Goal: Task Accomplishment & Management: Manage account settings

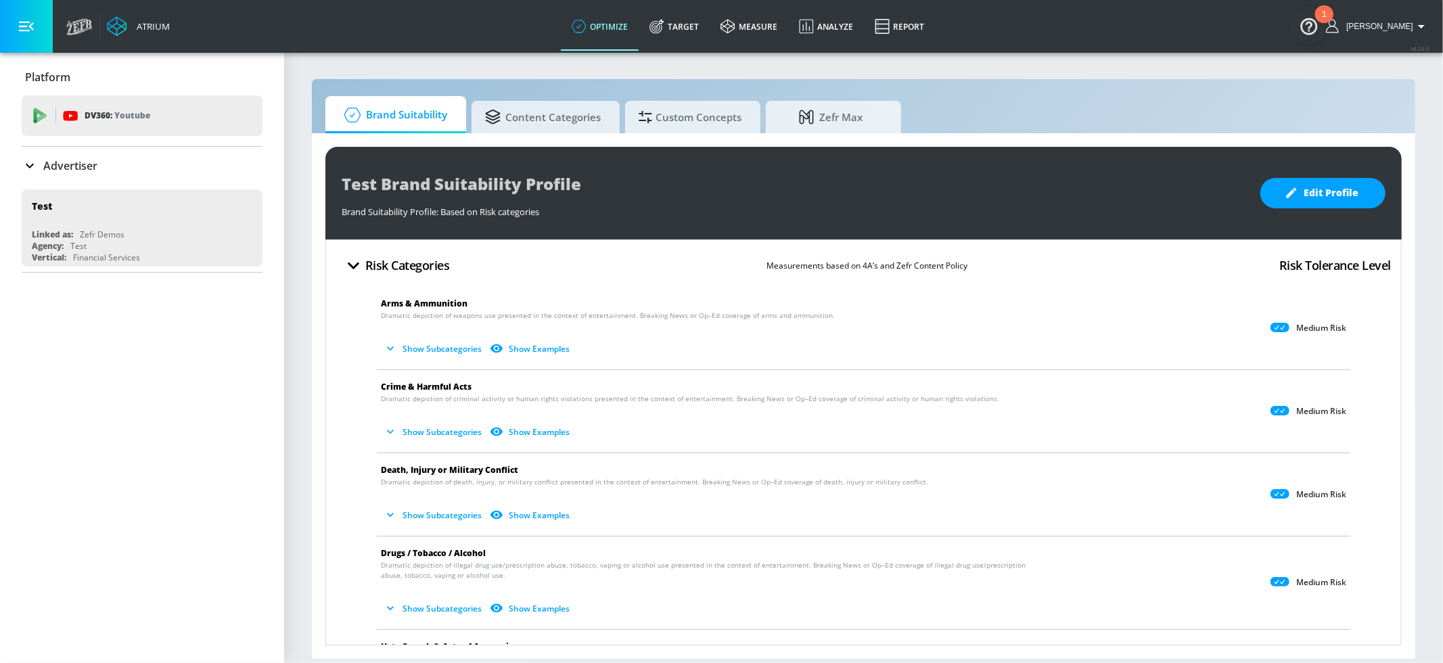
drag, startPoint x: 443, startPoint y: 607, endPoint x: 444, endPoint y: 599, distance: 8.2
click at [443, 607] on button "Show Subcategories" at bounding box center [434, 608] width 106 height 22
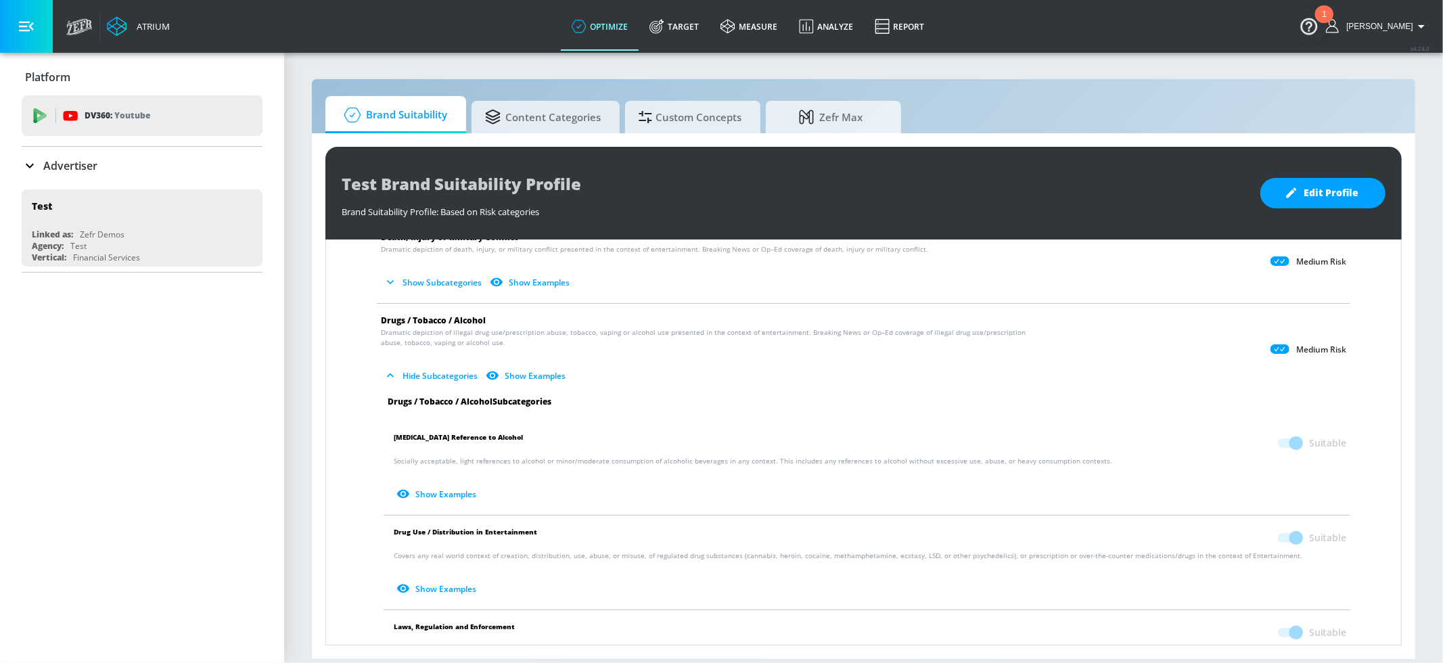
scroll to position [250, 0]
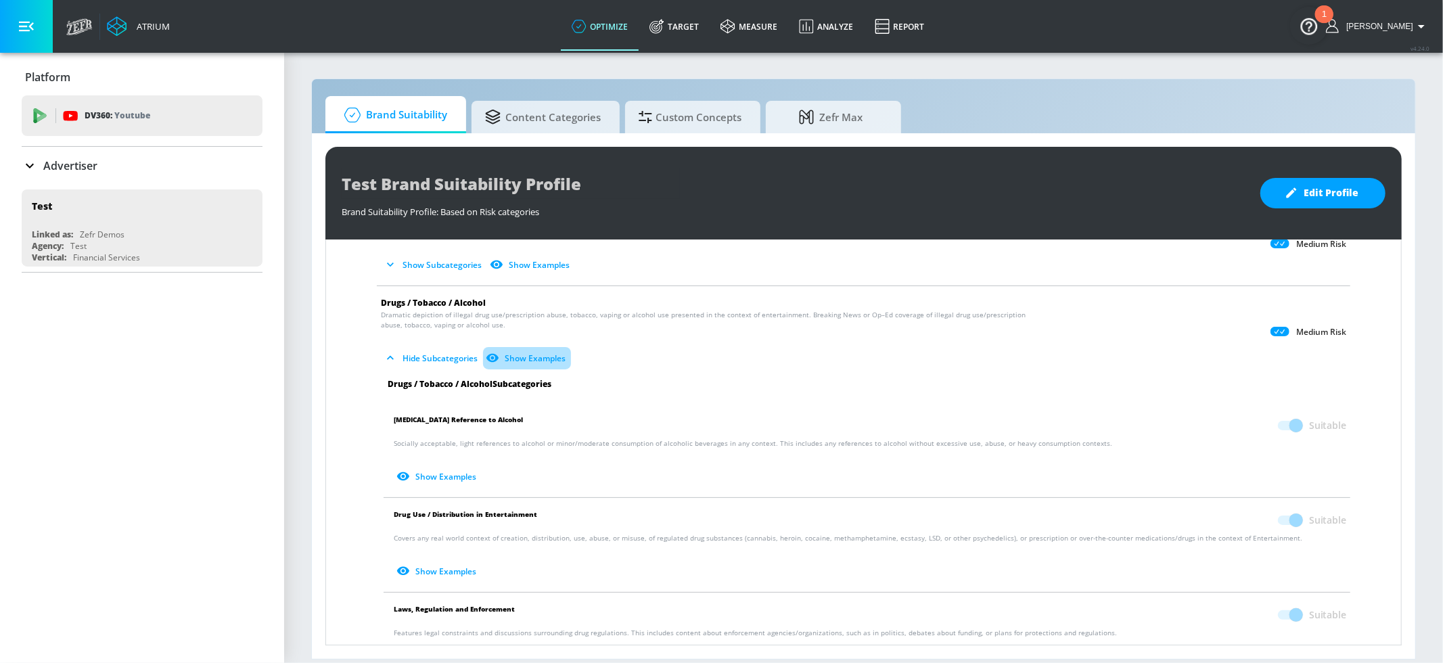
click at [524, 358] on button "Show Examples" at bounding box center [527, 358] width 88 height 22
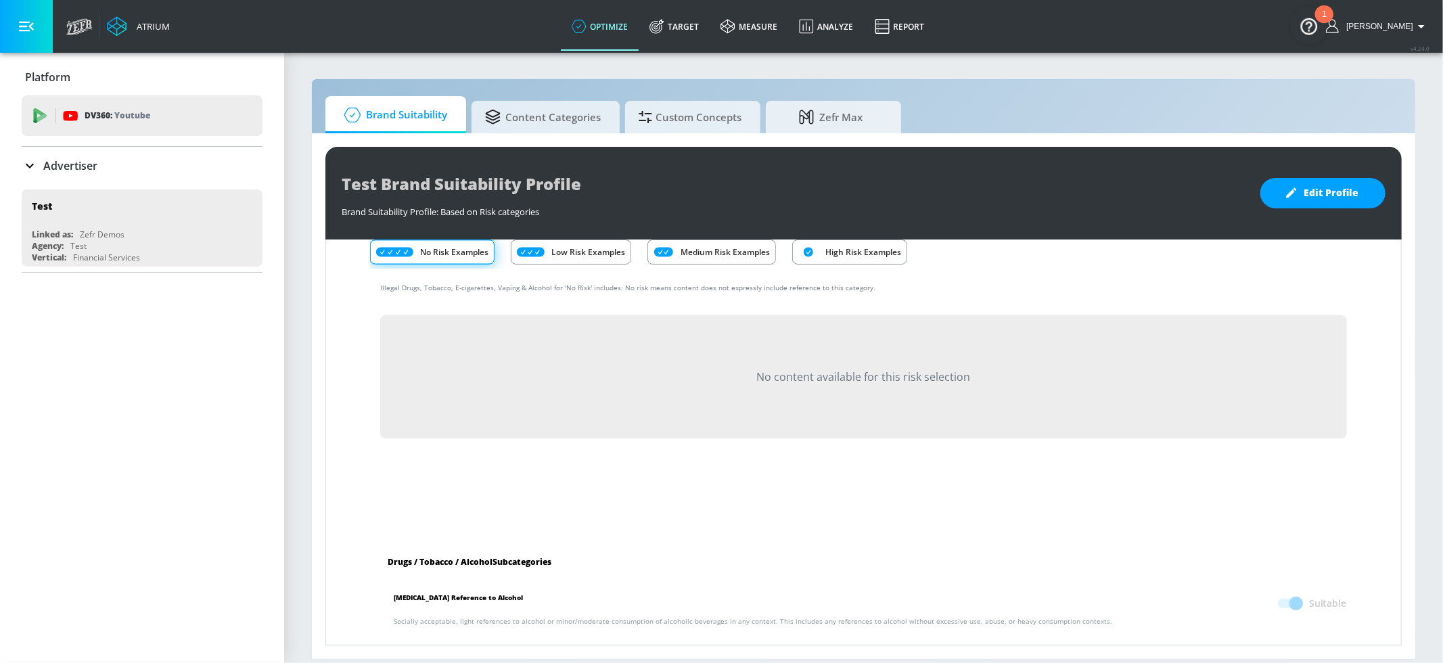
scroll to position [252, 0]
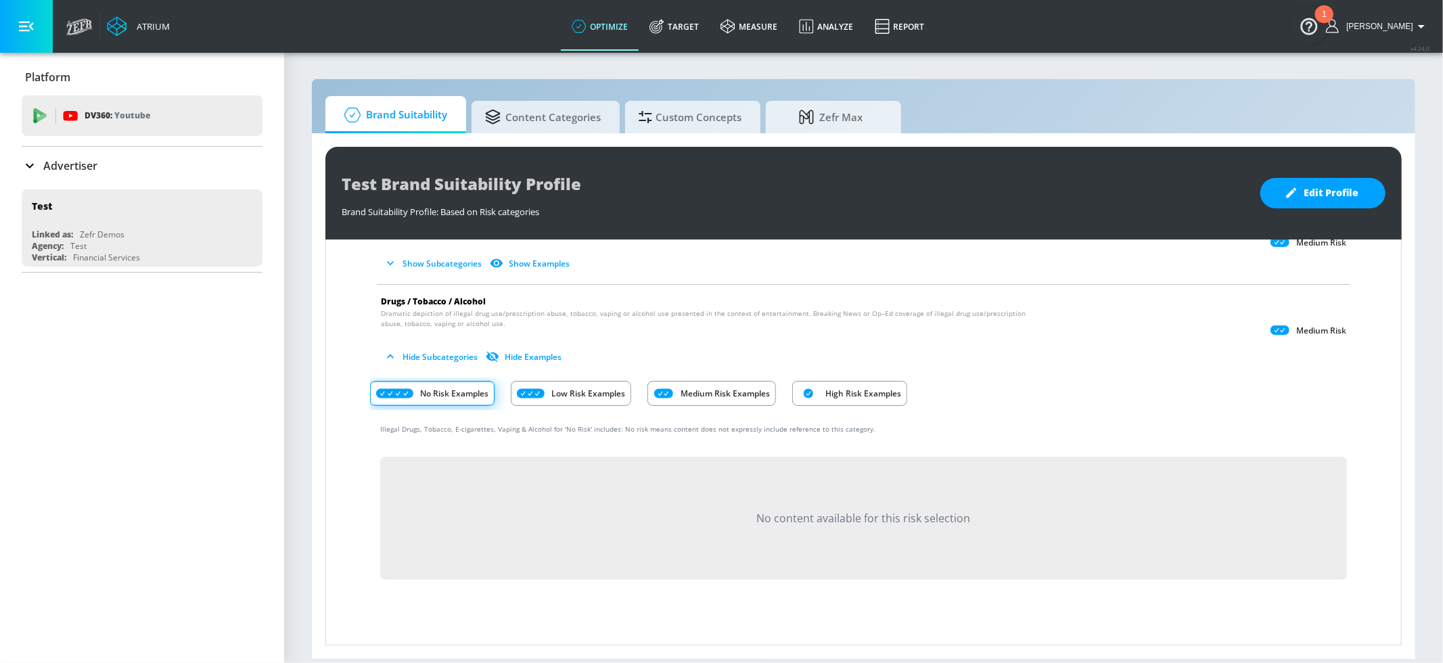
click at [692, 392] on p "Medium Risk Examples" at bounding box center [725, 393] width 89 height 14
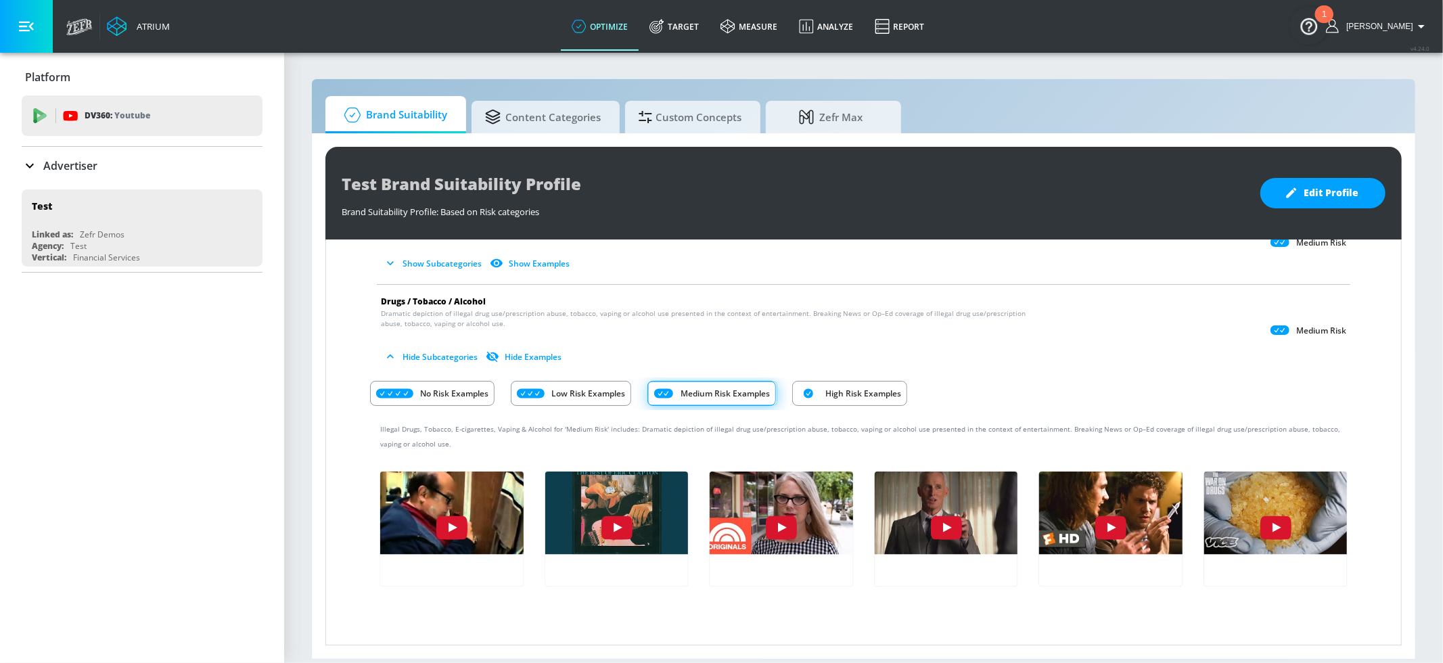
scroll to position [300, 0]
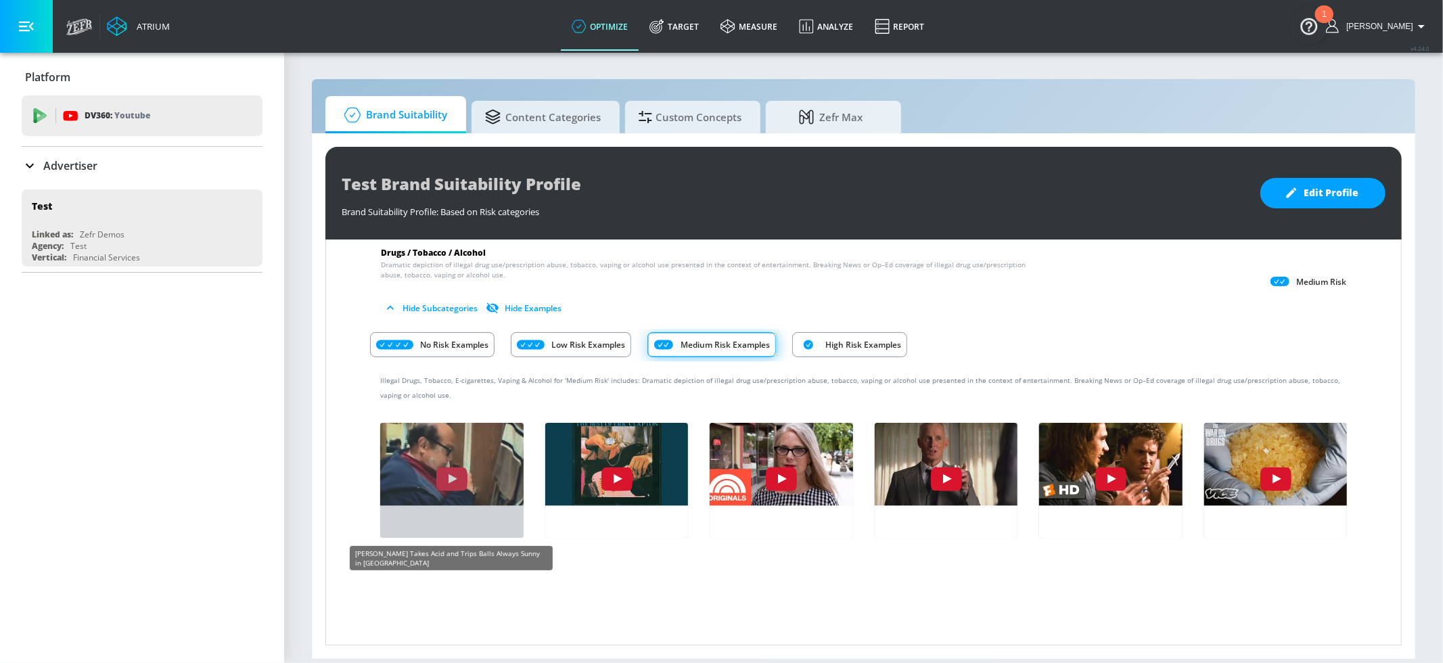
click at [461, 459] on img "1aZoieVR51c" at bounding box center [452, 461] width 158 height 89
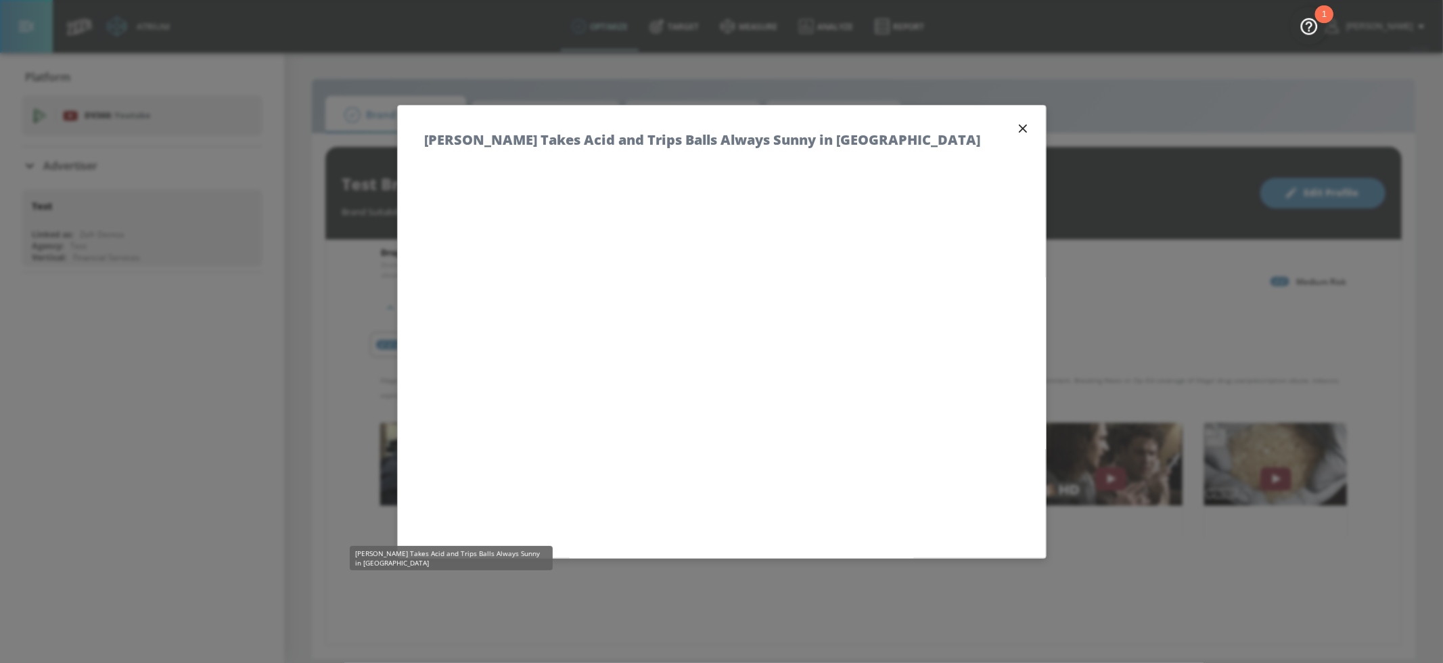
click at [1021, 124] on icon "button" at bounding box center [1022, 128] width 15 height 15
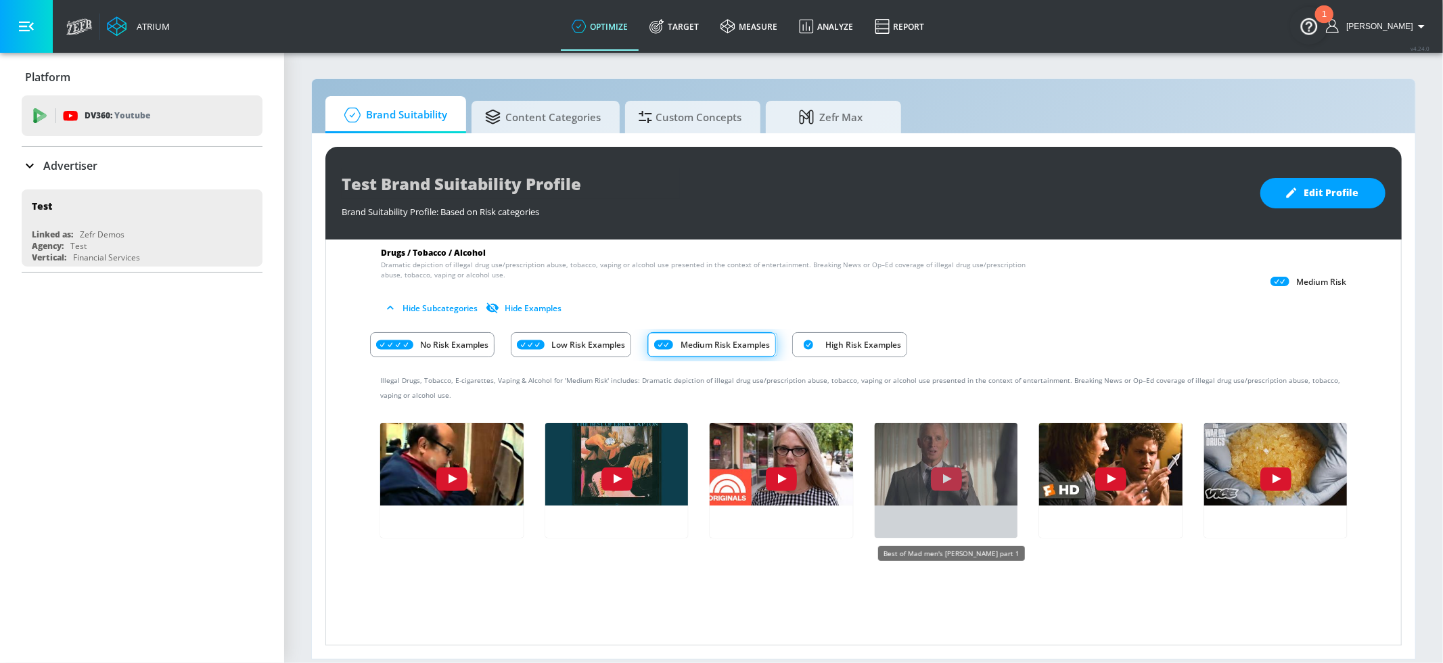
click at [932, 436] on img "aR5Iy8PUogk" at bounding box center [946, 461] width 158 height 89
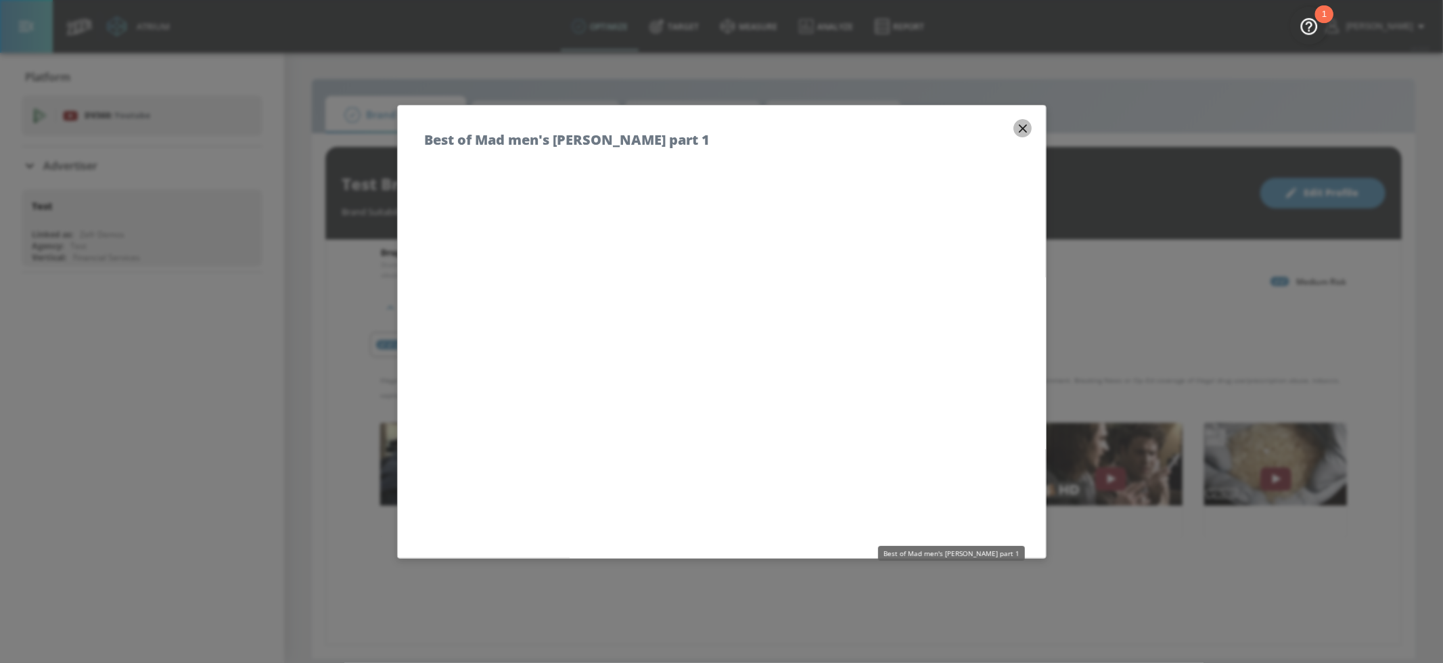
click at [1019, 124] on icon "button" at bounding box center [1022, 128] width 8 height 8
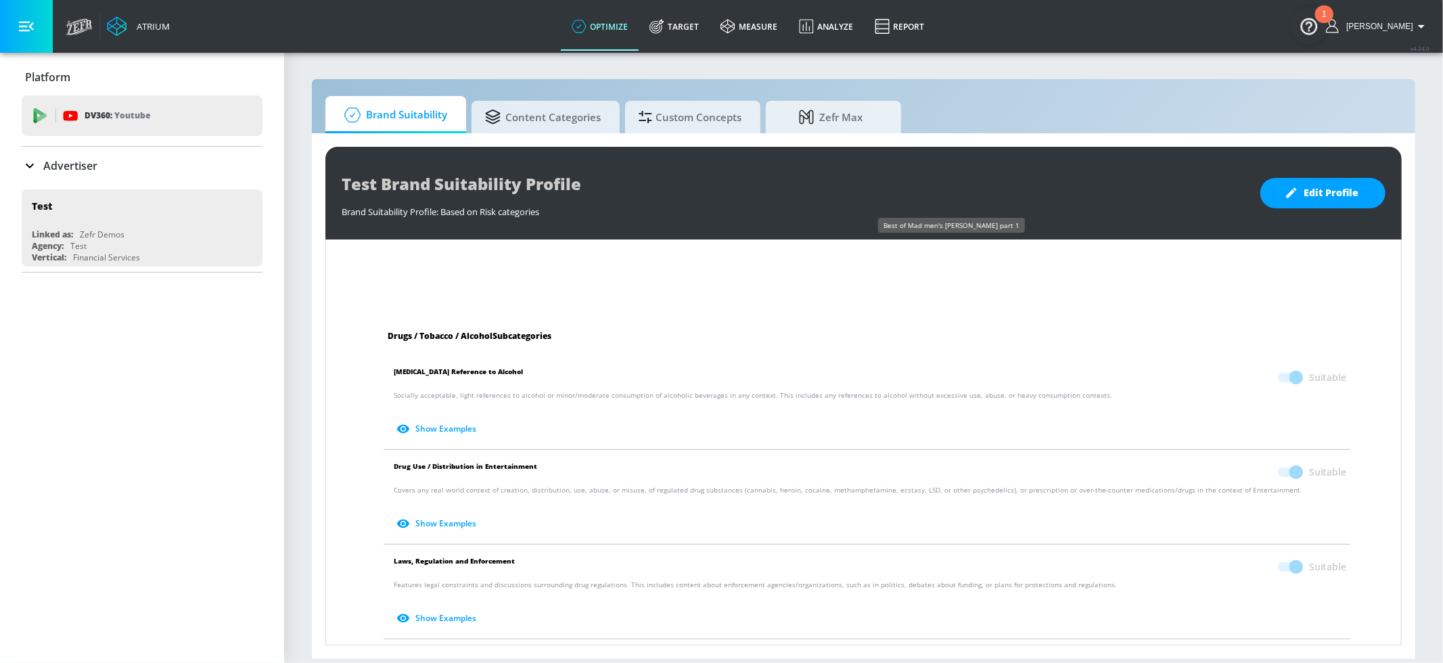
scroll to position [628, 0]
click at [442, 423] on button "Show Examples" at bounding box center [438, 426] width 88 height 22
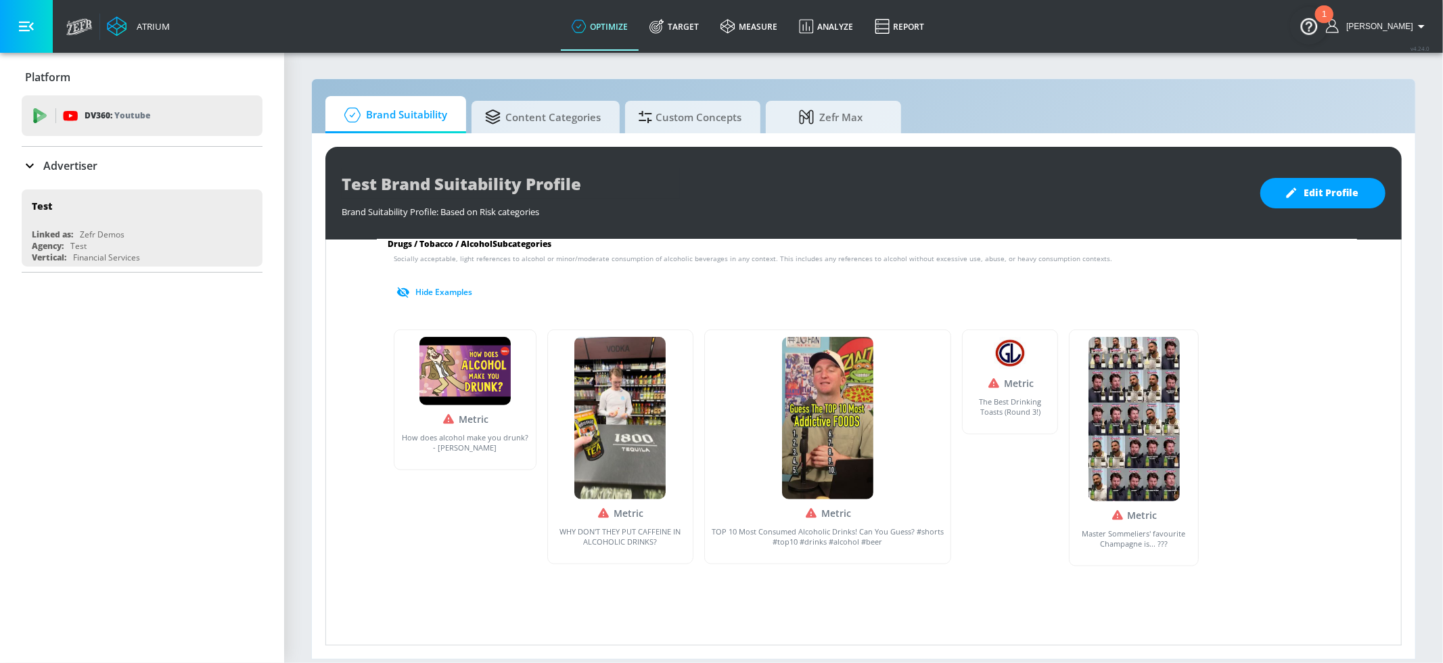
scroll to position [775, 0]
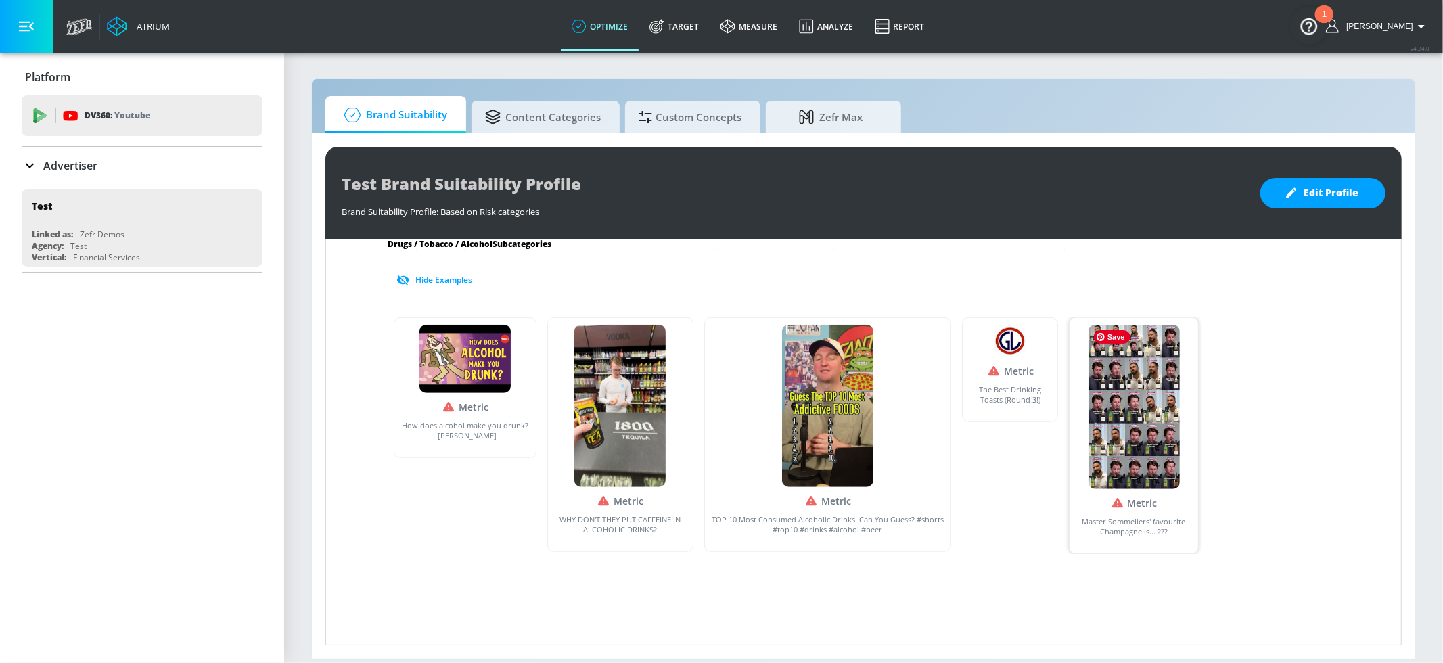
click at [1148, 430] on img at bounding box center [1133, 407] width 91 height 164
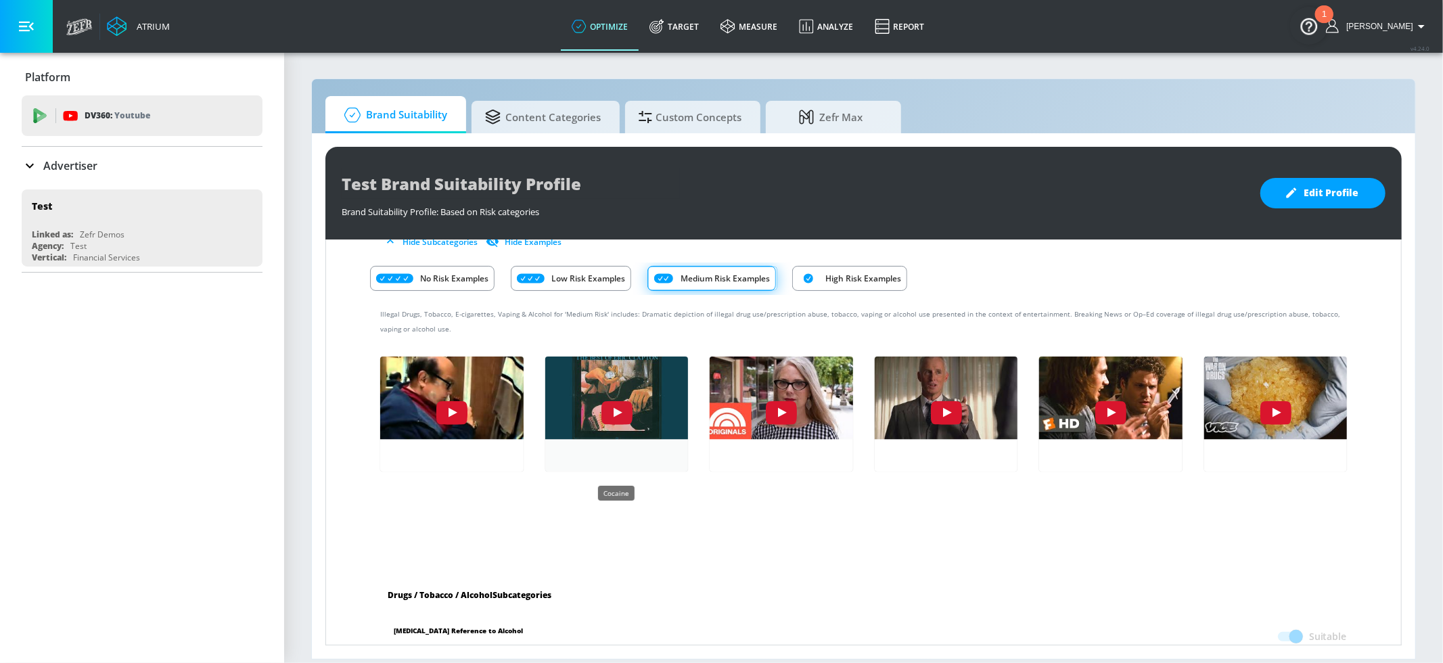
scroll to position [361, 0]
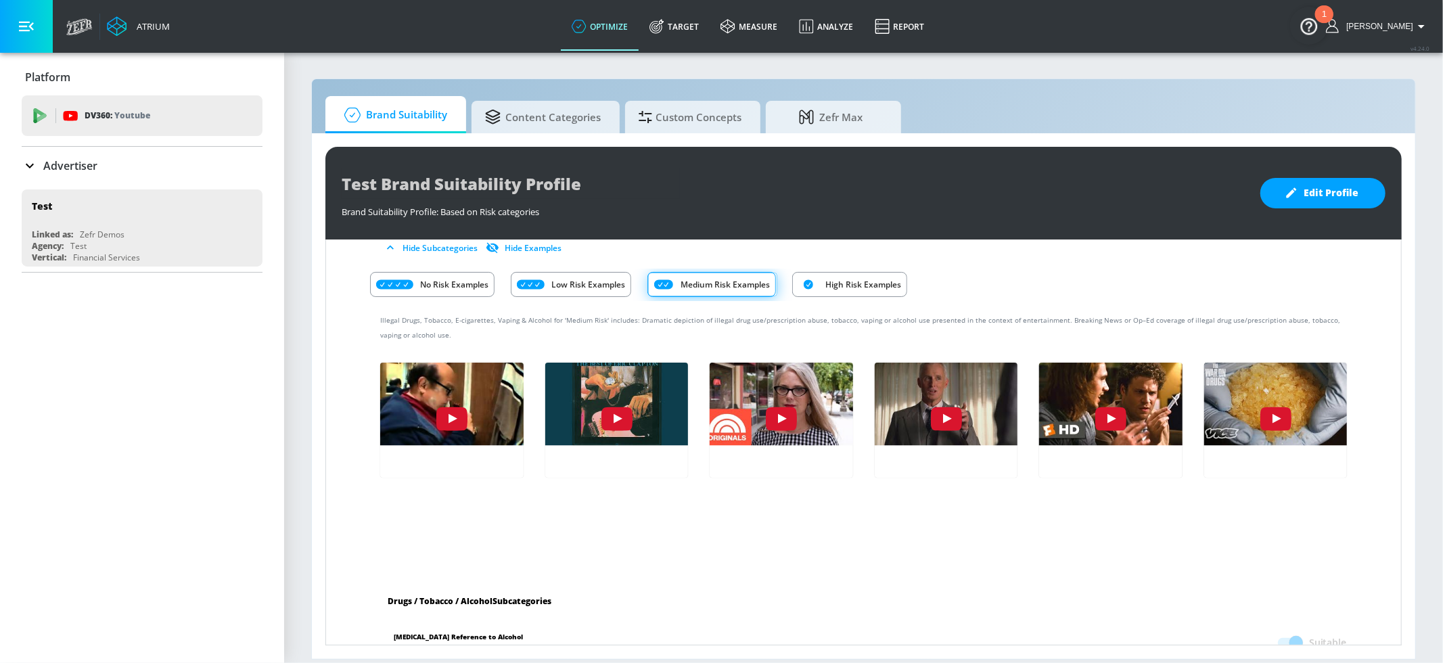
click at [825, 288] on div "High Risk Examples" at bounding box center [849, 284] width 115 height 25
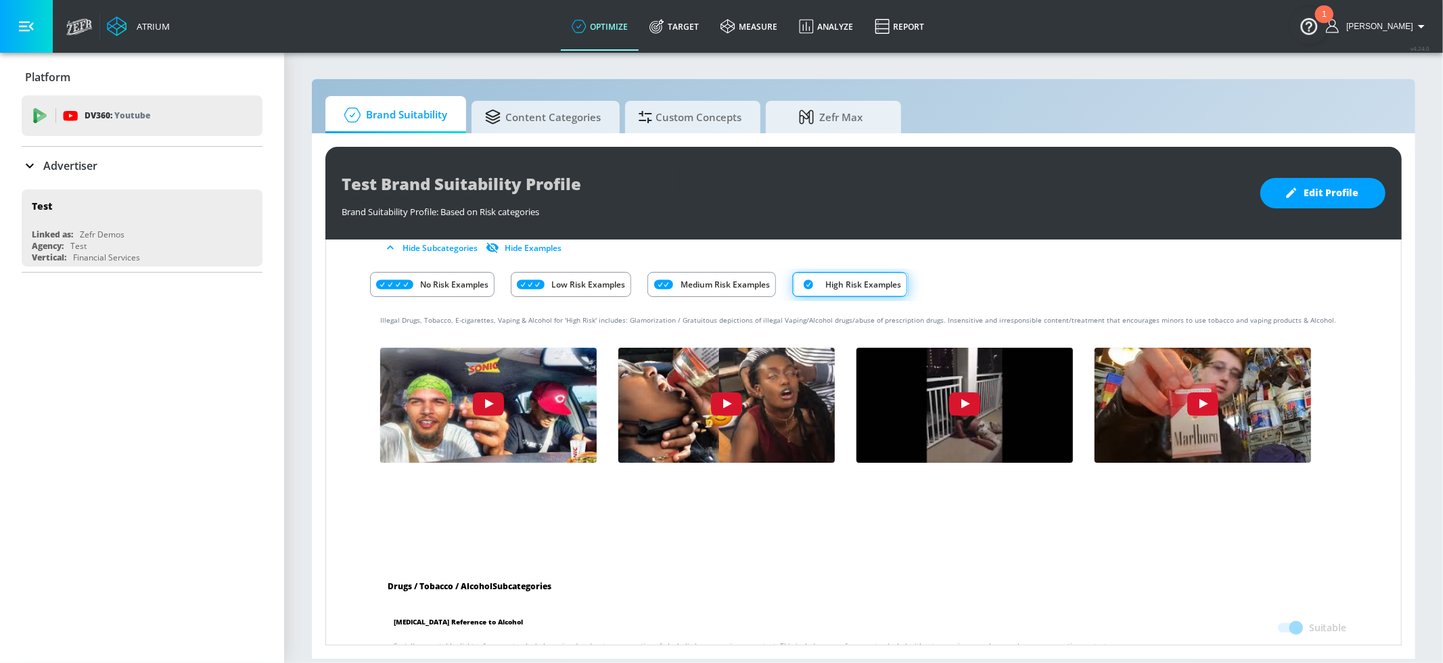
scroll to position [359, 0]
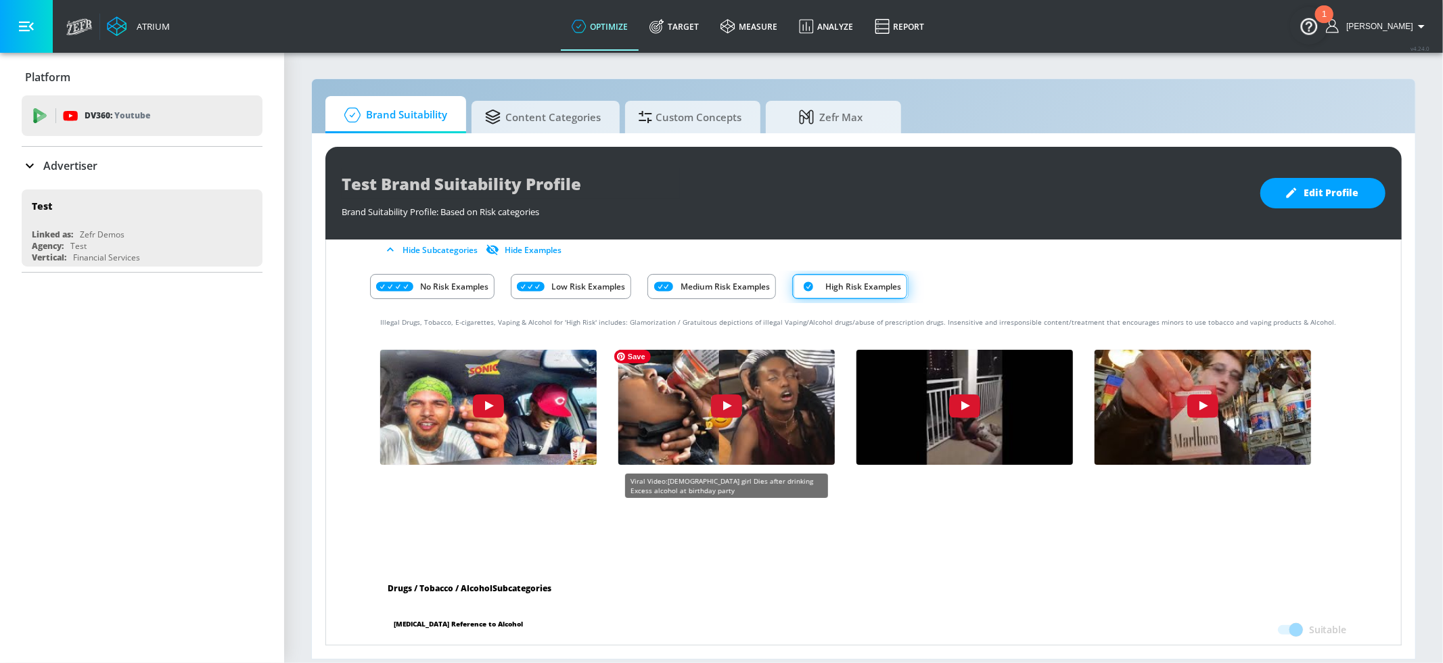
click at [672, 432] on img "NiSbDZRoFK4" at bounding box center [726, 411] width 238 height 134
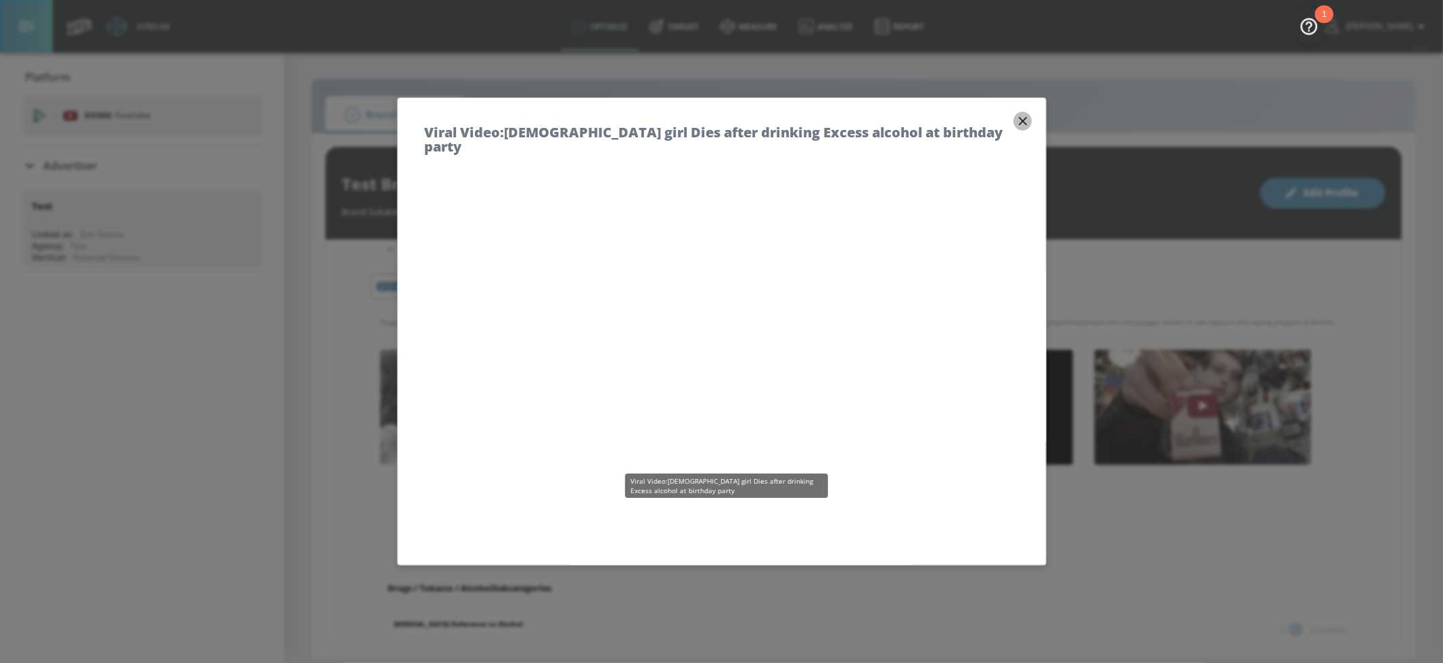
click at [1018, 127] on icon "button" at bounding box center [1022, 121] width 15 height 15
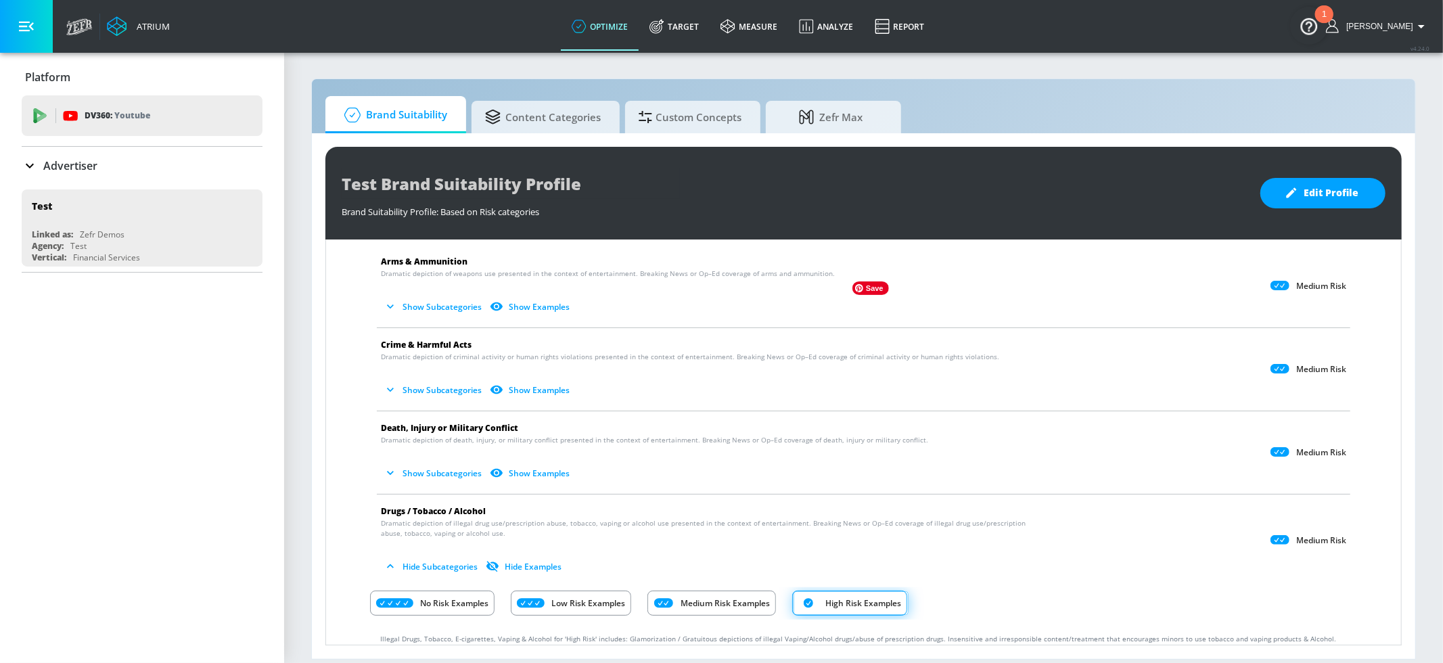
scroll to position [0, 0]
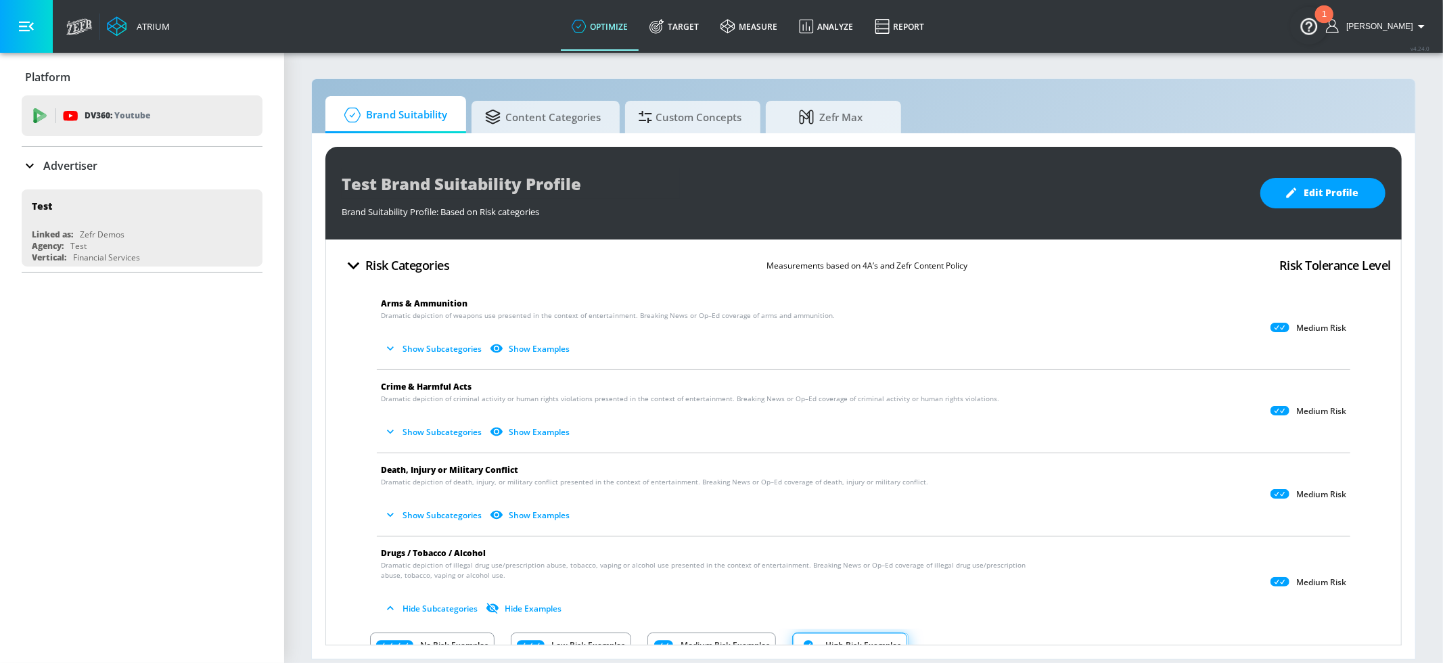
click at [454, 515] on button "Show Subcategories" at bounding box center [434, 515] width 106 height 22
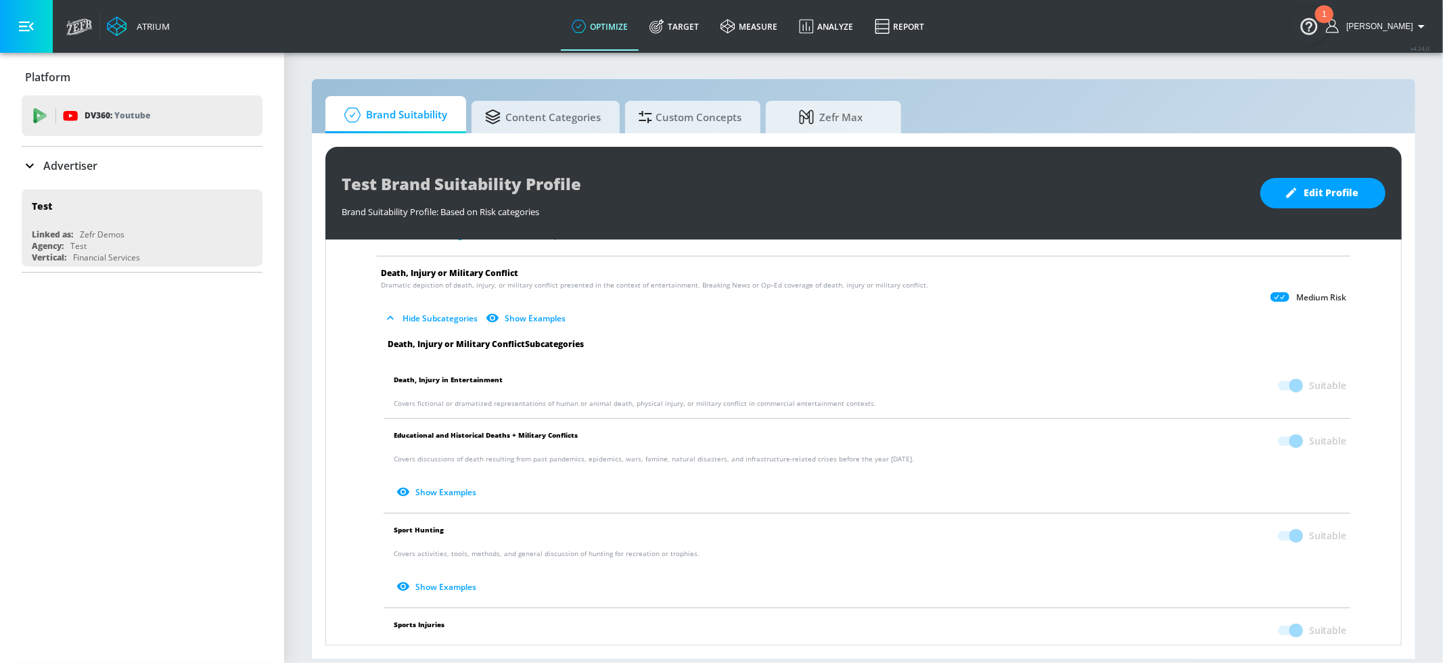
scroll to position [205, 0]
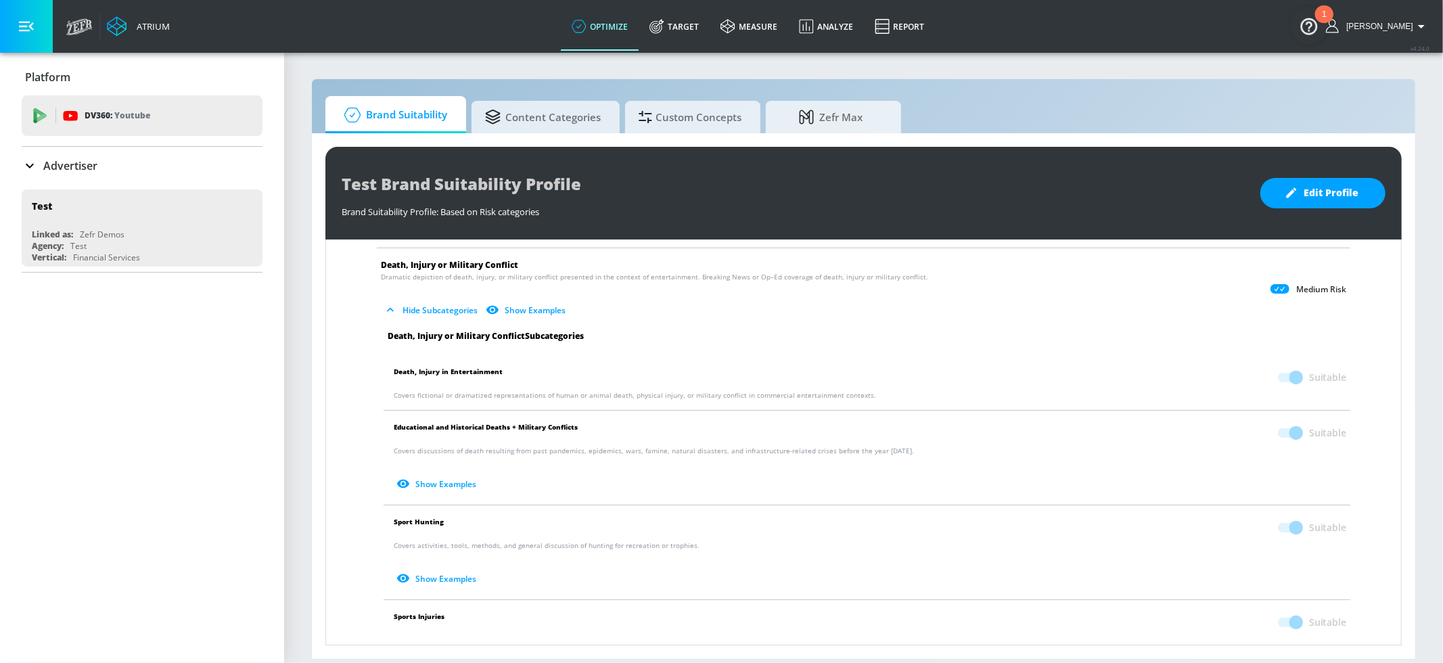
click at [534, 309] on button "Show Examples" at bounding box center [527, 310] width 88 height 22
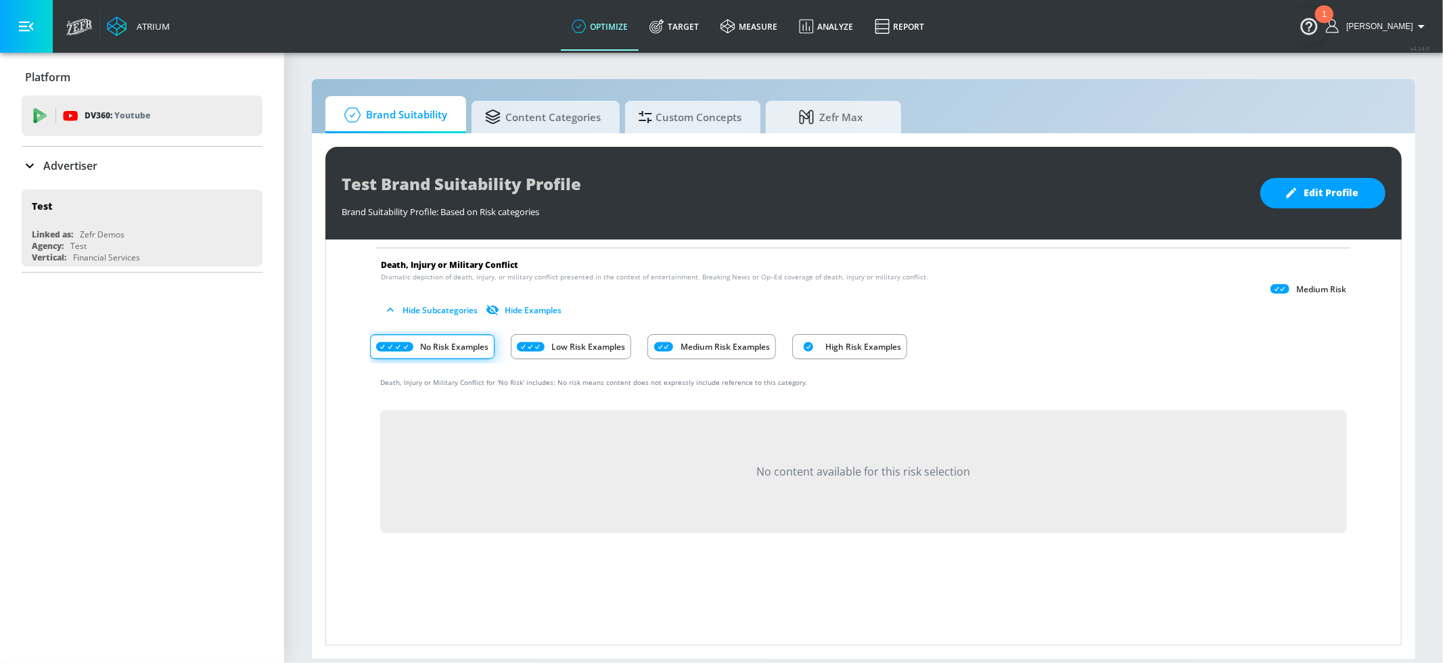
click at [683, 342] on p "Medium Risk Examples" at bounding box center [725, 347] width 89 height 14
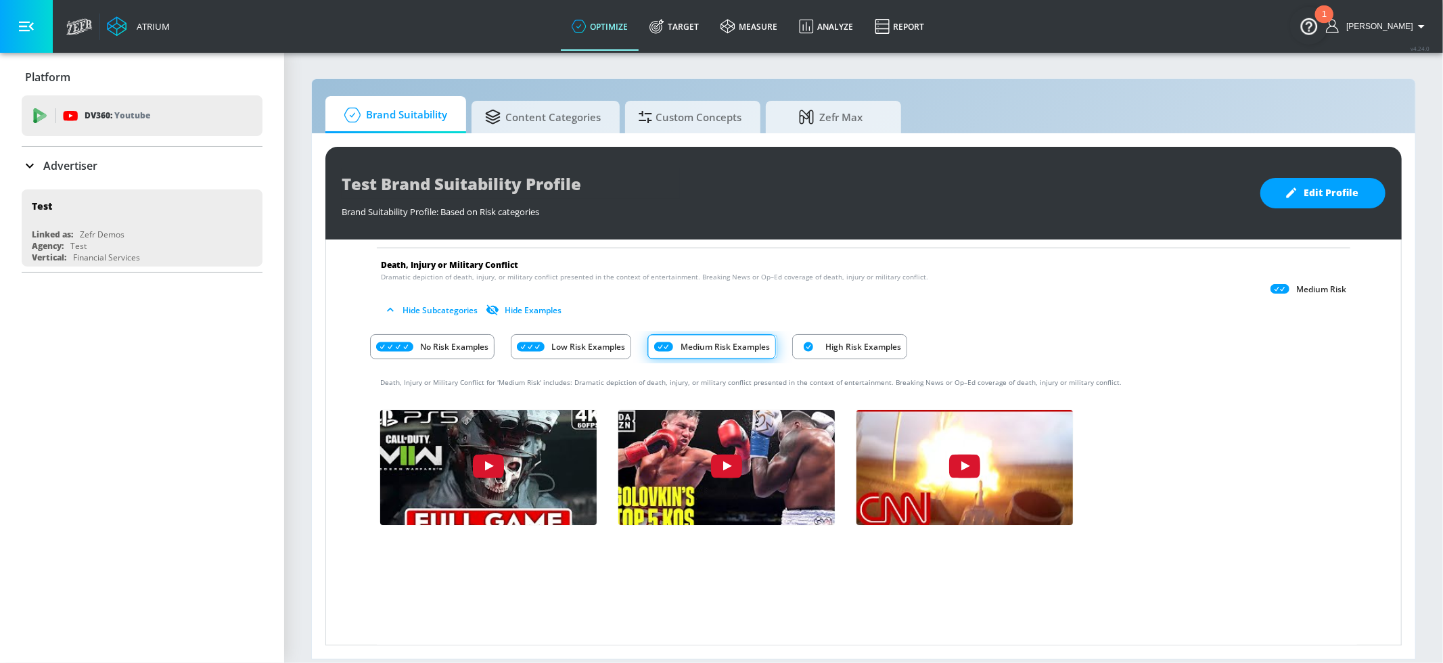
scroll to position [204, 0]
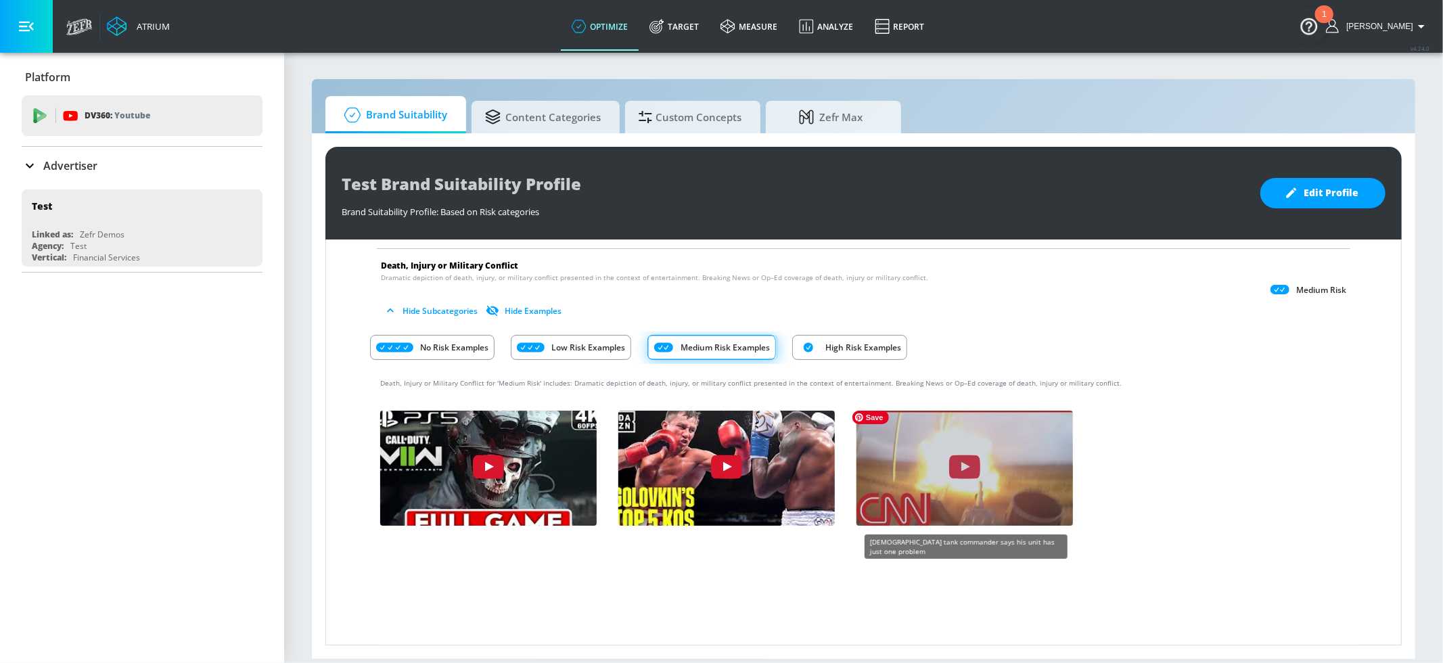
click at [902, 488] on img "ksS6Pt9ldso" at bounding box center [965, 472] width 238 height 134
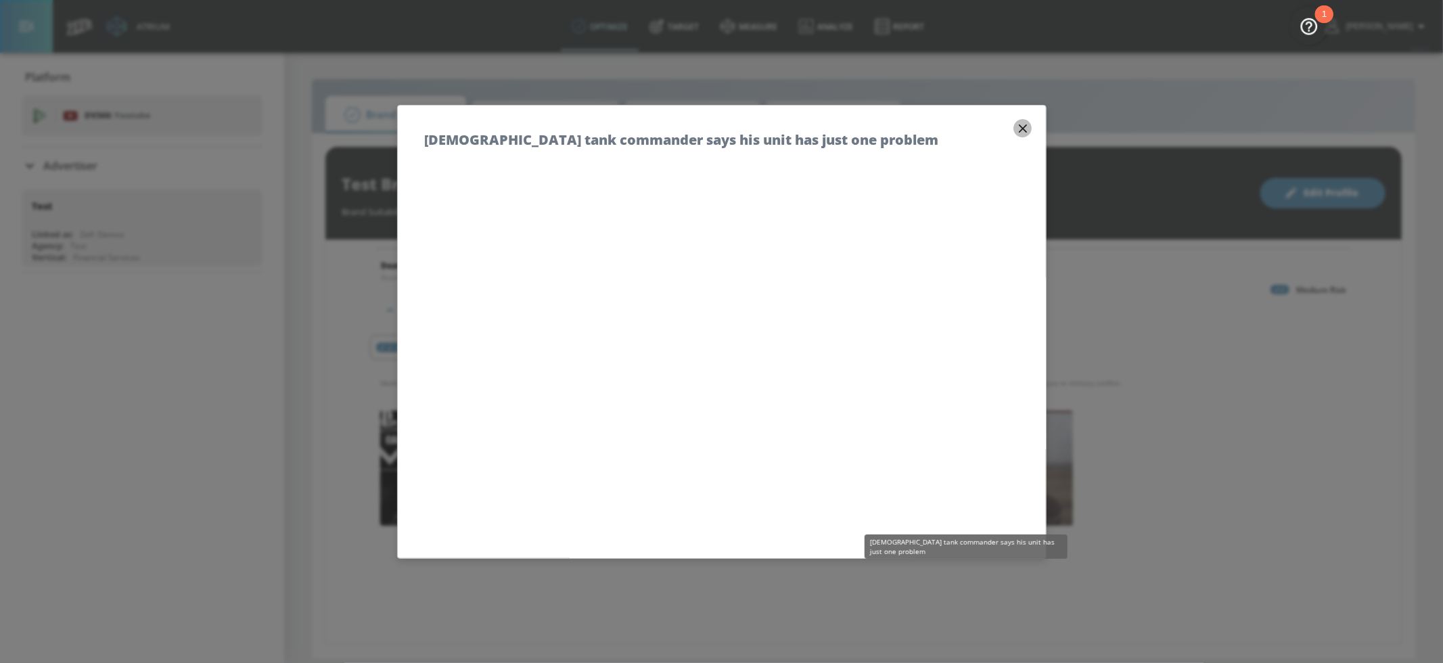
click at [1018, 125] on icon "button" at bounding box center [1022, 128] width 15 height 15
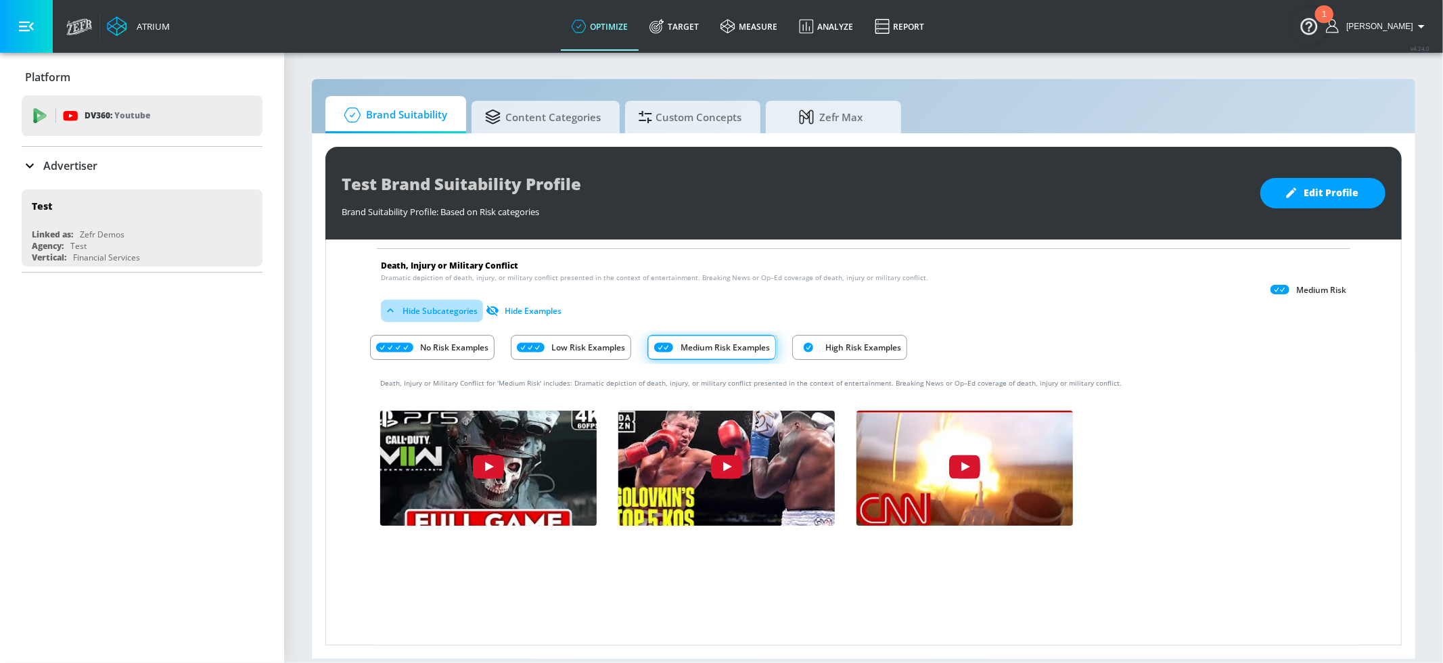
click at [405, 312] on button "Hide Subcategories" at bounding box center [432, 311] width 102 height 22
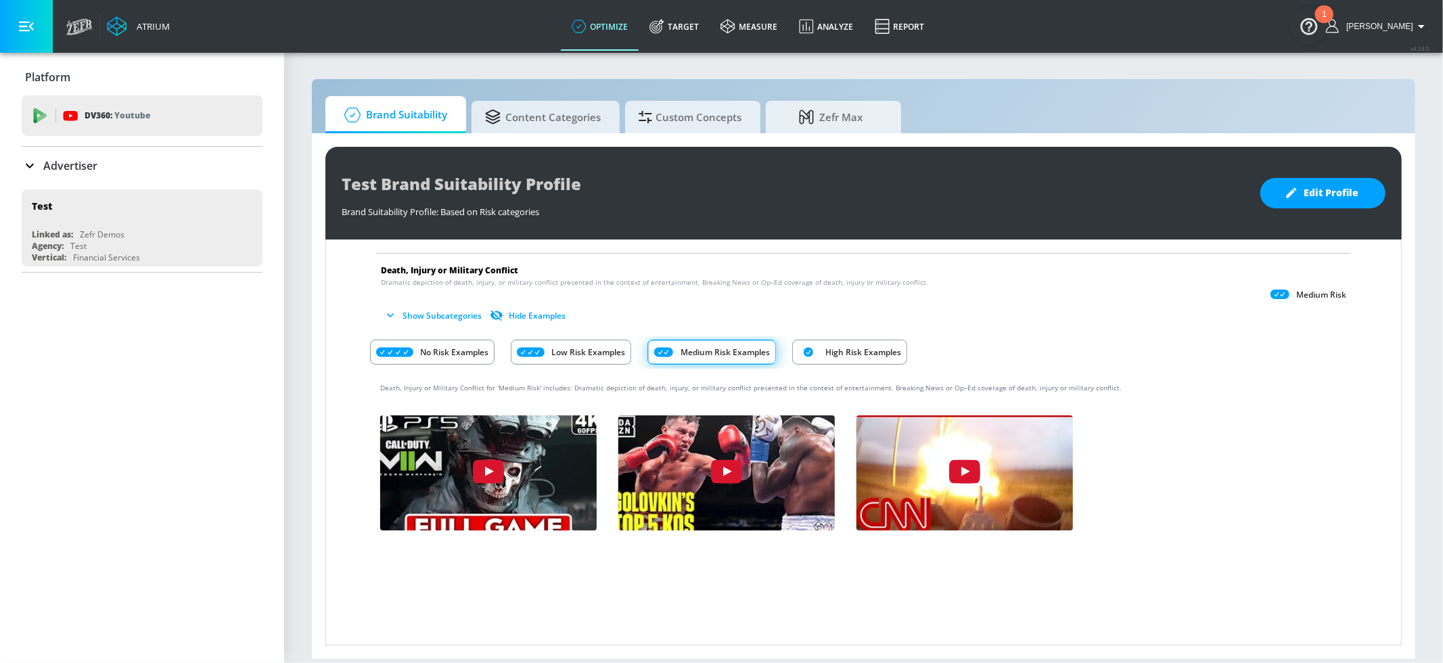
click at [444, 314] on button "Show Subcategories" at bounding box center [434, 315] width 106 height 22
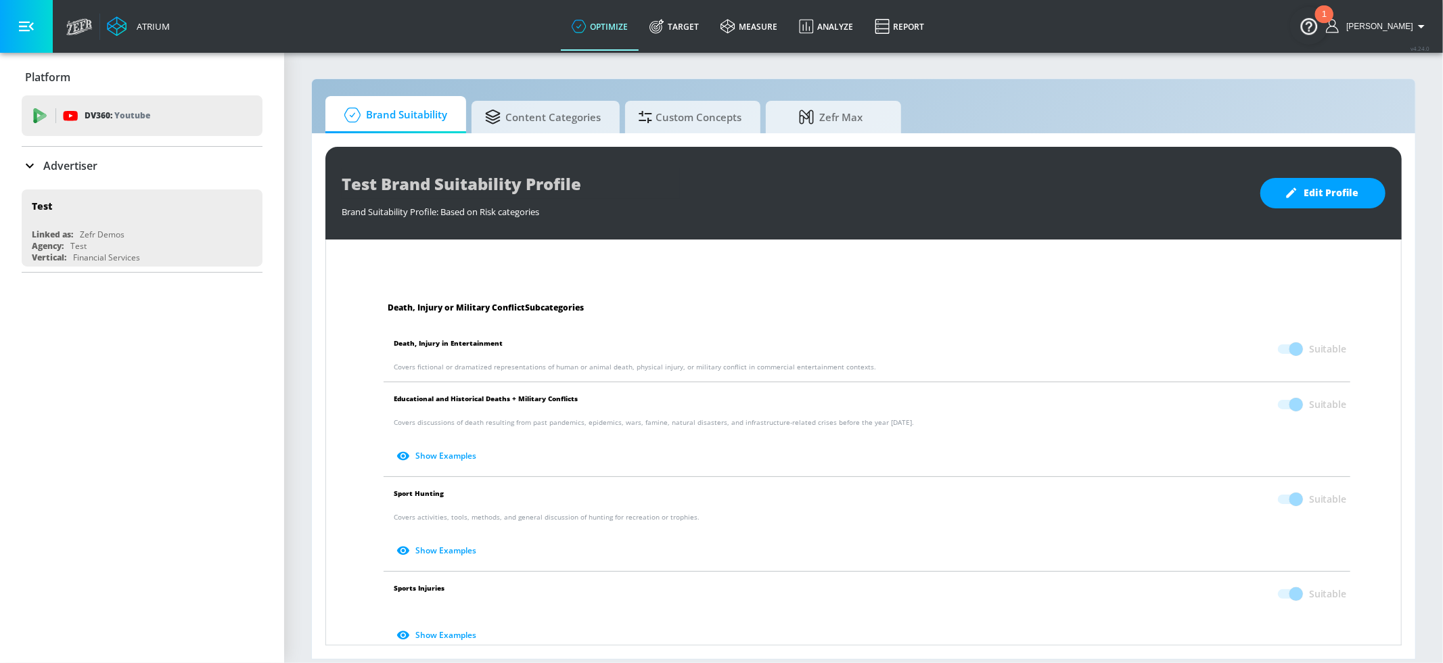
scroll to position [549, 0]
click at [458, 543] on button "Show Examples" at bounding box center [438, 547] width 88 height 22
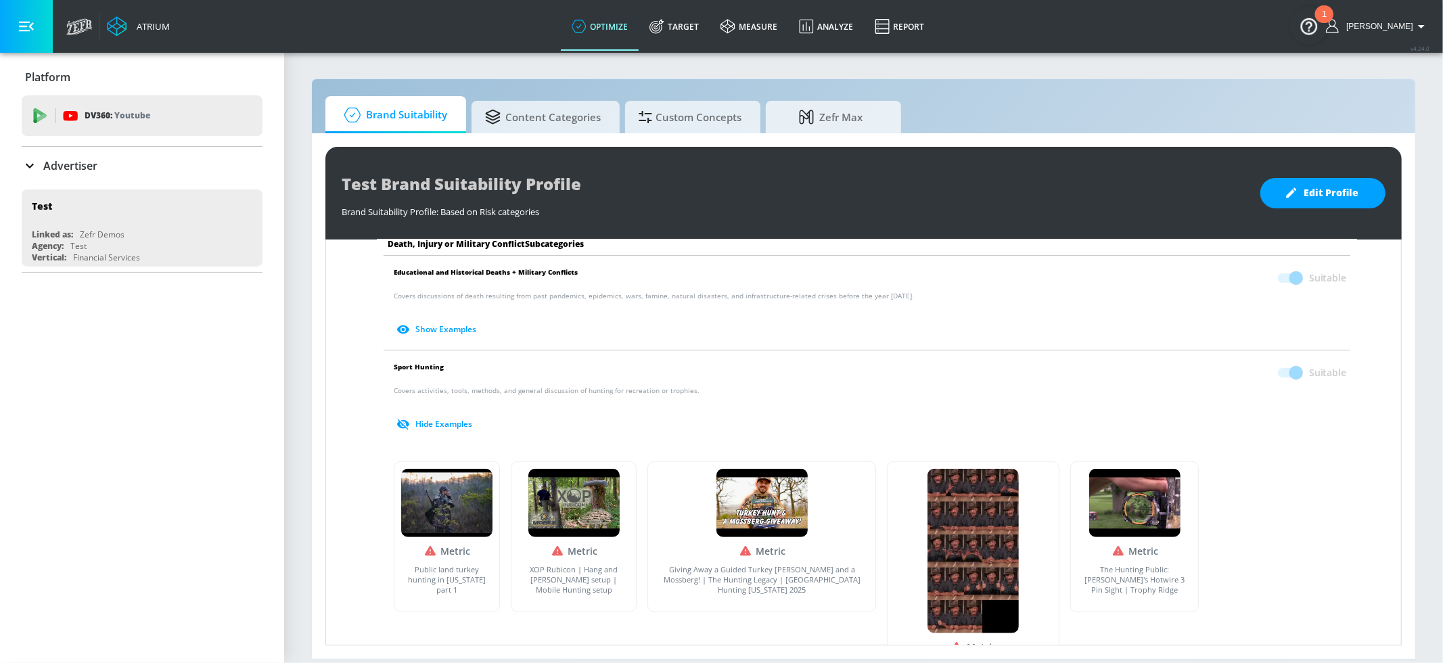
scroll to position [691, 0]
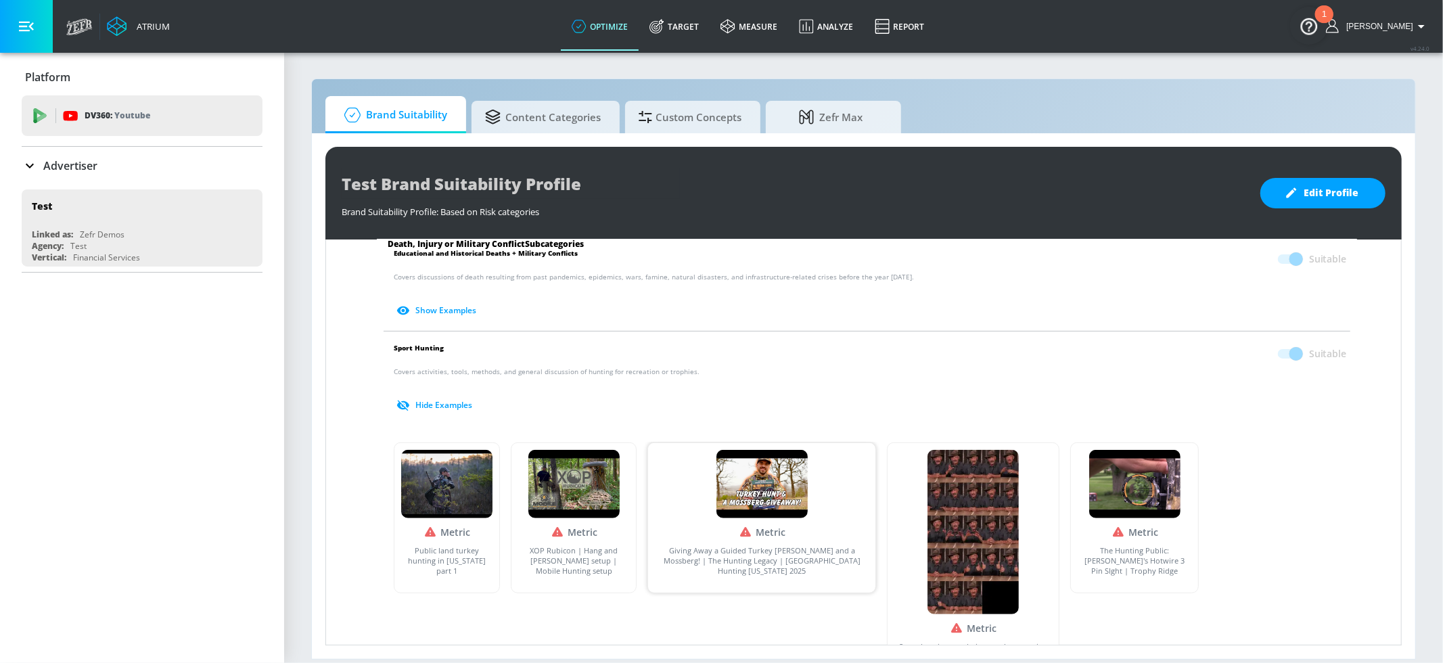
click at [722, 490] on img at bounding box center [761, 484] width 91 height 68
click at [461, 471] on img at bounding box center [446, 484] width 91 height 68
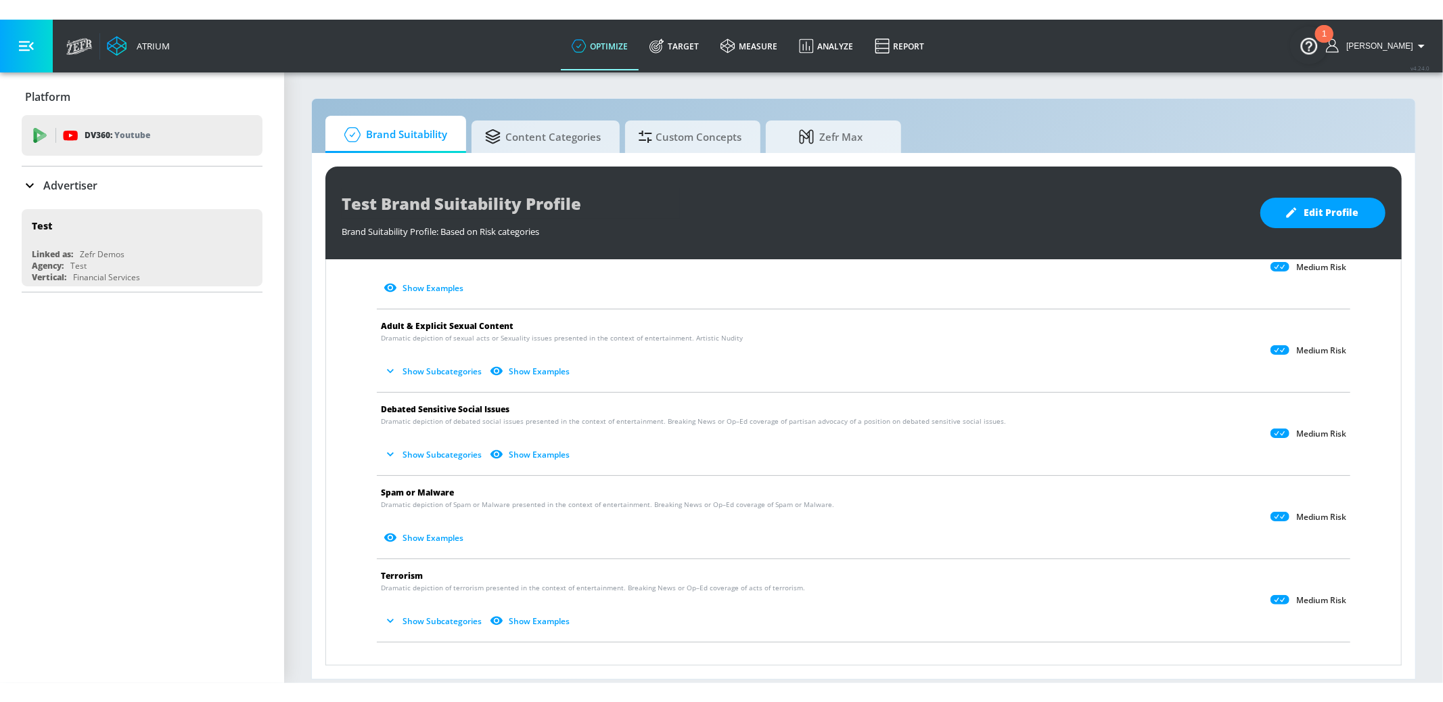
scroll to position [3106, 0]
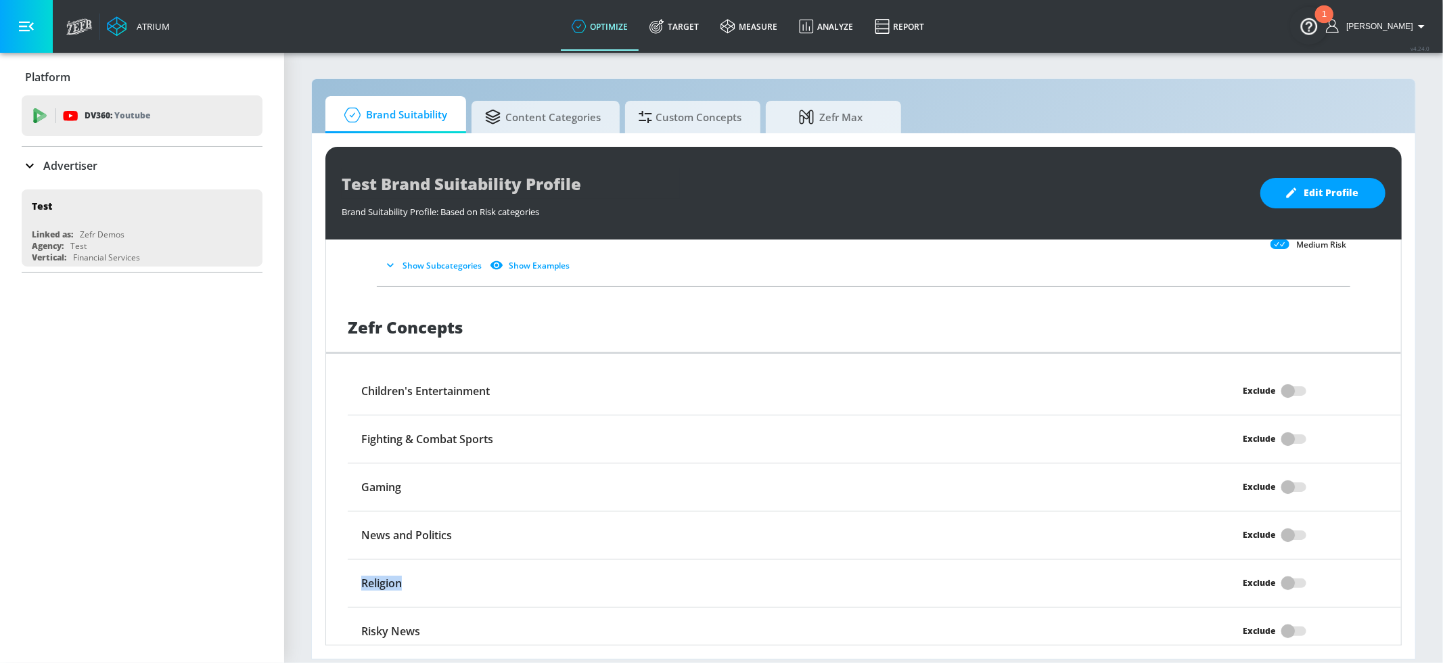
drag, startPoint x: 362, startPoint y: 574, endPoint x: 426, endPoint y: 574, distance: 63.6
click at [426, 574] on div "Religion" at bounding box center [743, 583] width 790 height 26
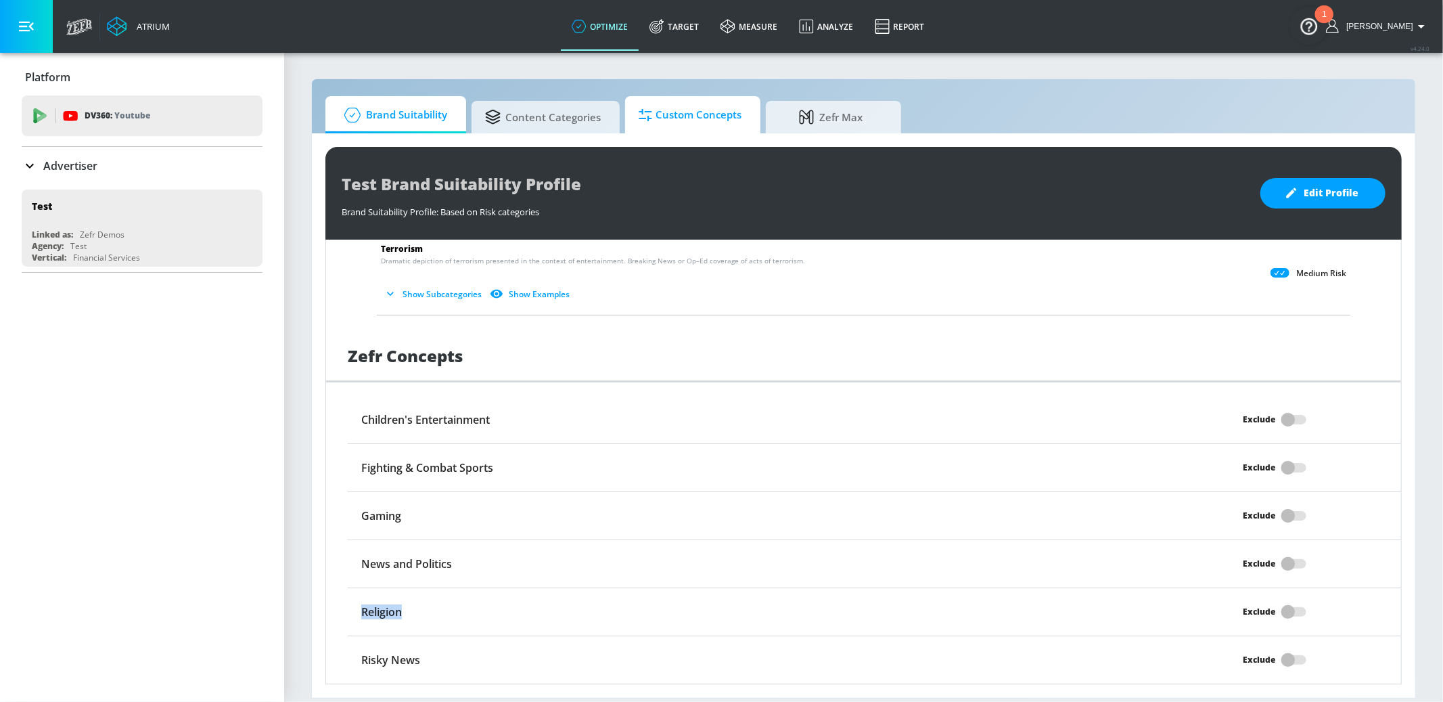
scroll to position [3066, 0]
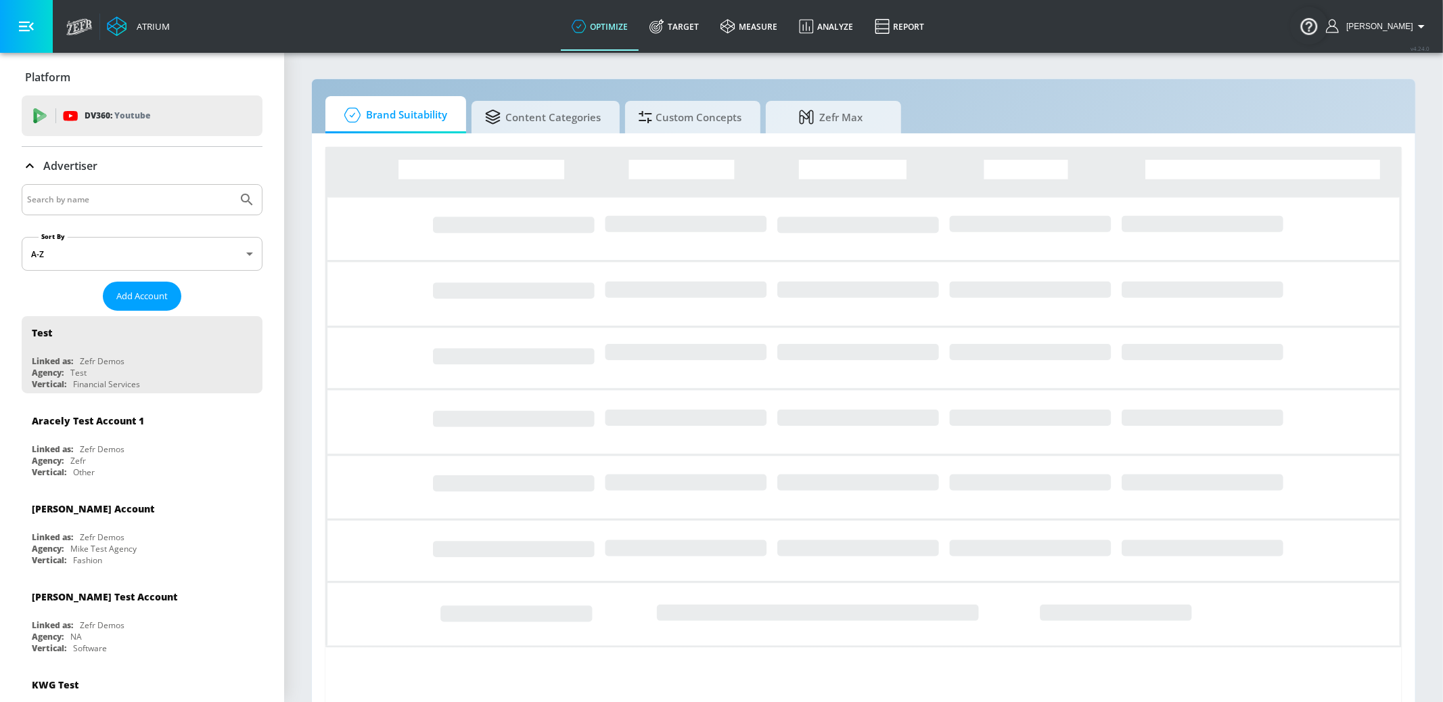
click at [73, 186] on div at bounding box center [142, 199] width 241 height 31
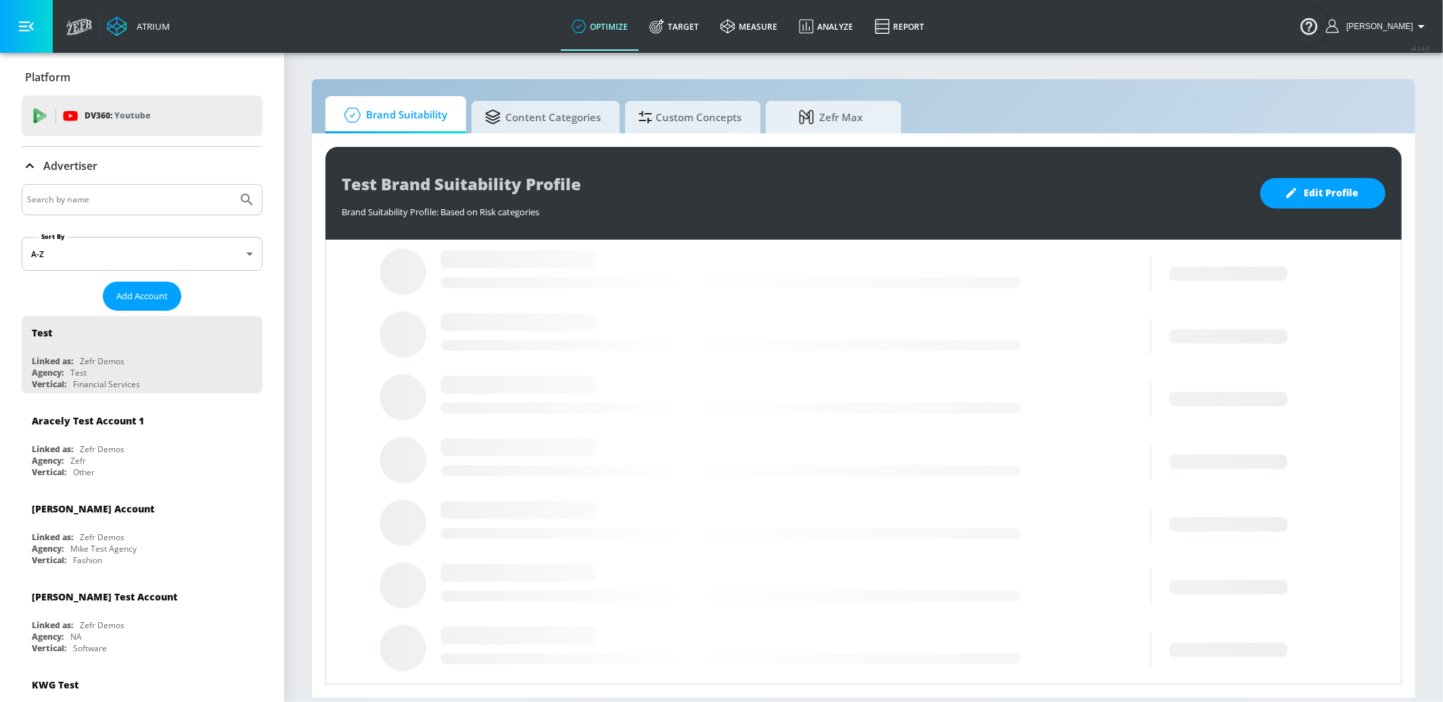
click at [72, 198] on input "Search by name" at bounding box center [129, 200] width 205 height 18
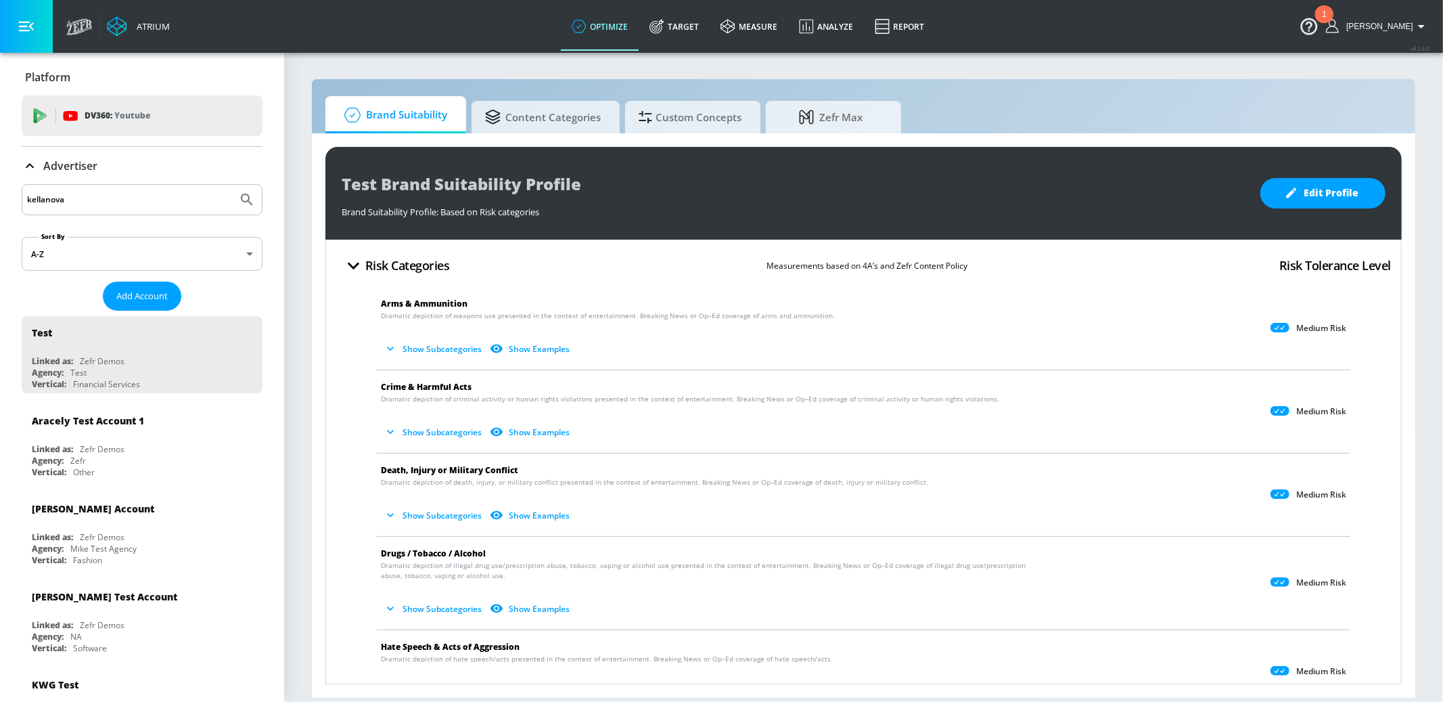
type input "kellanova"
click at [232, 185] on button "Submit Search" at bounding box center [247, 200] width 30 height 30
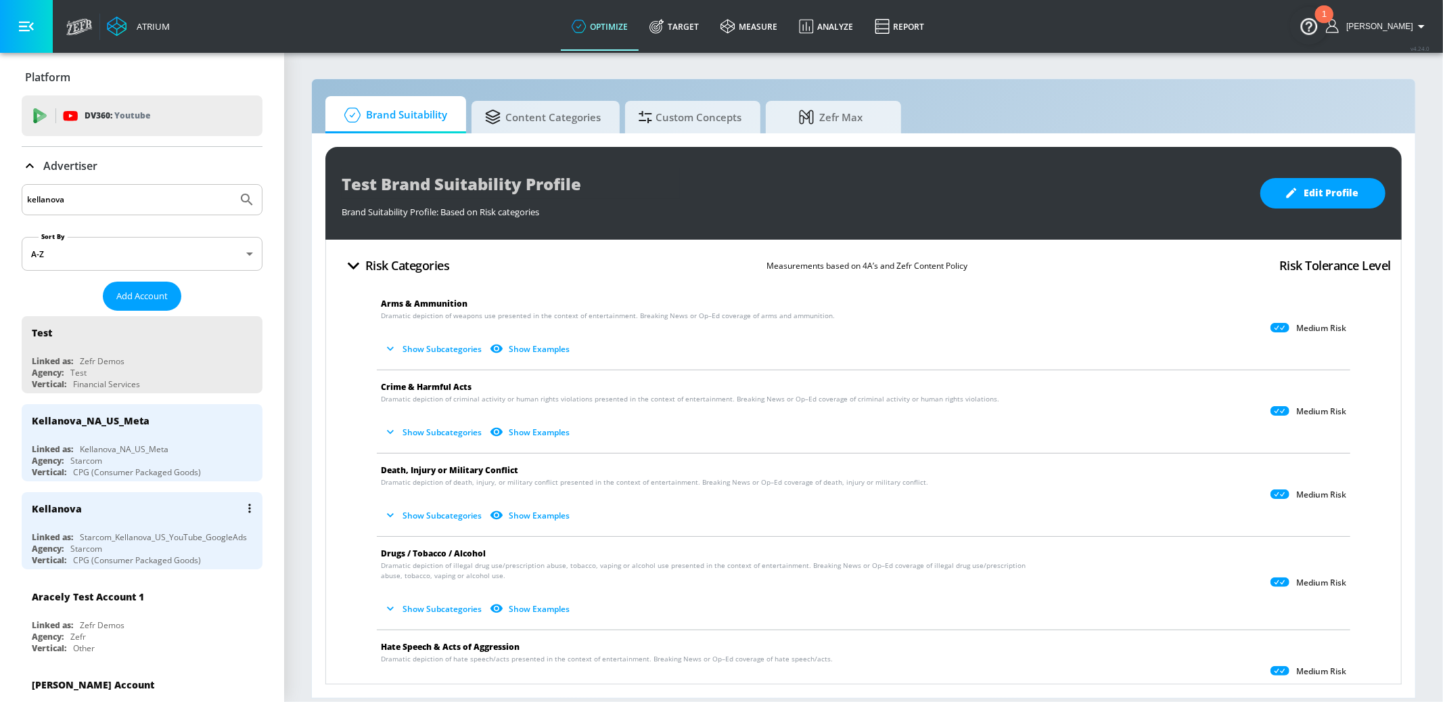
click at [180, 518] on div "Kellanova" at bounding box center [145, 508] width 227 height 32
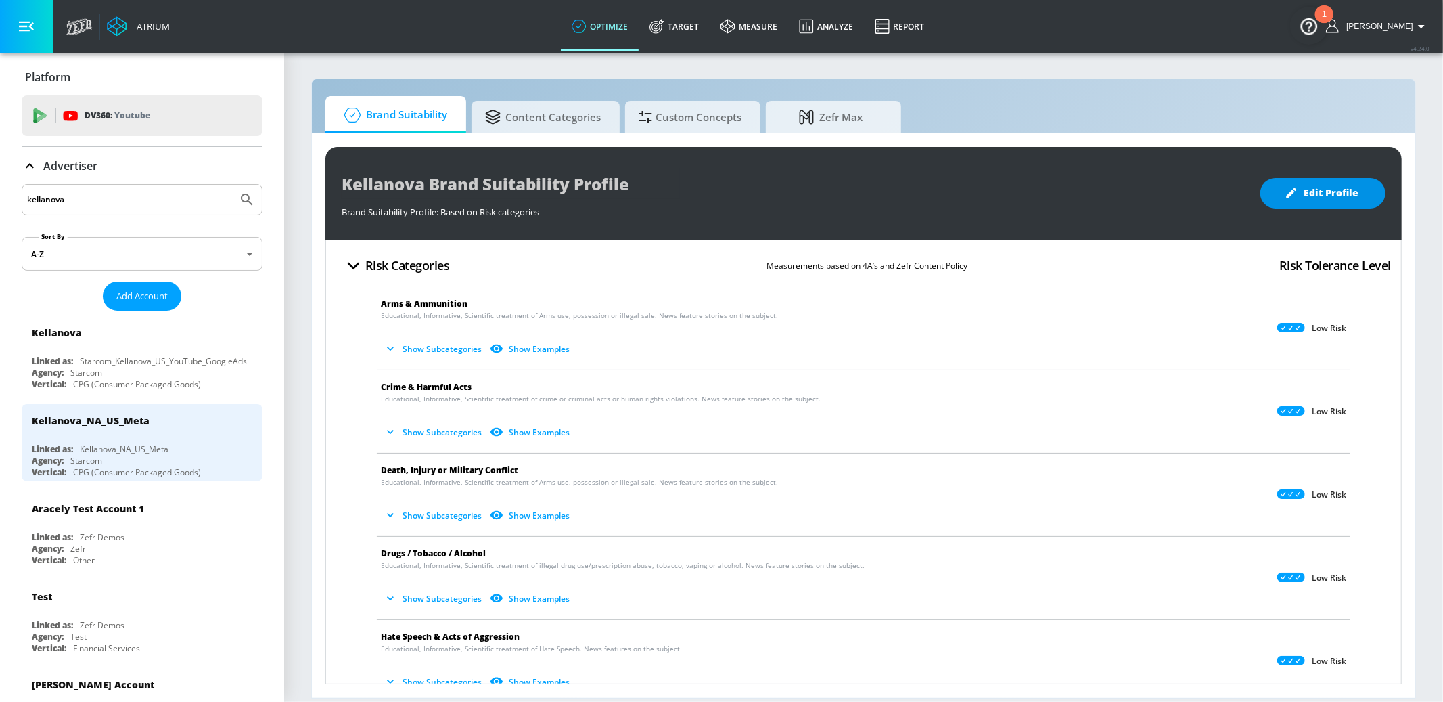
click at [1332, 194] on span "Edit Profile" at bounding box center [1322, 193] width 71 height 17
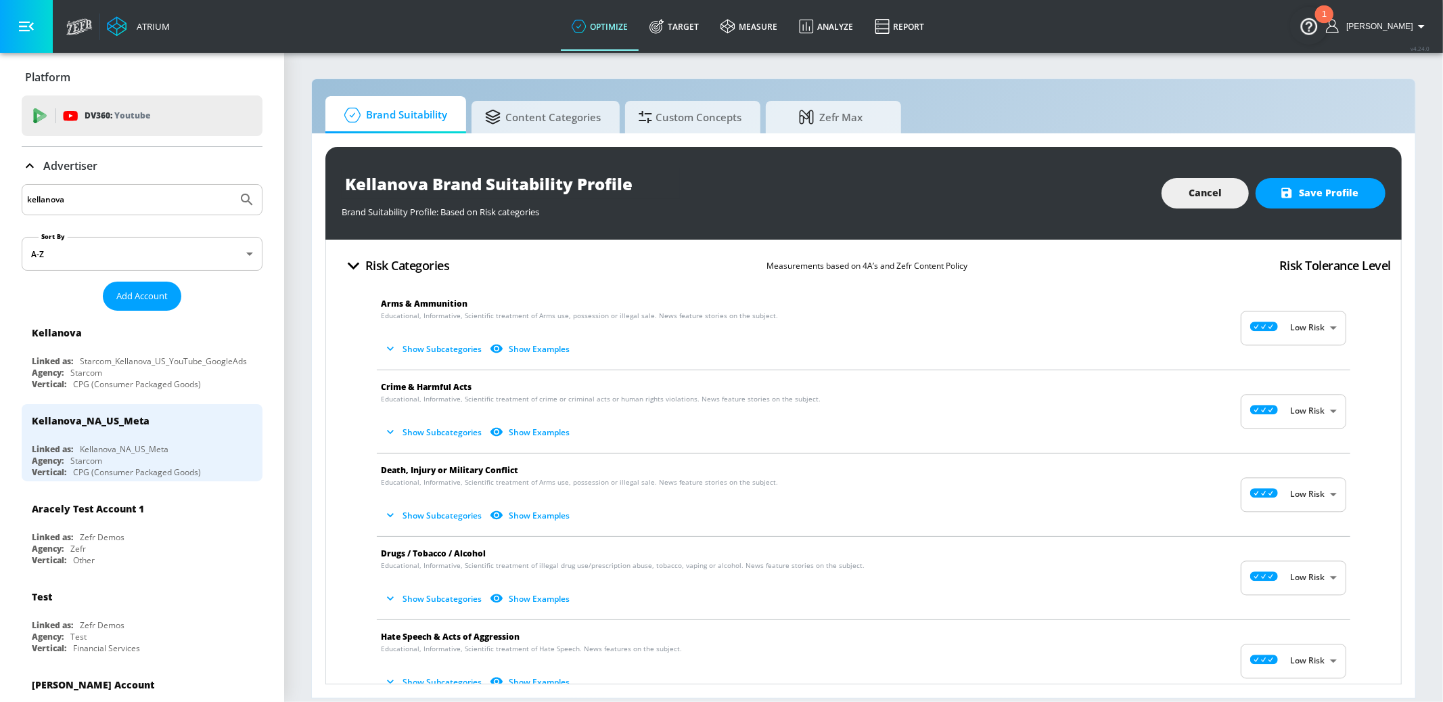
click at [429, 342] on button "Show Subcategories" at bounding box center [434, 349] width 106 height 22
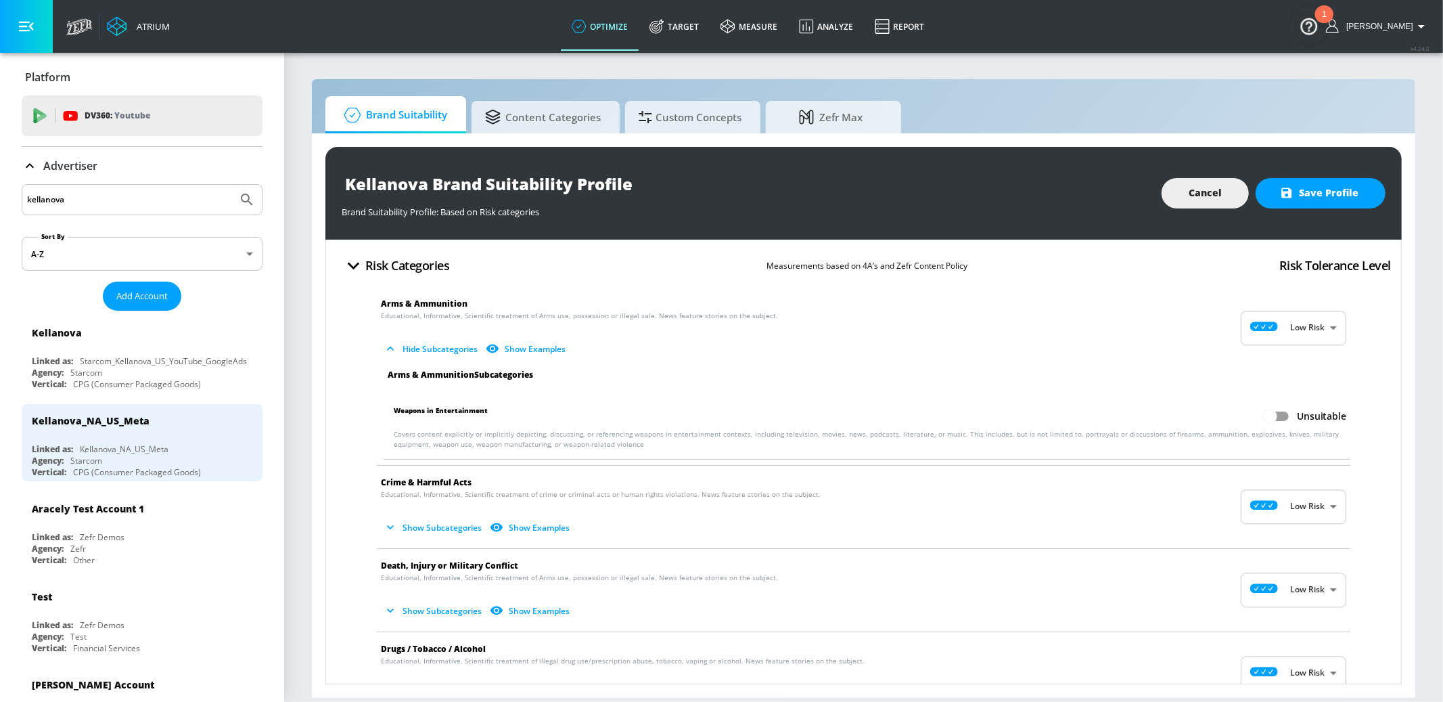
click at [1286, 417] on input "Unsuitable" at bounding box center [1270, 416] width 77 height 26
checkbox input "true"
click at [409, 530] on button "Show Subcategories" at bounding box center [434, 527] width 106 height 22
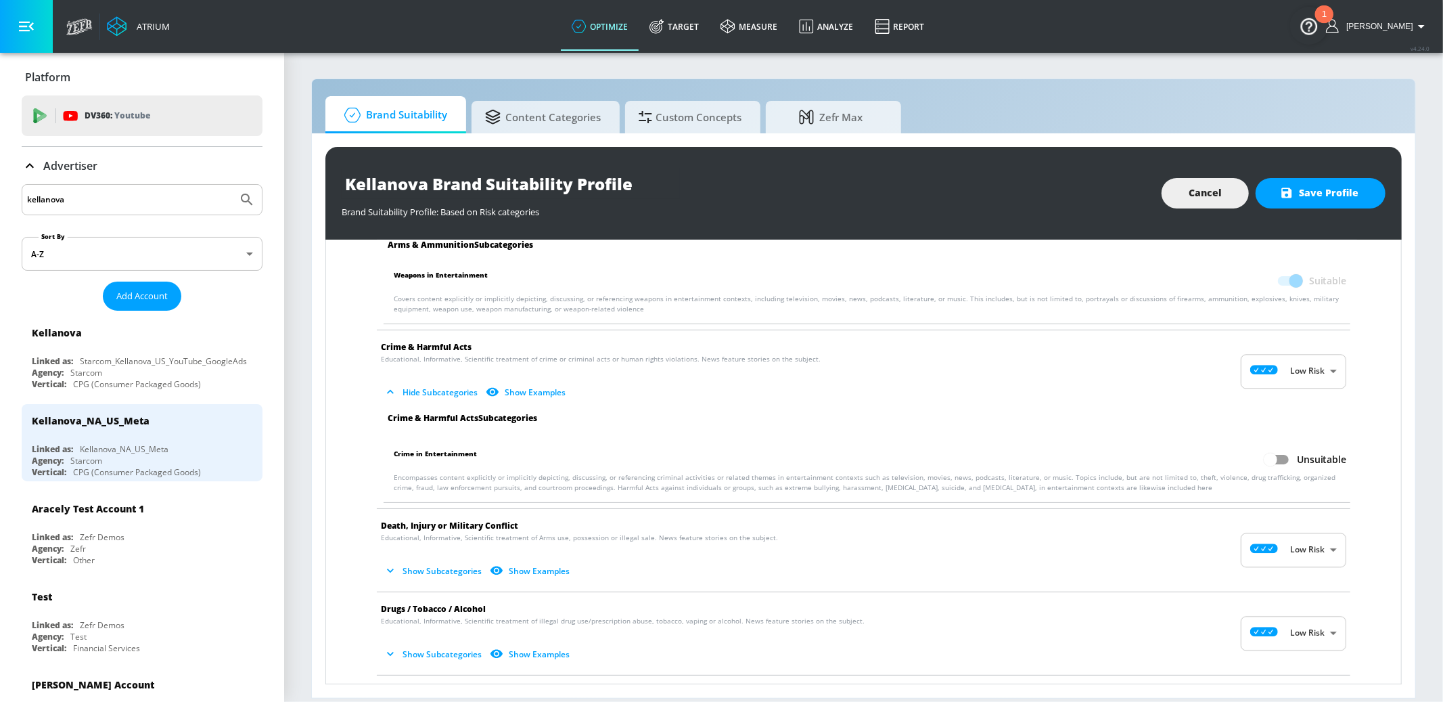
scroll to position [145, 0]
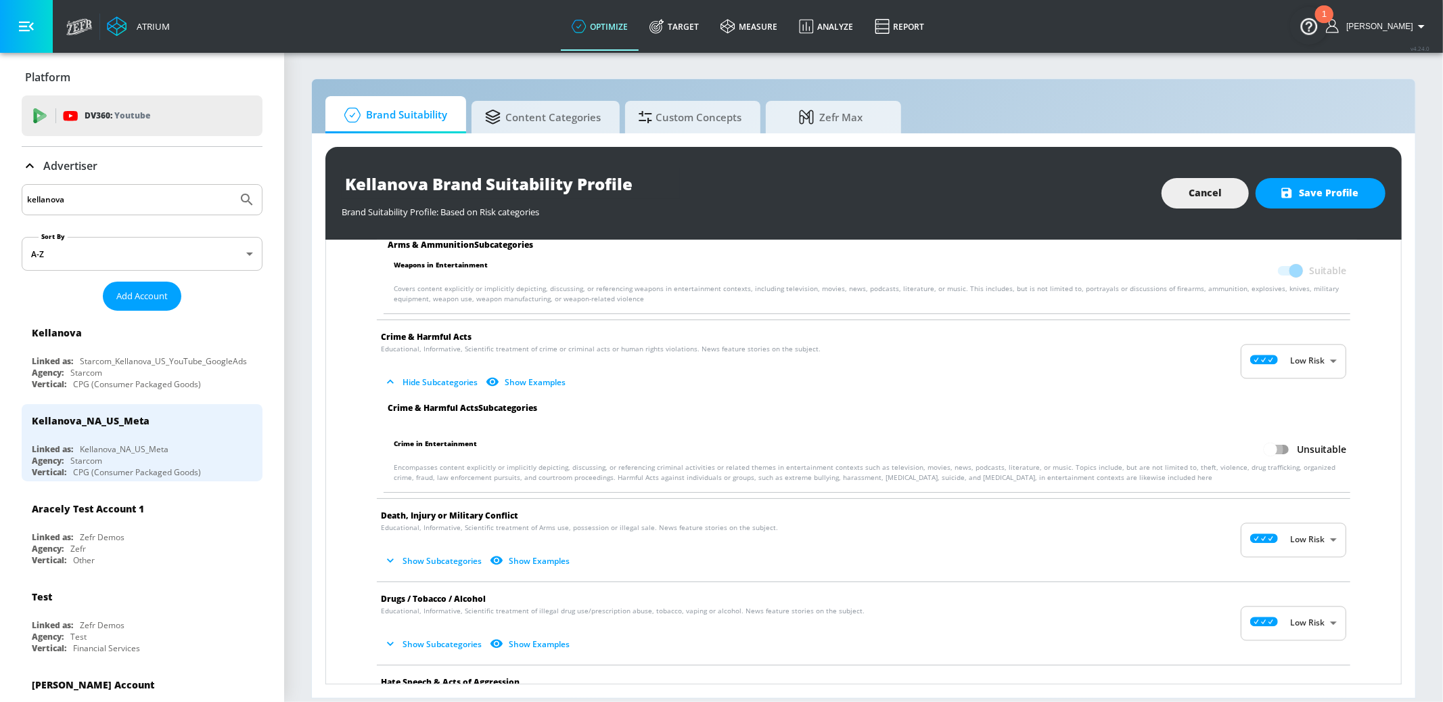
drag, startPoint x: 1281, startPoint y: 448, endPoint x: 894, endPoint y: 527, distance: 395.6
click at [1281, 449] on input "Unsuitable" at bounding box center [1270, 449] width 77 height 26
checkbox input "true"
click at [432, 565] on button "Show Subcategories" at bounding box center [434, 560] width 106 height 22
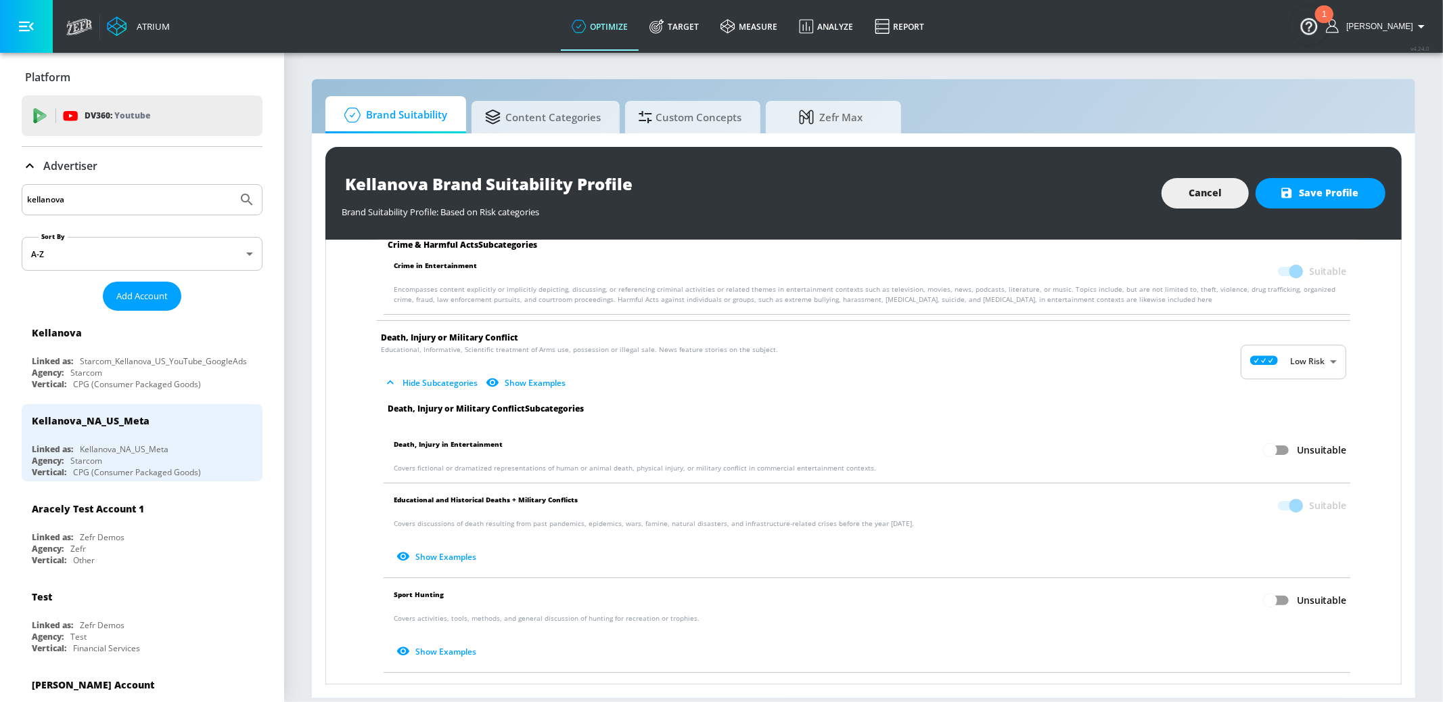
scroll to position [334, 0]
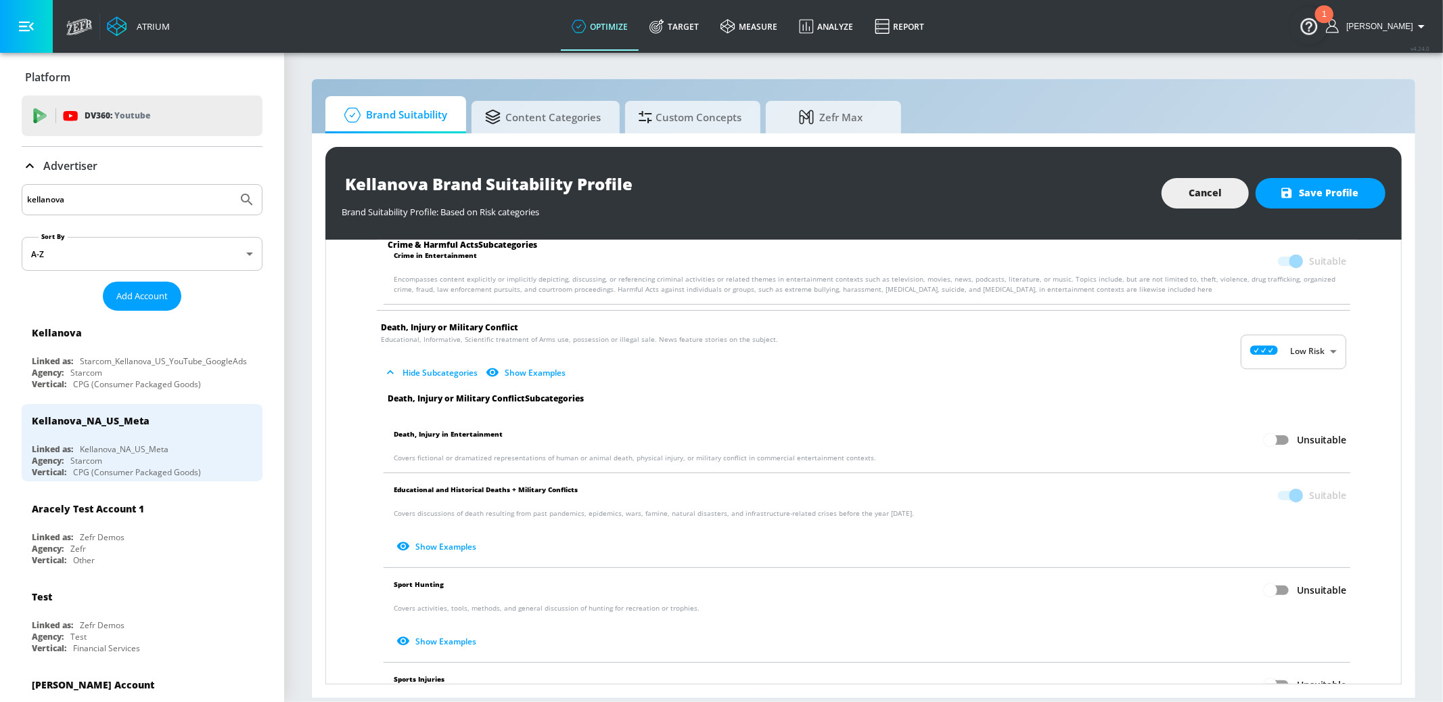
click at [1284, 444] on input "Unsuitable" at bounding box center [1270, 440] width 77 height 26
checkbox input "true"
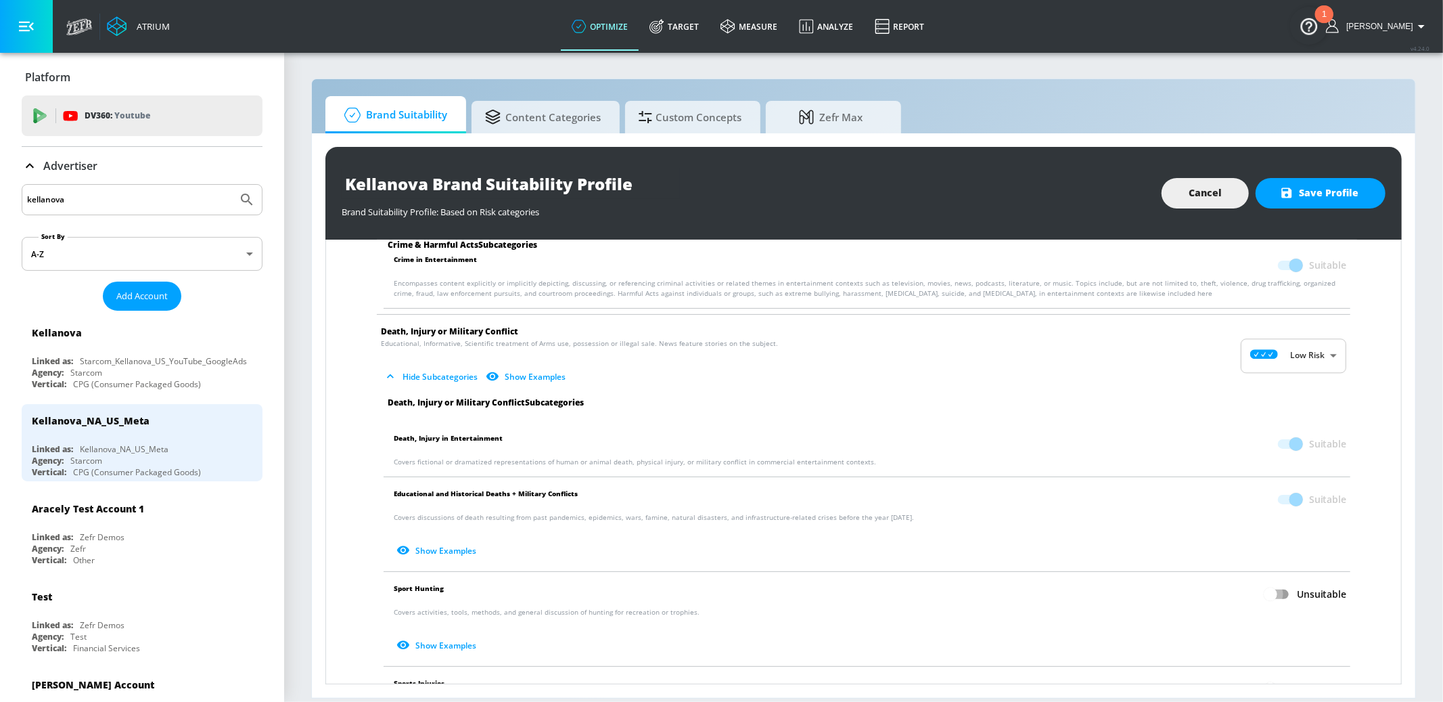
click at [1286, 592] on input "Unsuitable" at bounding box center [1270, 594] width 77 height 26
checkbox input "true"
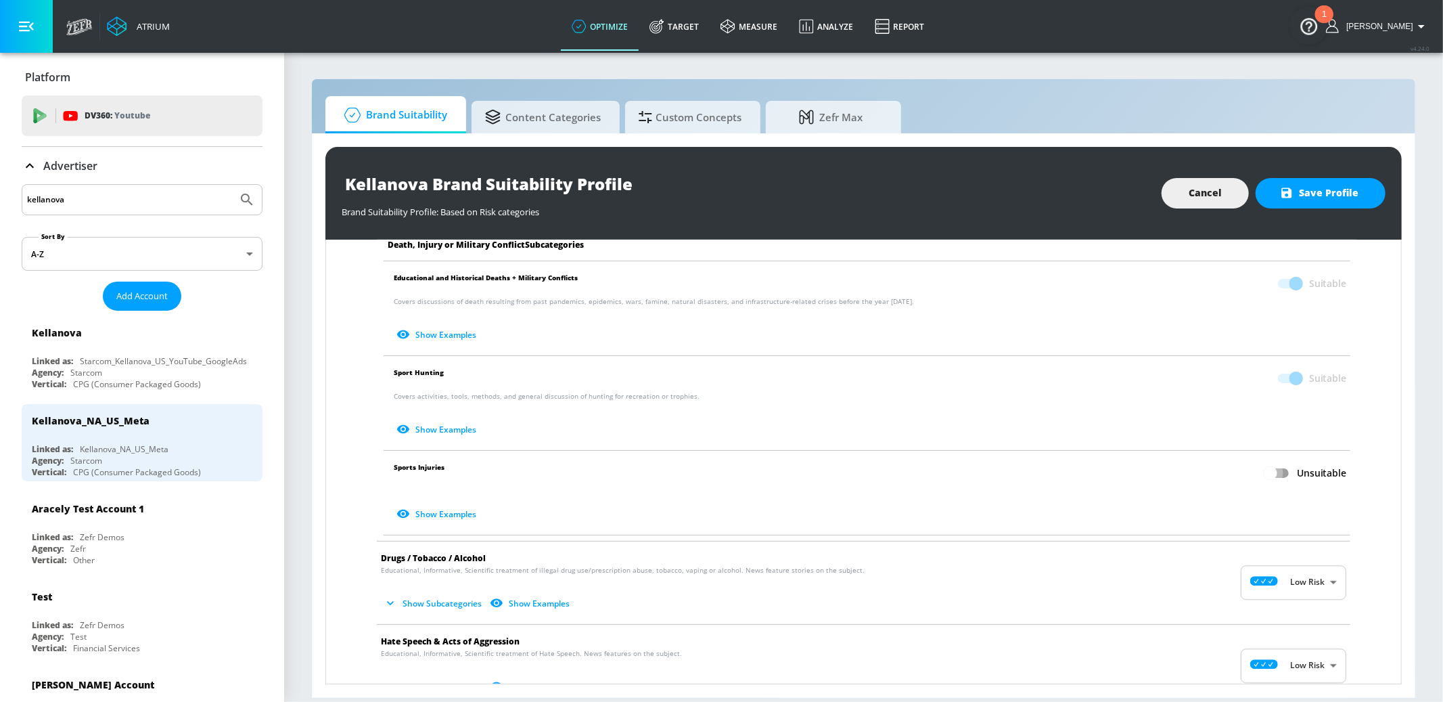
click at [1283, 475] on input "Unsuitable" at bounding box center [1270, 473] width 77 height 26
checkbox input "true"
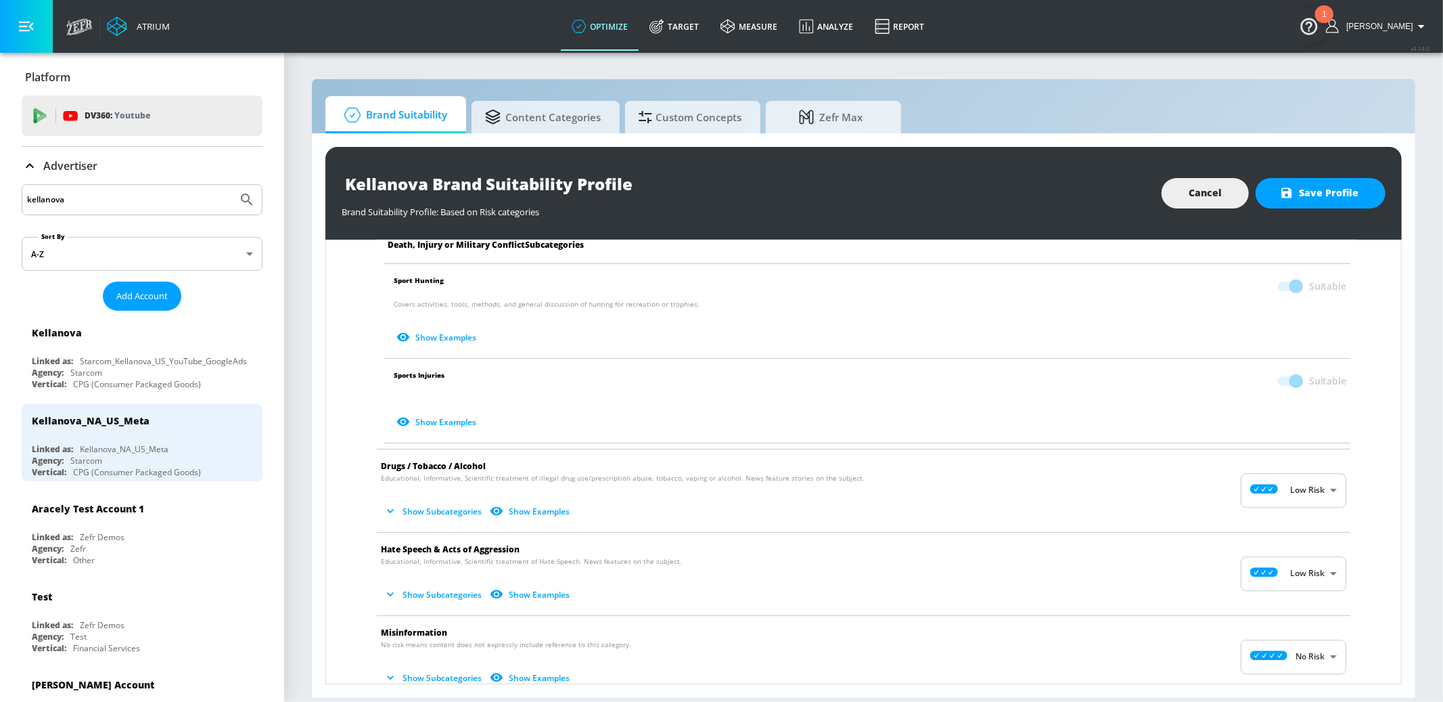
scroll to position [655, 0]
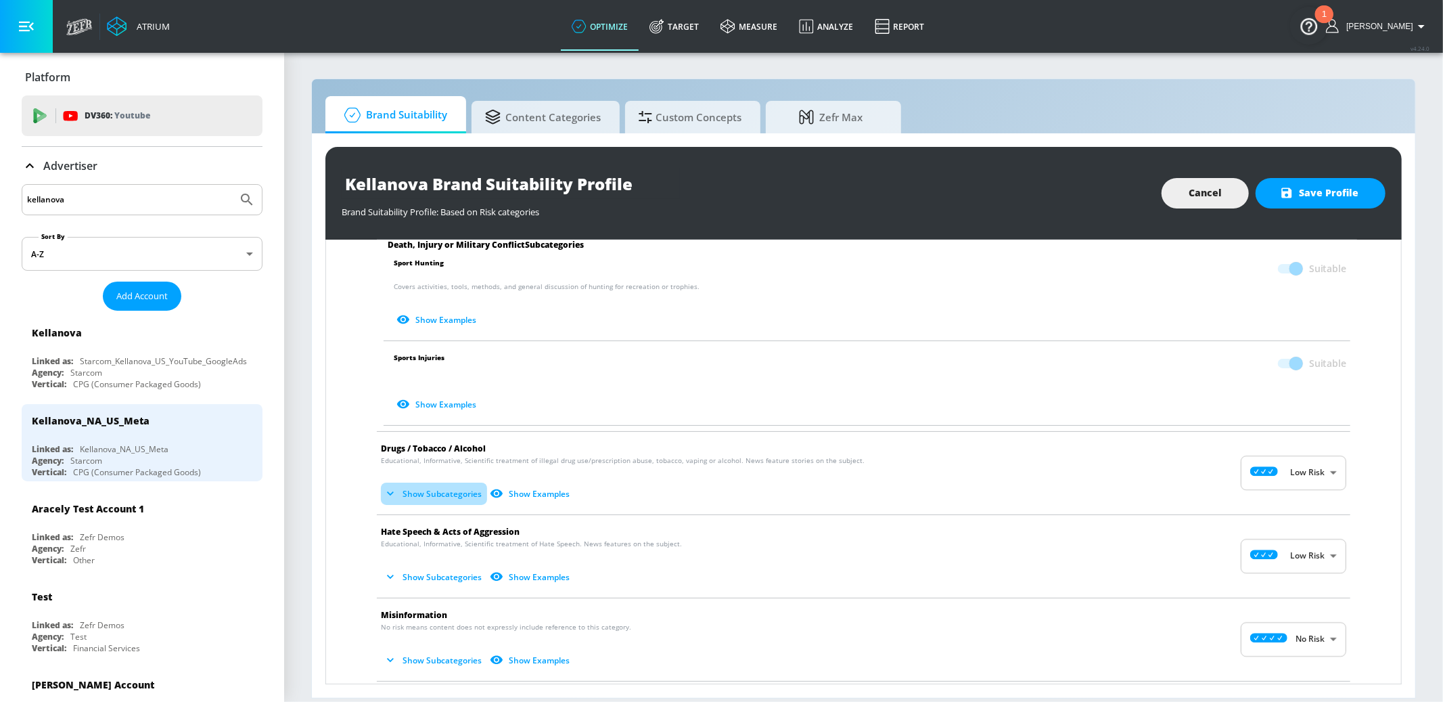
click at [455, 486] on button "Show Subcategories" at bounding box center [434, 493] width 106 height 22
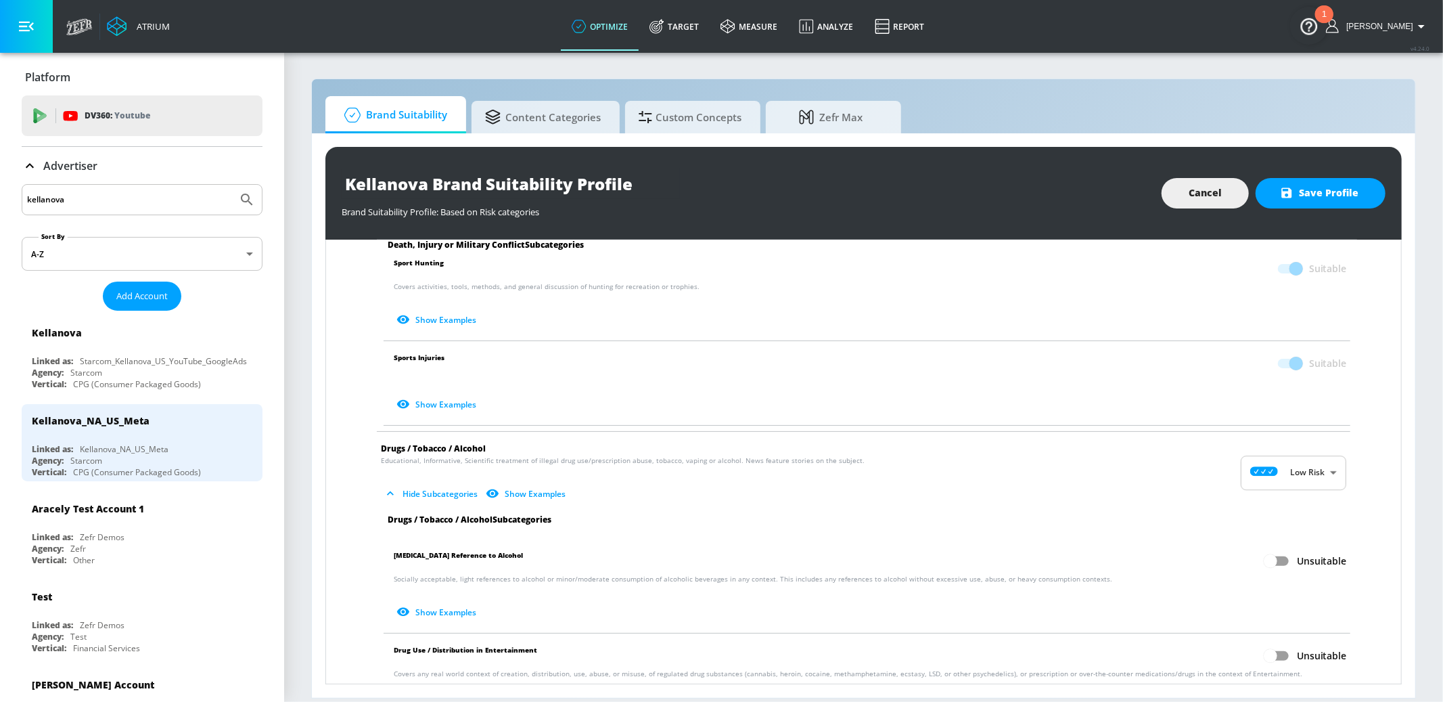
click at [1278, 559] on input "Unsuitable" at bounding box center [1270, 561] width 77 height 26
checkbox input "true"
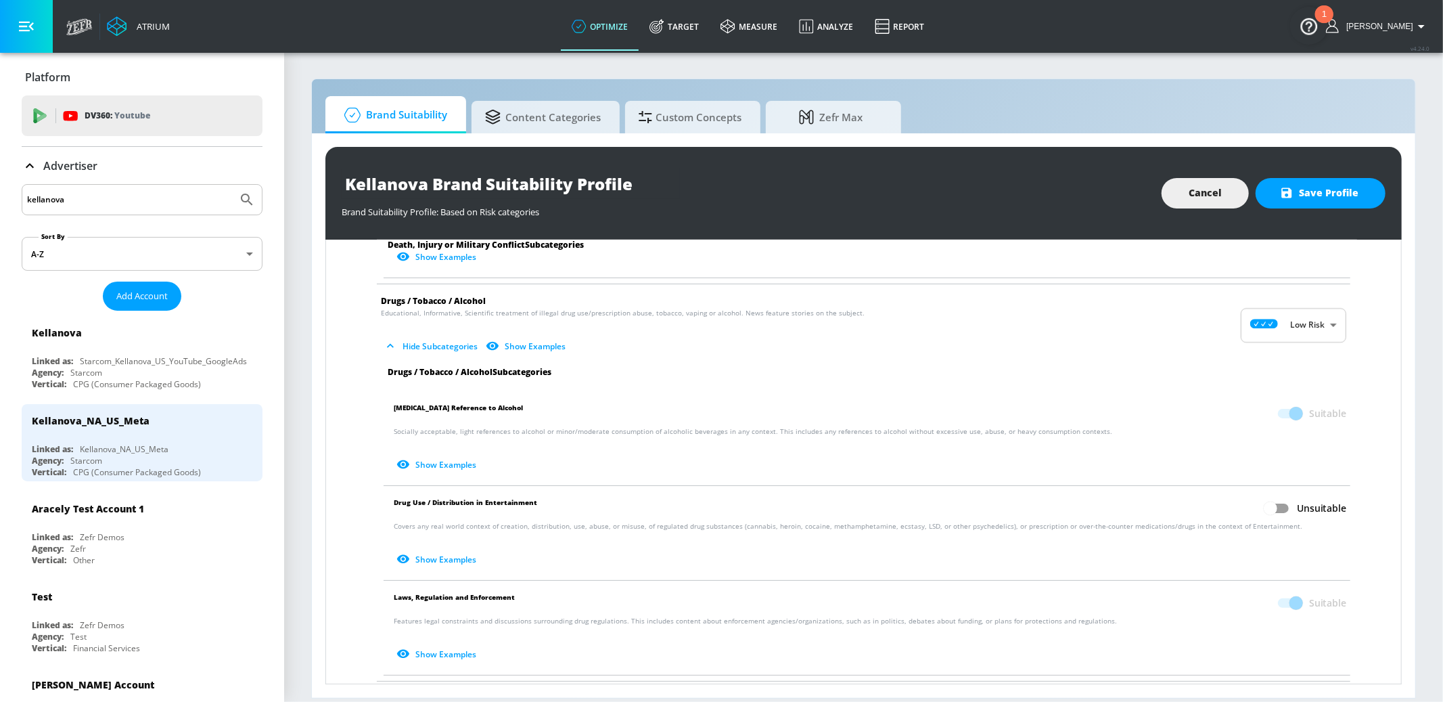
scroll to position [807, 0]
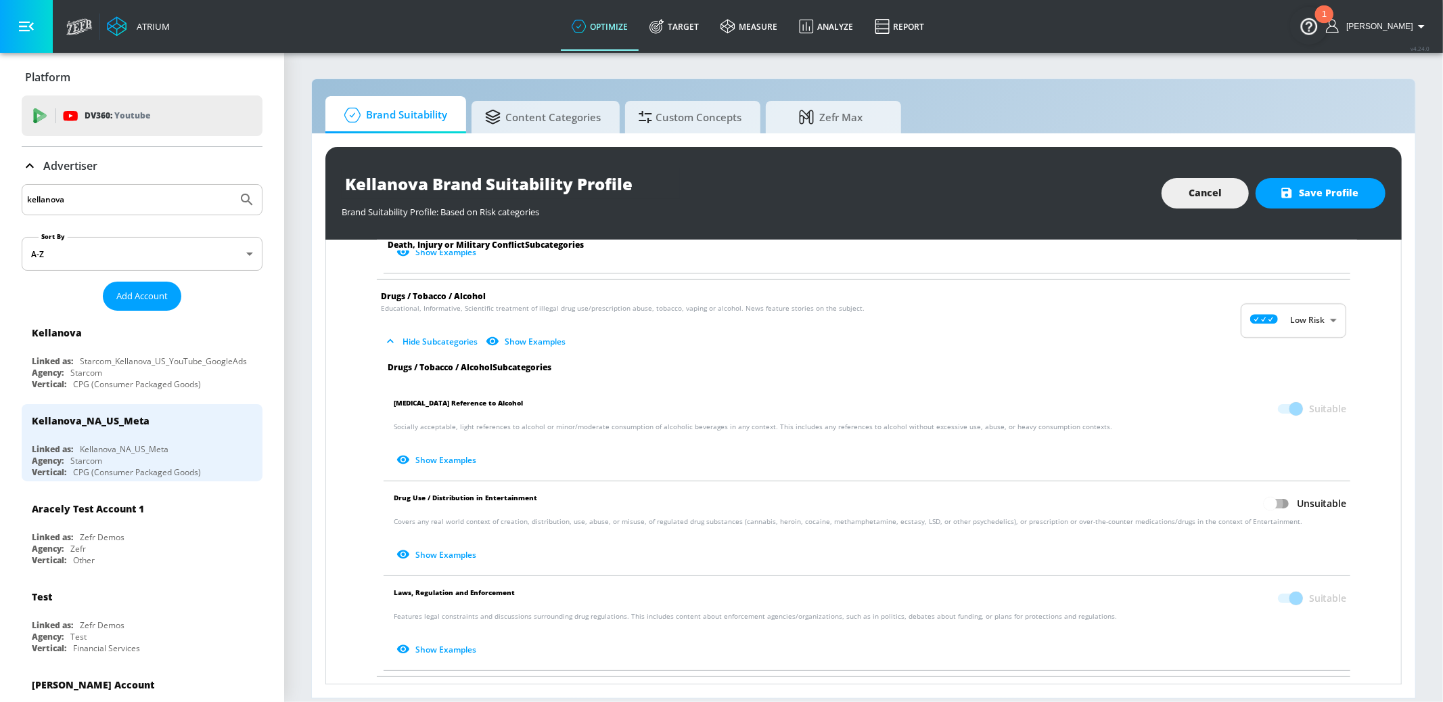
click at [1278, 505] on input "Unsuitable" at bounding box center [1270, 503] width 77 height 26
checkbox input "true"
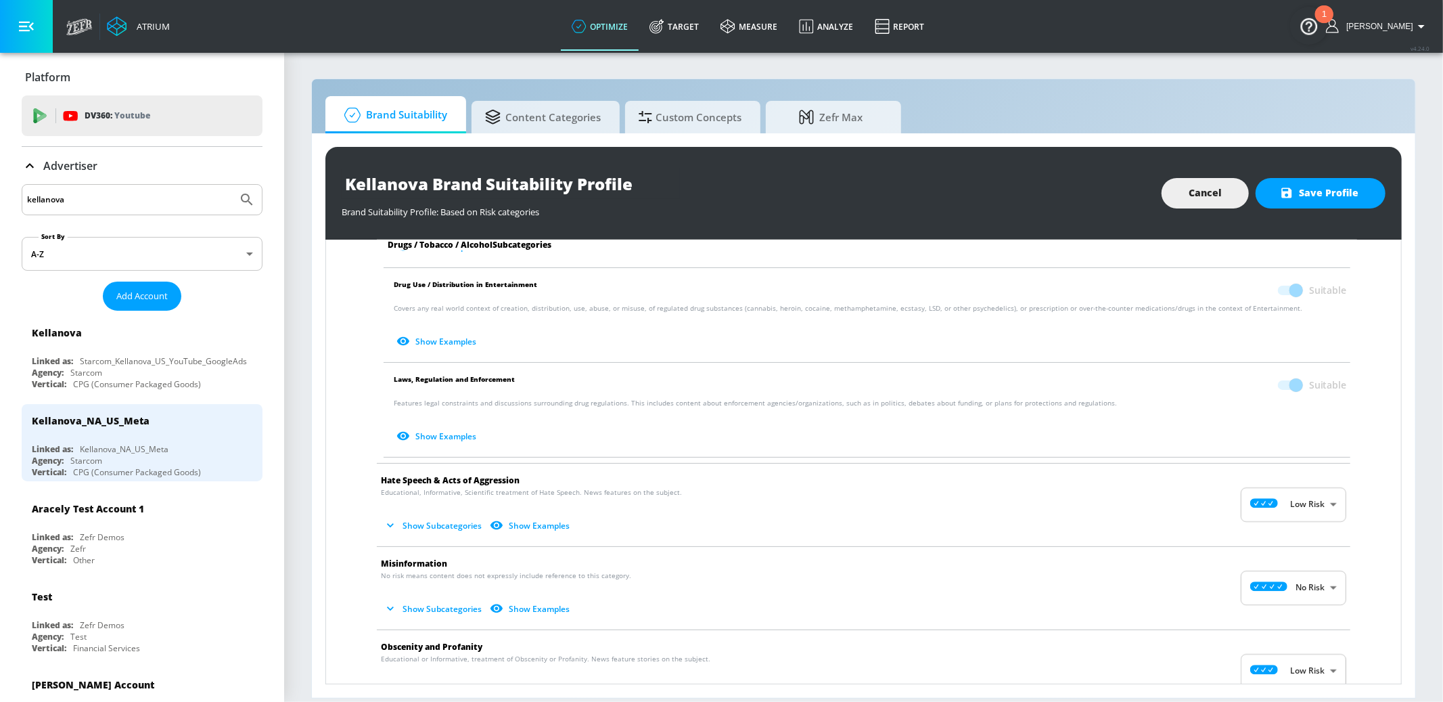
scroll to position [1024, 0]
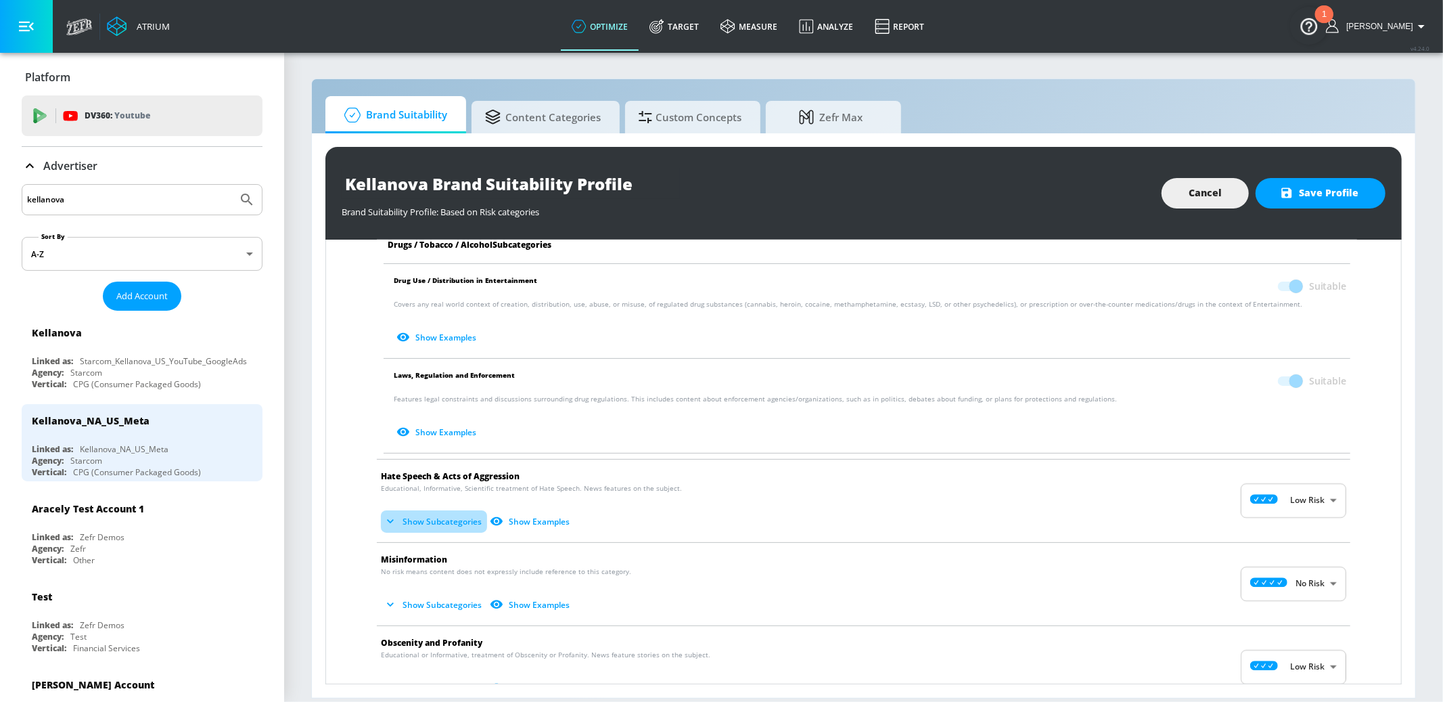
click at [427, 522] on button "Show Subcategories" at bounding box center [434, 521] width 106 height 22
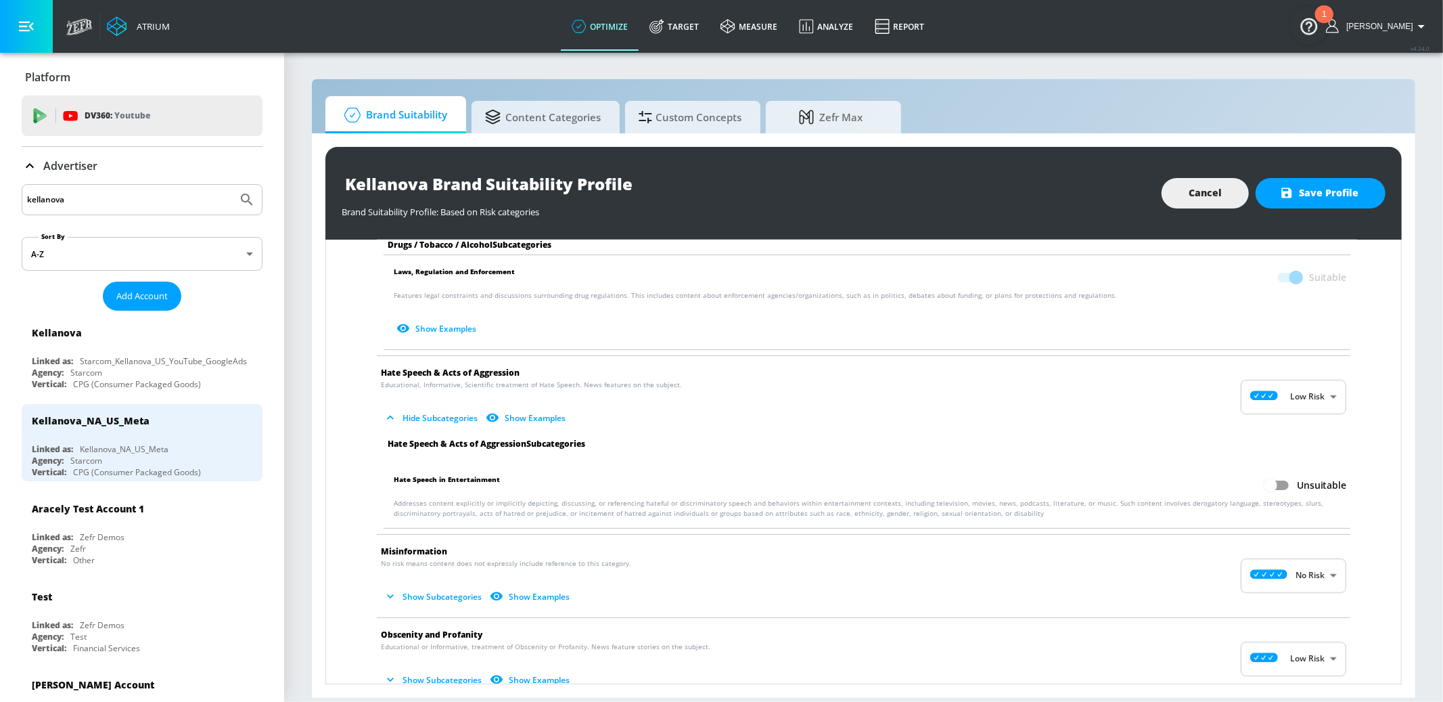
scroll to position [1155, 0]
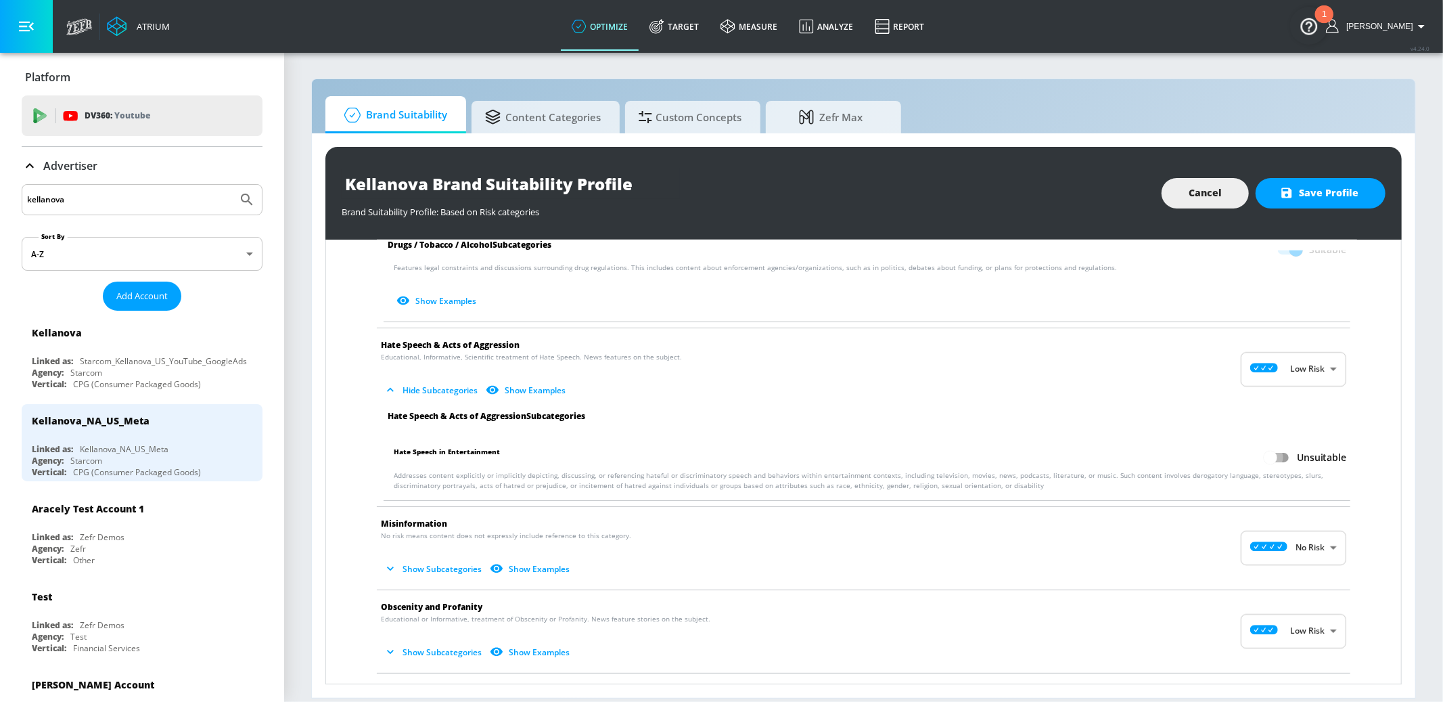
click at [1289, 453] on input "Unsuitable" at bounding box center [1270, 457] width 77 height 26
checkbox input "true"
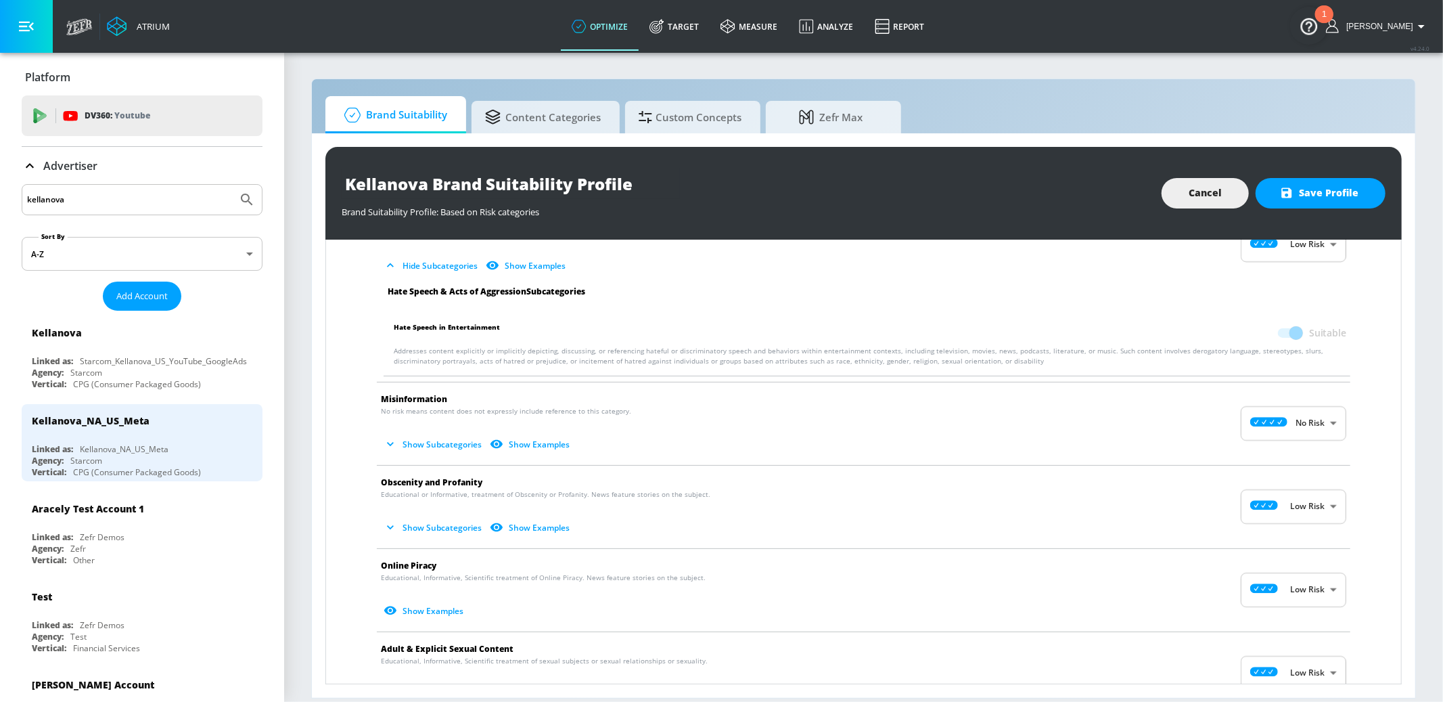
scroll to position [1287, 0]
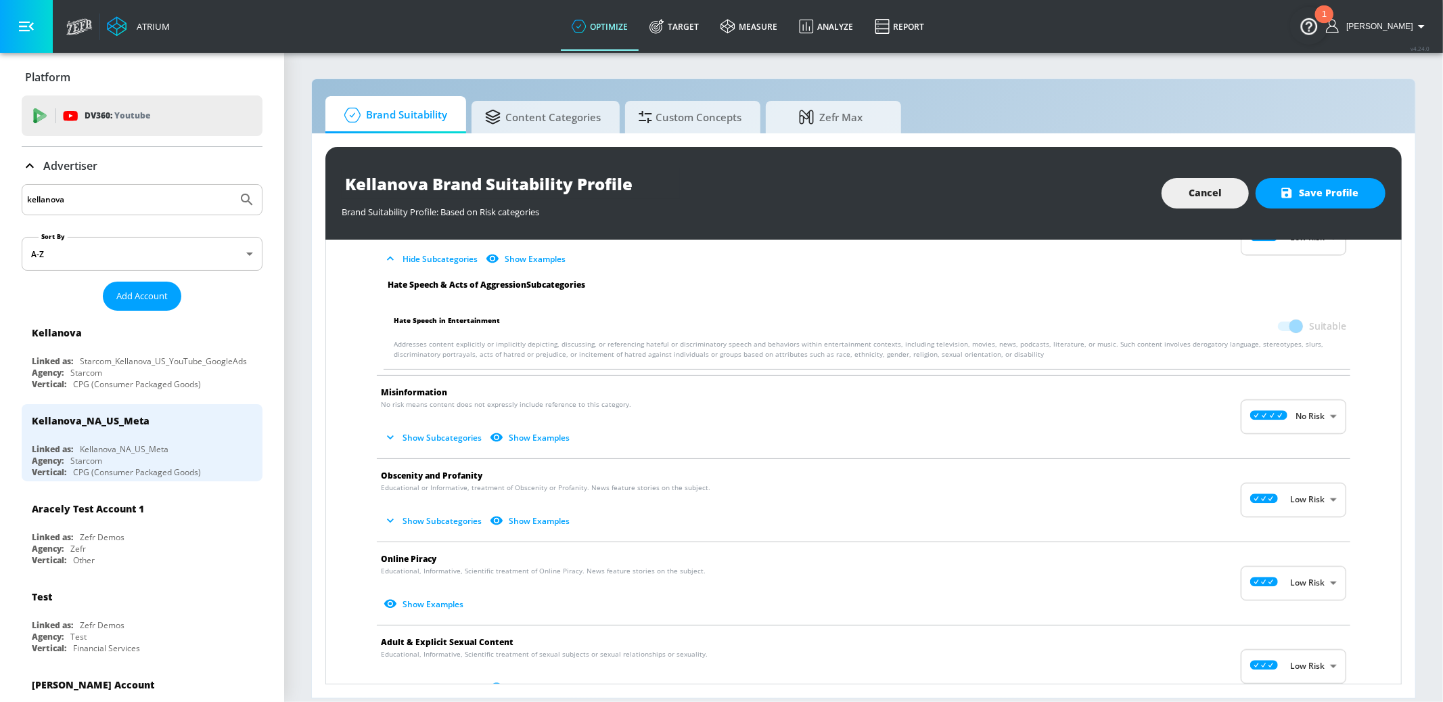
click at [435, 434] on button "Show Subcategories" at bounding box center [434, 437] width 106 height 22
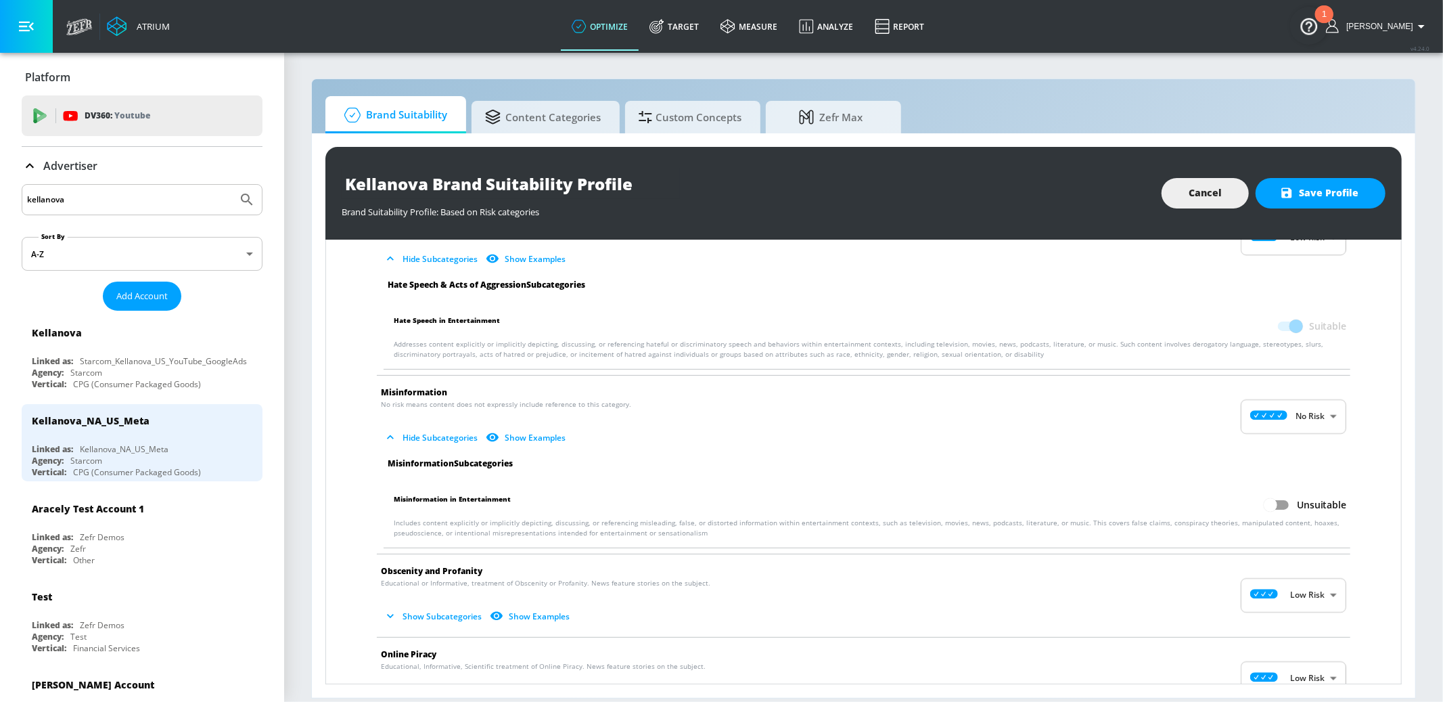
drag, startPoint x: 1279, startPoint y: 500, endPoint x: 1212, endPoint y: 524, distance: 71.3
click at [1279, 500] on input "Unsuitable" at bounding box center [1270, 505] width 77 height 26
checkbox input "true"
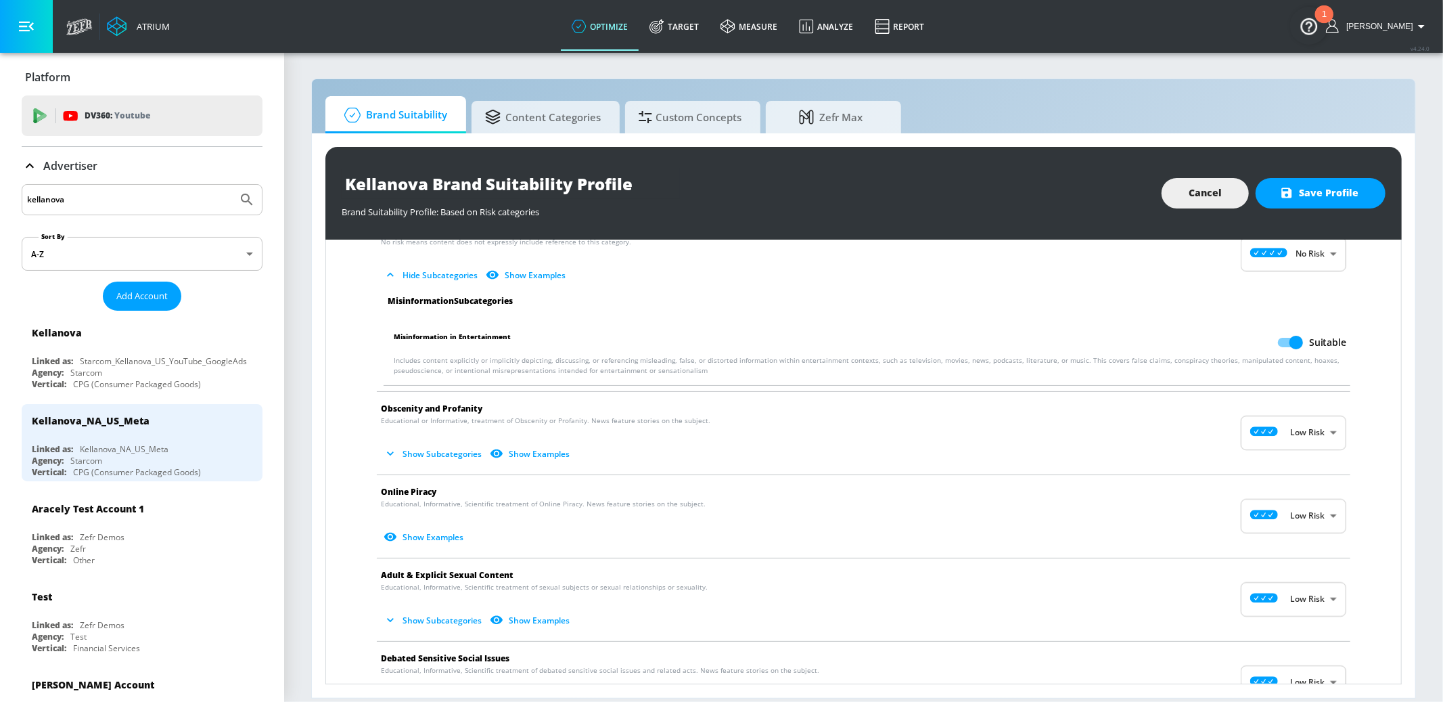
scroll to position [1458, 0]
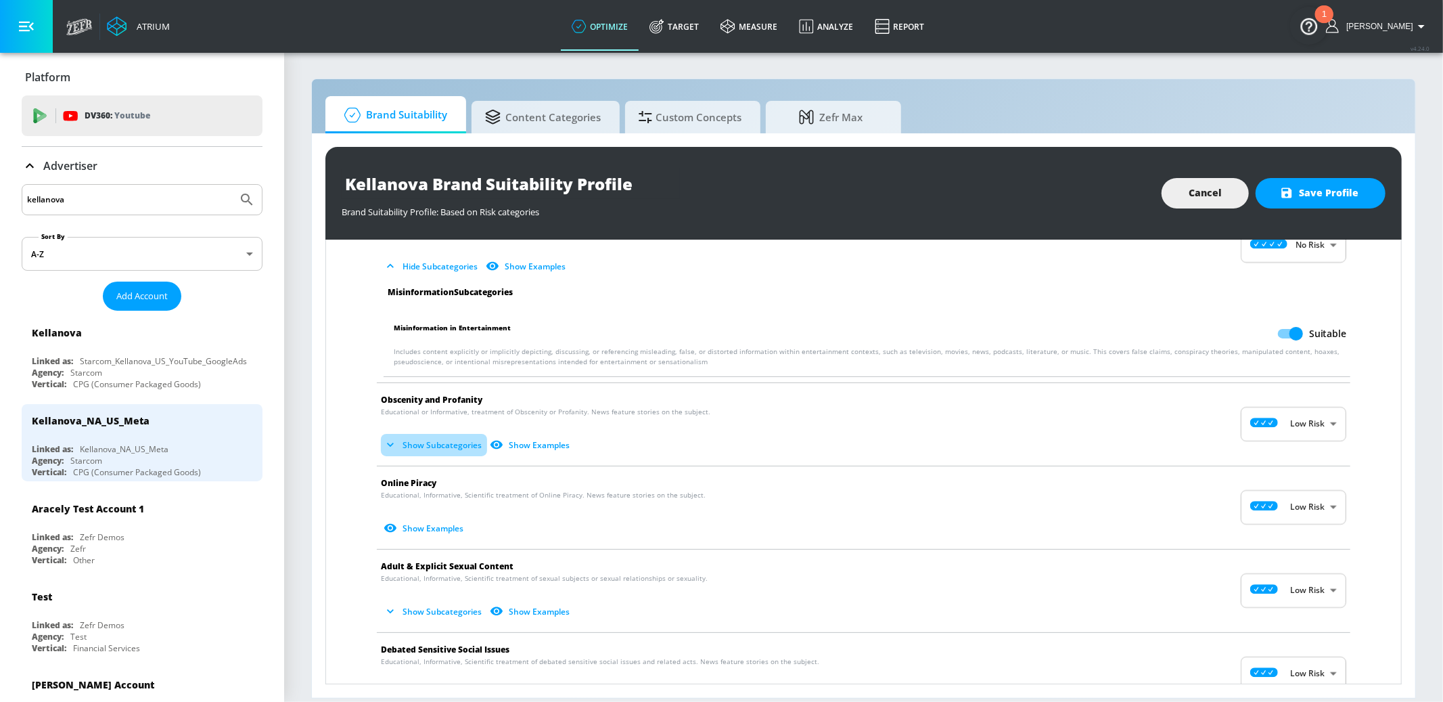
click at [446, 446] on button "Show Subcategories" at bounding box center [434, 445] width 106 height 22
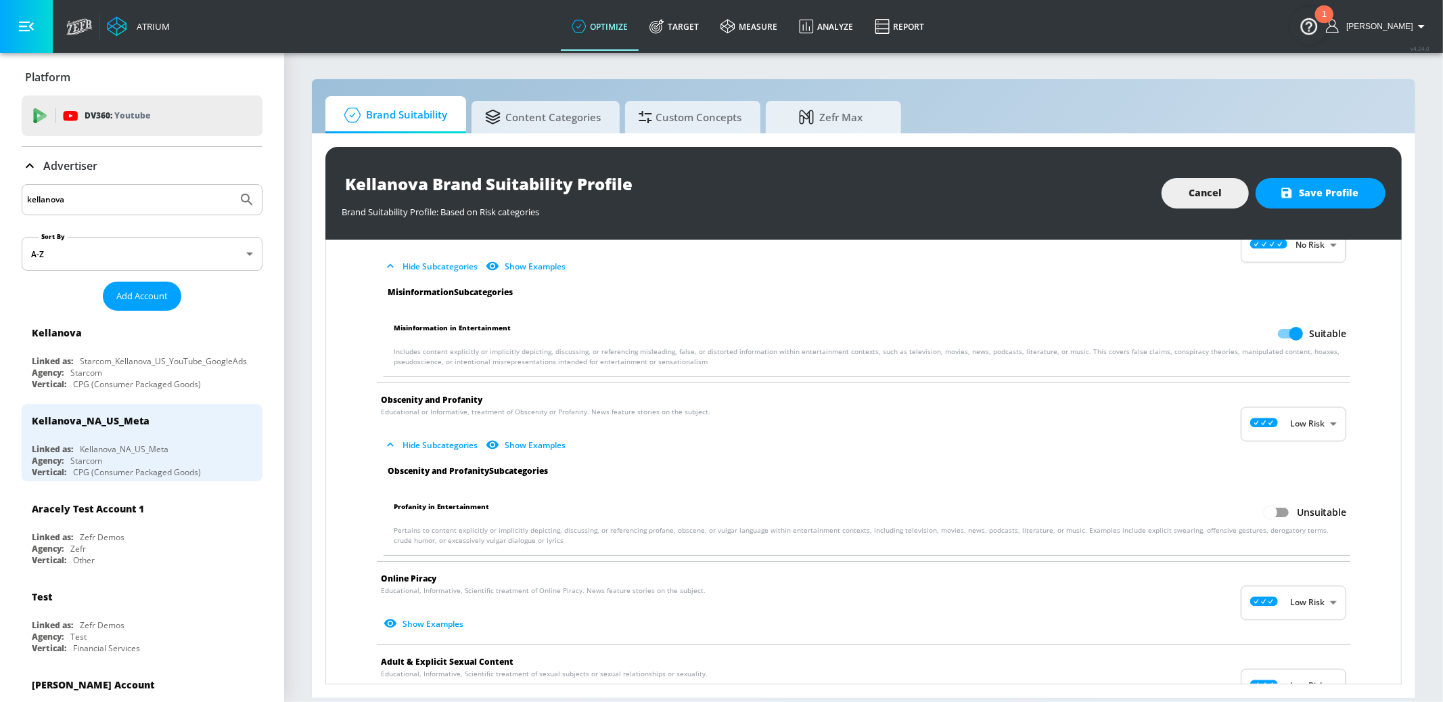
click at [1287, 509] on input "Unsuitable" at bounding box center [1270, 512] width 77 height 26
checkbox input "true"
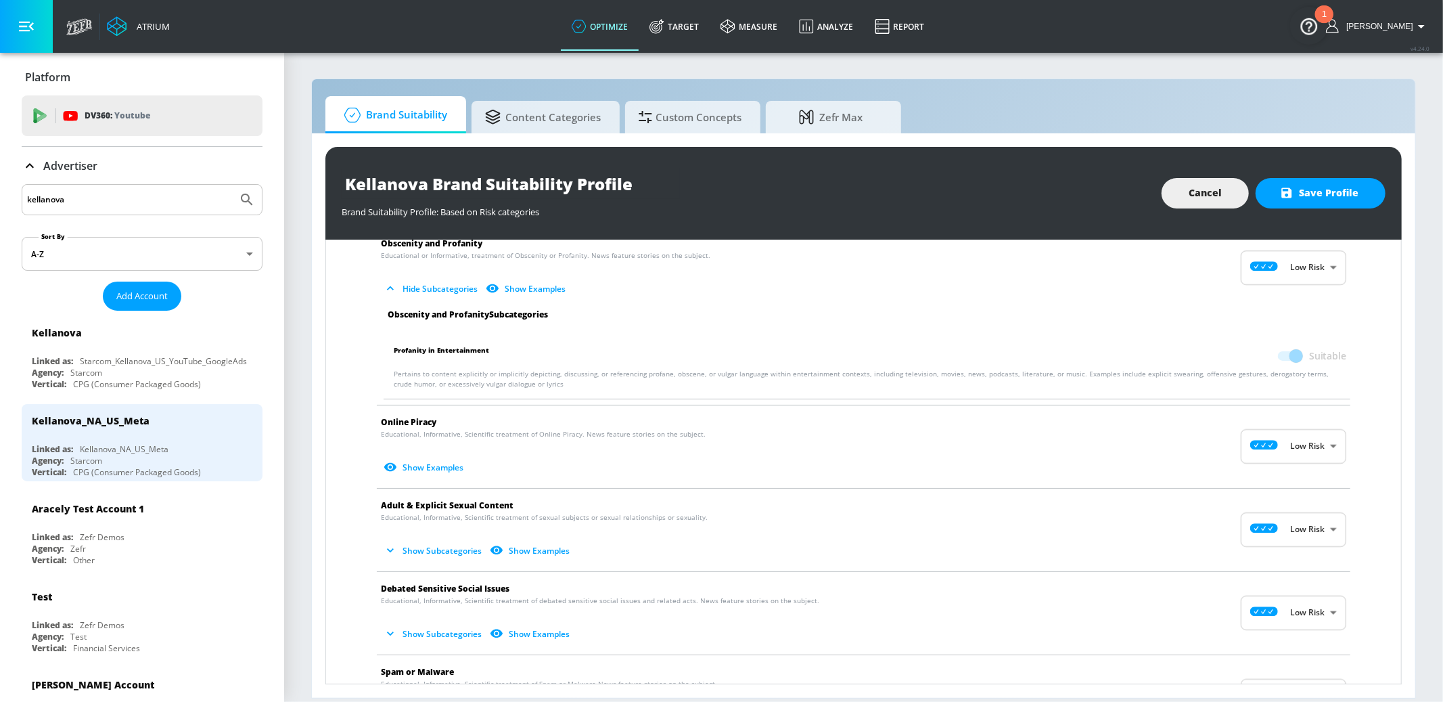
scroll to position [1632, 0]
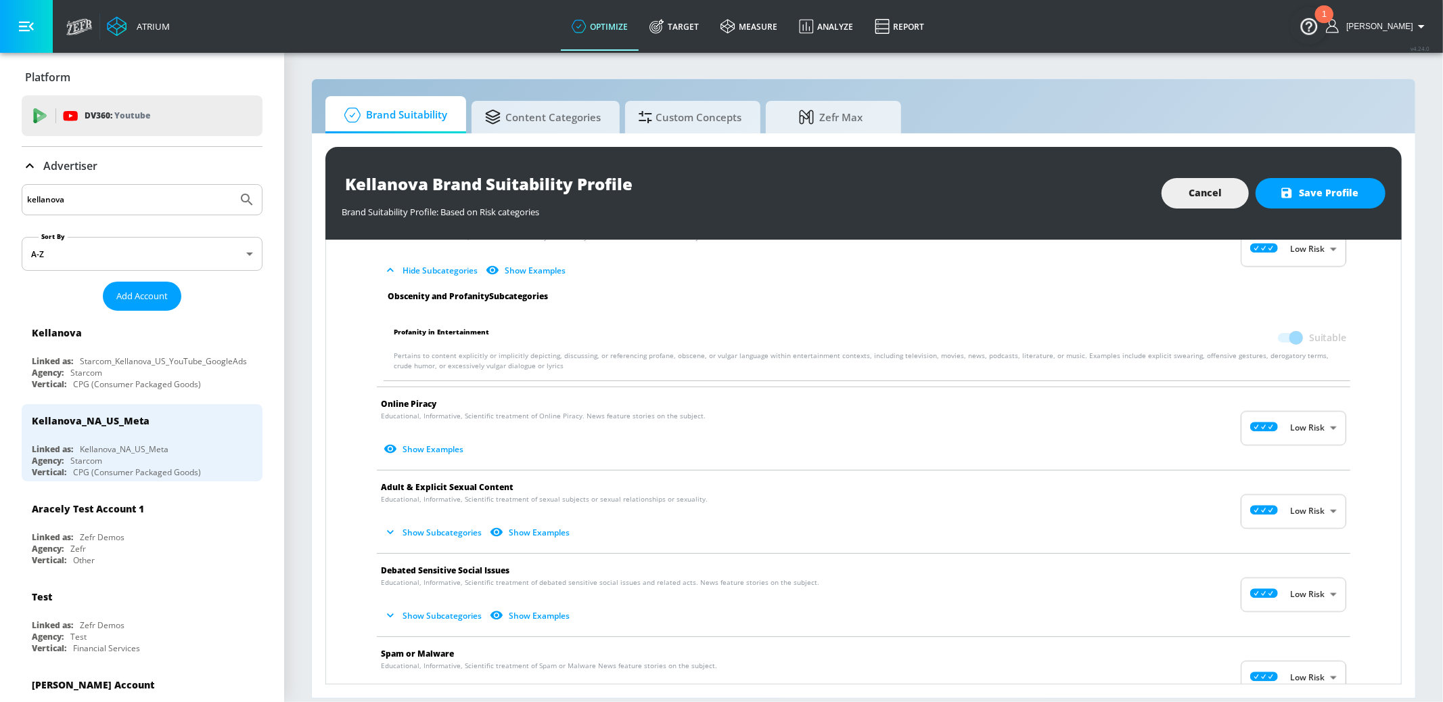
click at [446, 530] on button "Show Subcategories" at bounding box center [434, 532] width 106 height 22
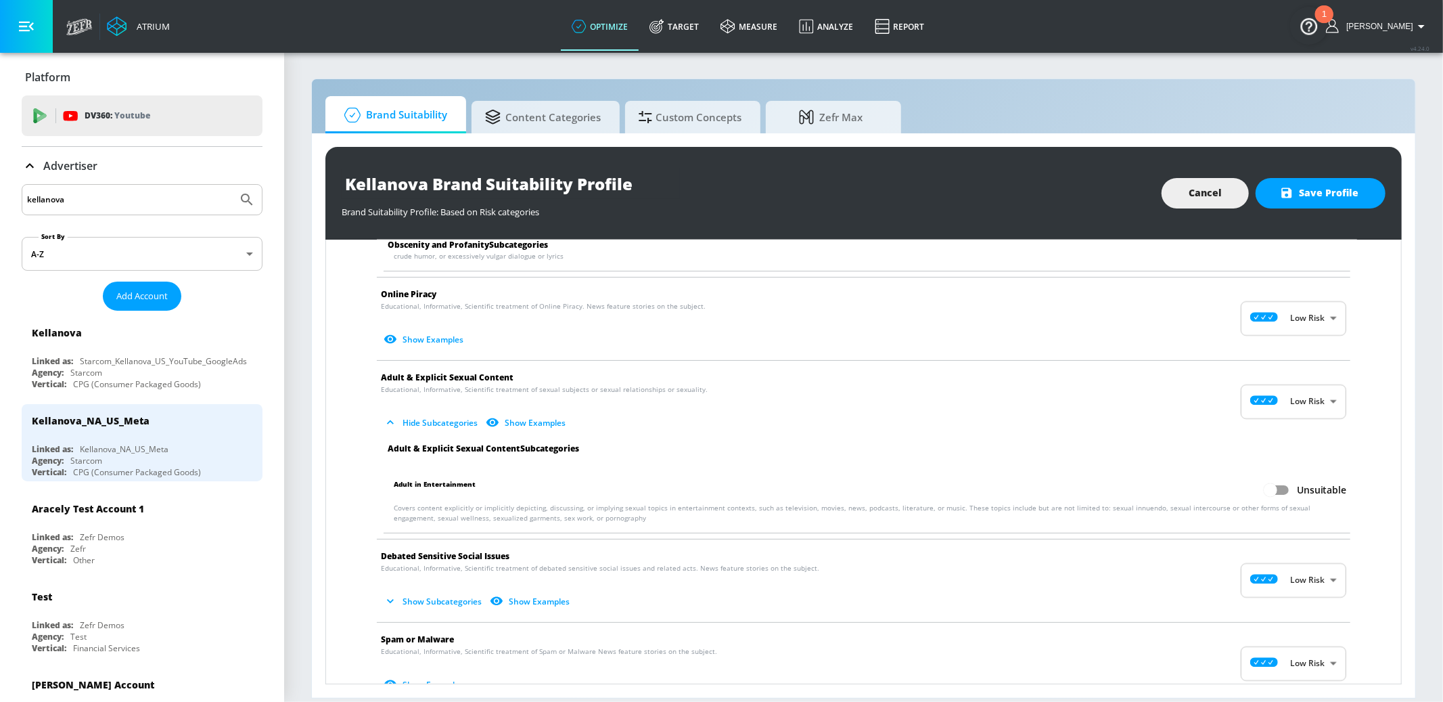
scroll to position [1743, 0]
drag, startPoint x: 1281, startPoint y: 489, endPoint x: 1271, endPoint y: 489, distance: 9.5
click at [1280, 489] on input "Unsuitable" at bounding box center [1270, 489] width 77 height 26
checkbox input "true"
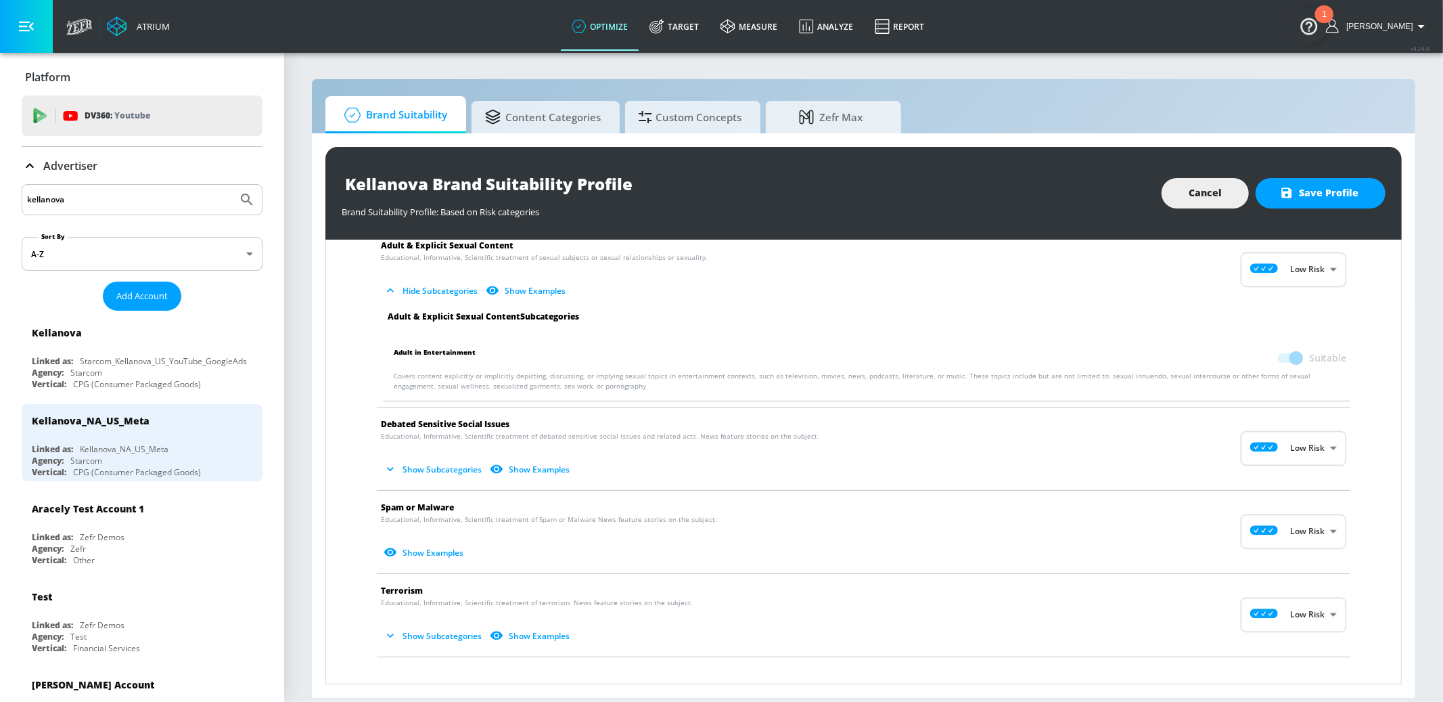
scroll to position [1878, 0]
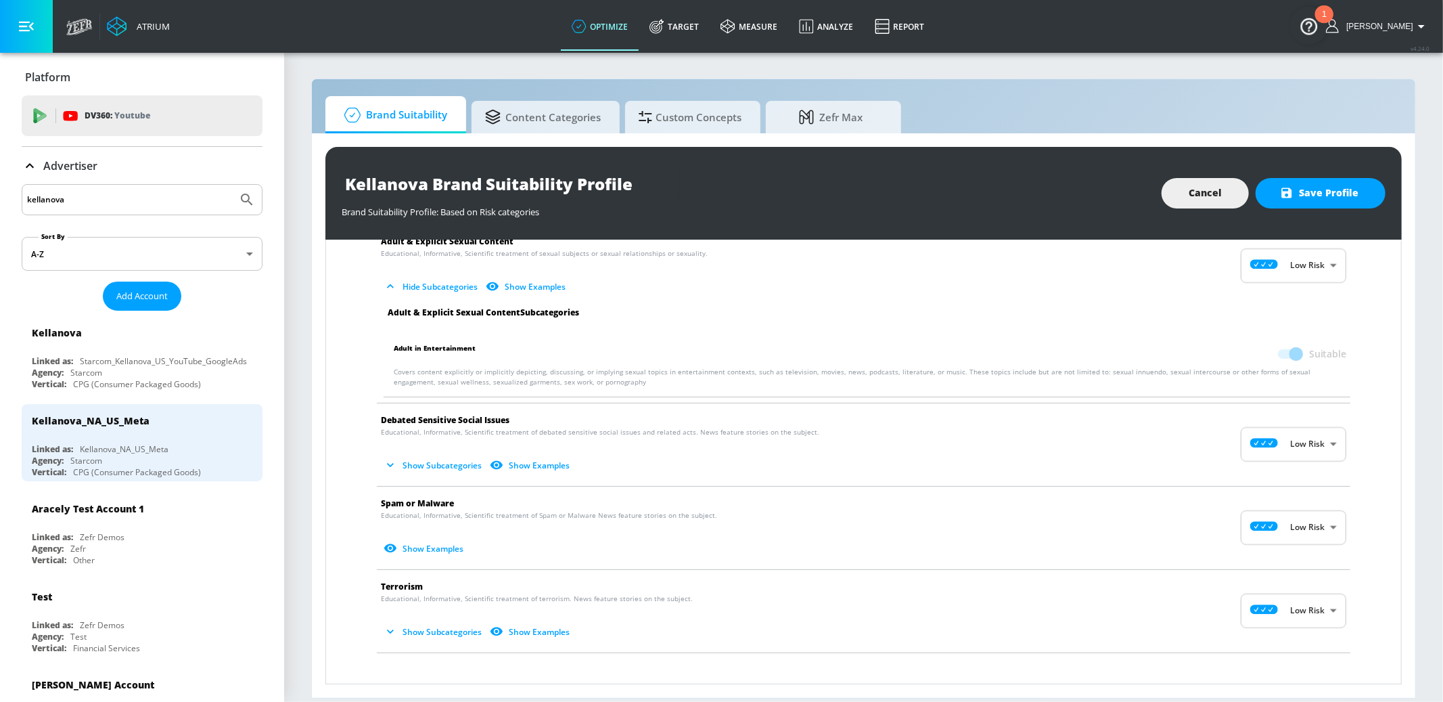
click at [445, 467] on button "Show Subcategories" at bounding box center [434, 465] width 106 height 22
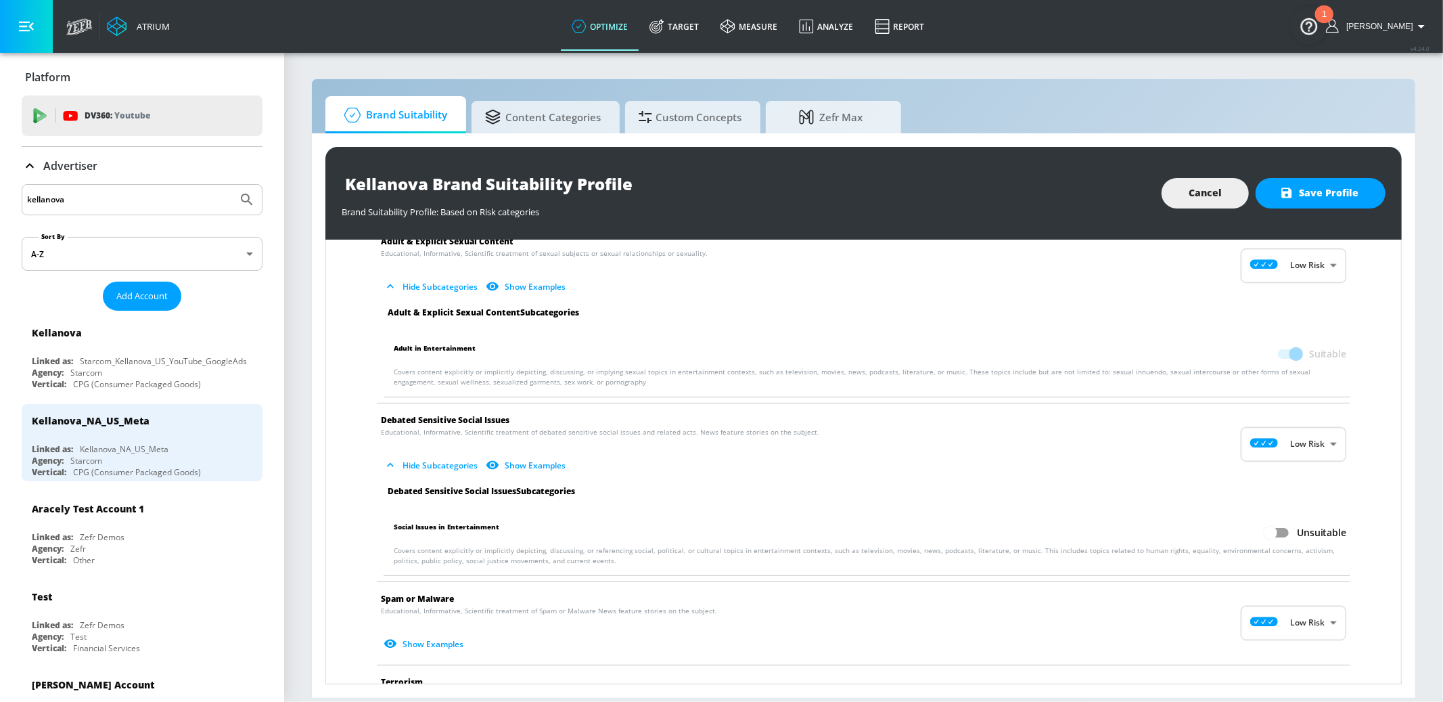
click at [1282, 540] on input "Unsuitable" at bounding box center [1270, 533] width 77 height 26
checkbox input "true"
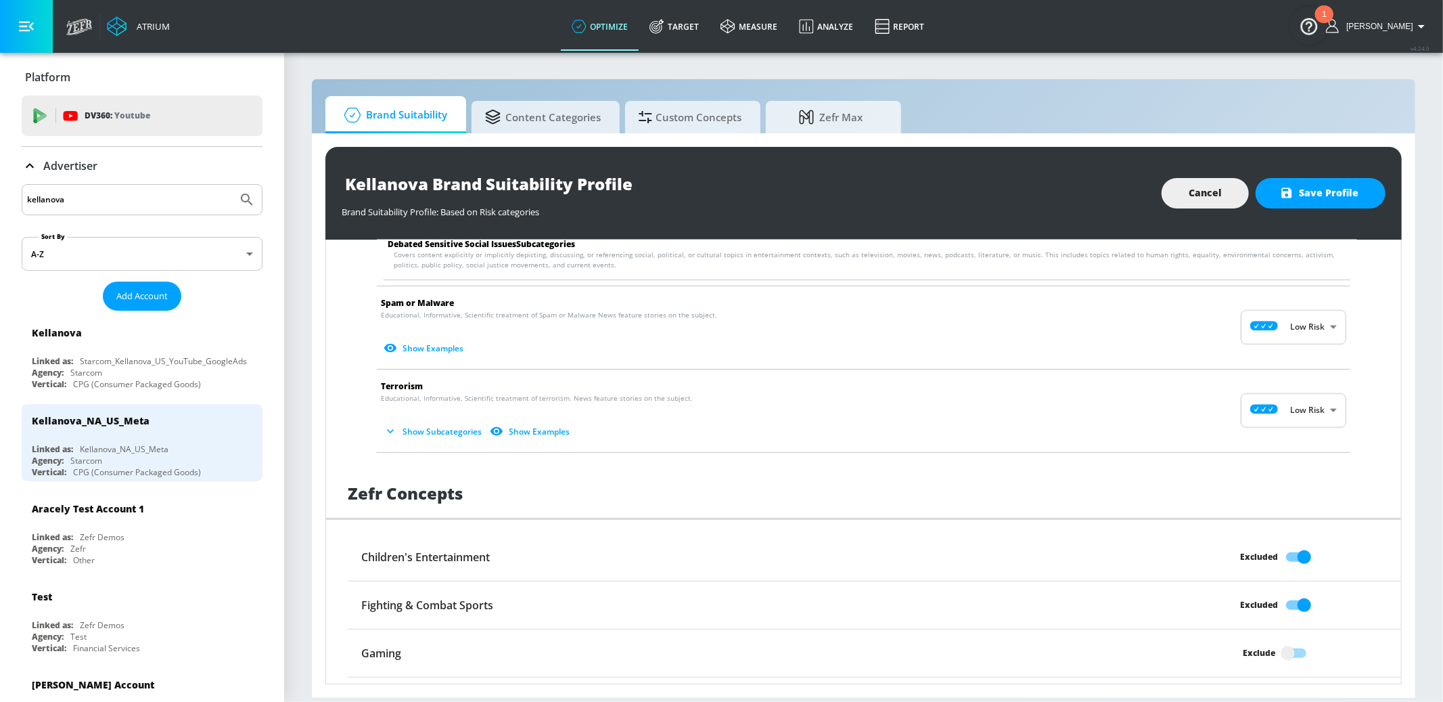
scroll to position [2181, 0]
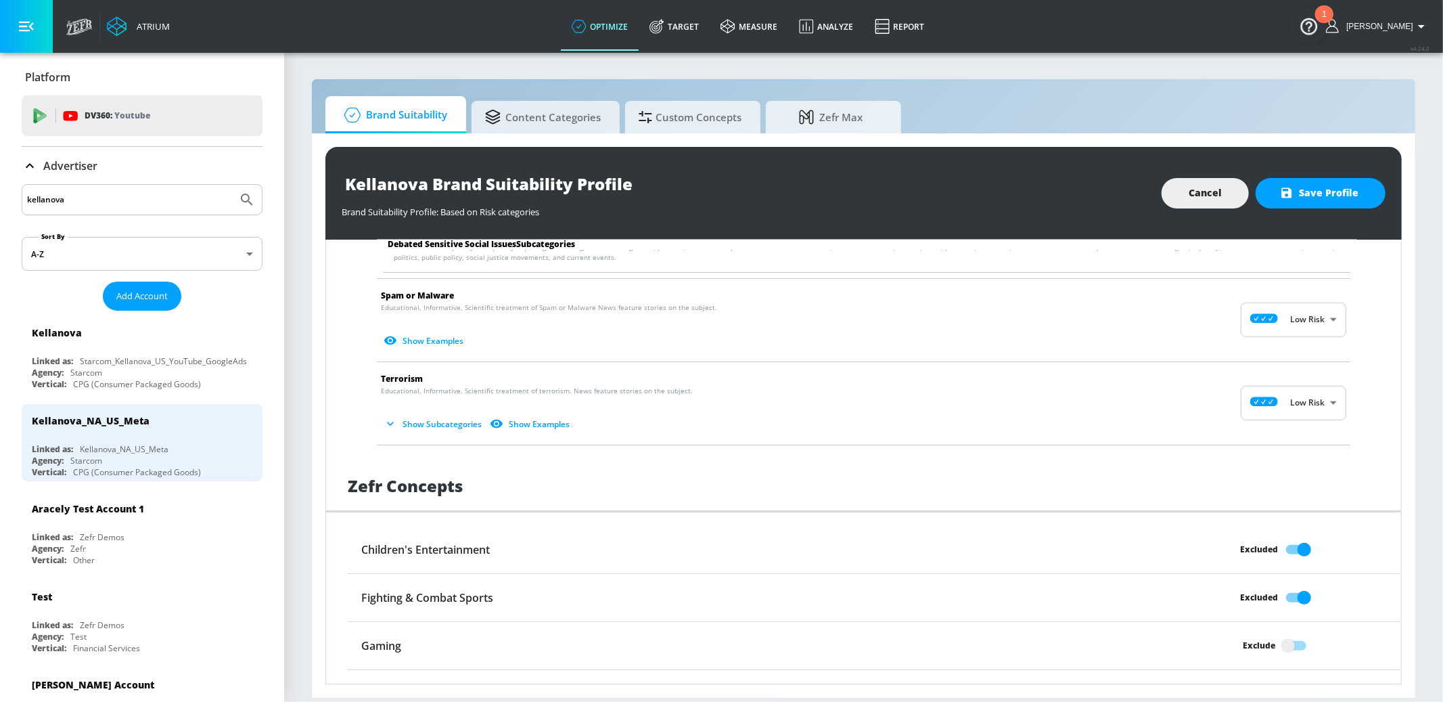
click at [420, 423] on button "Show Subcategories" at bounding box center [434, 424] width 106 height 22
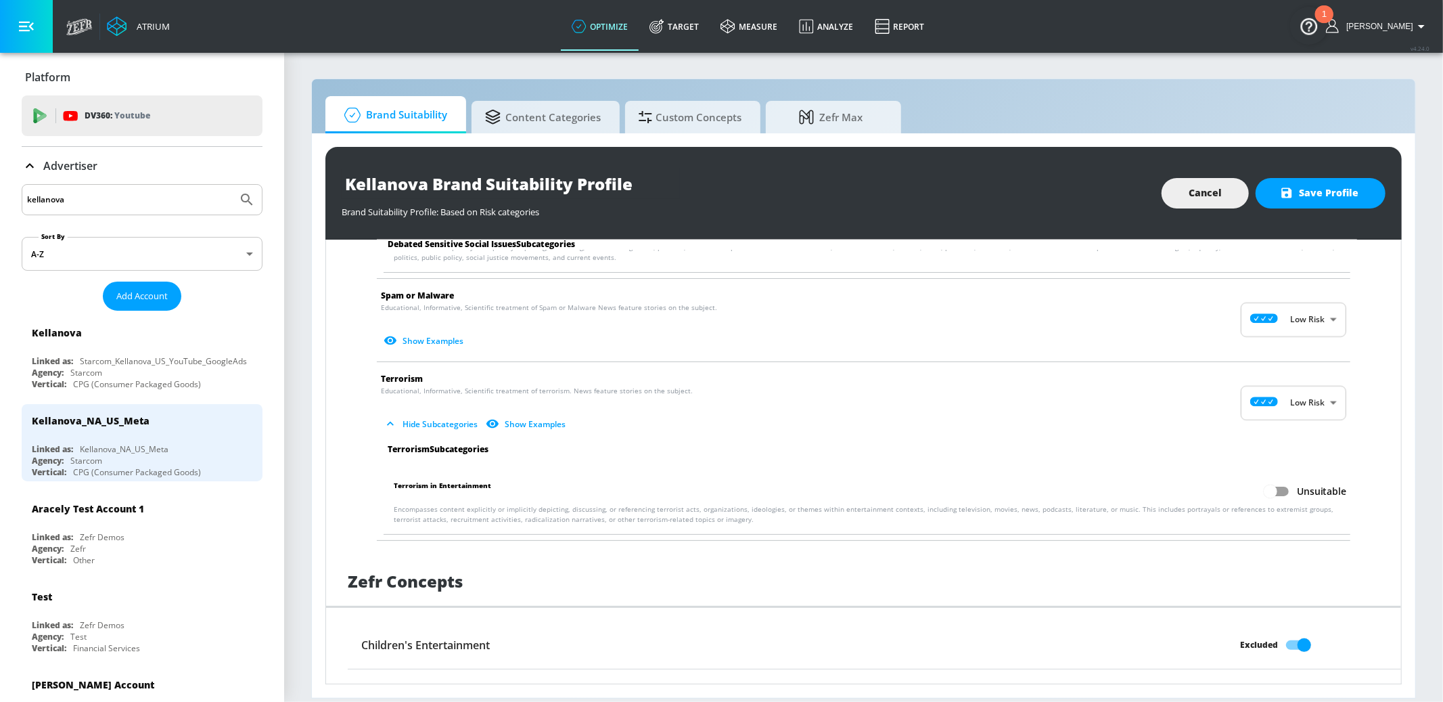
drag, startPoint x: 1285, startPoint y: 494, endPoint x: 1271, endPoint y: 493, distance: 13.5
click at [1285, 494] on input "Unsuitable" at bounding box center [1270, 491] width 77 height 26
checkbox input "true"
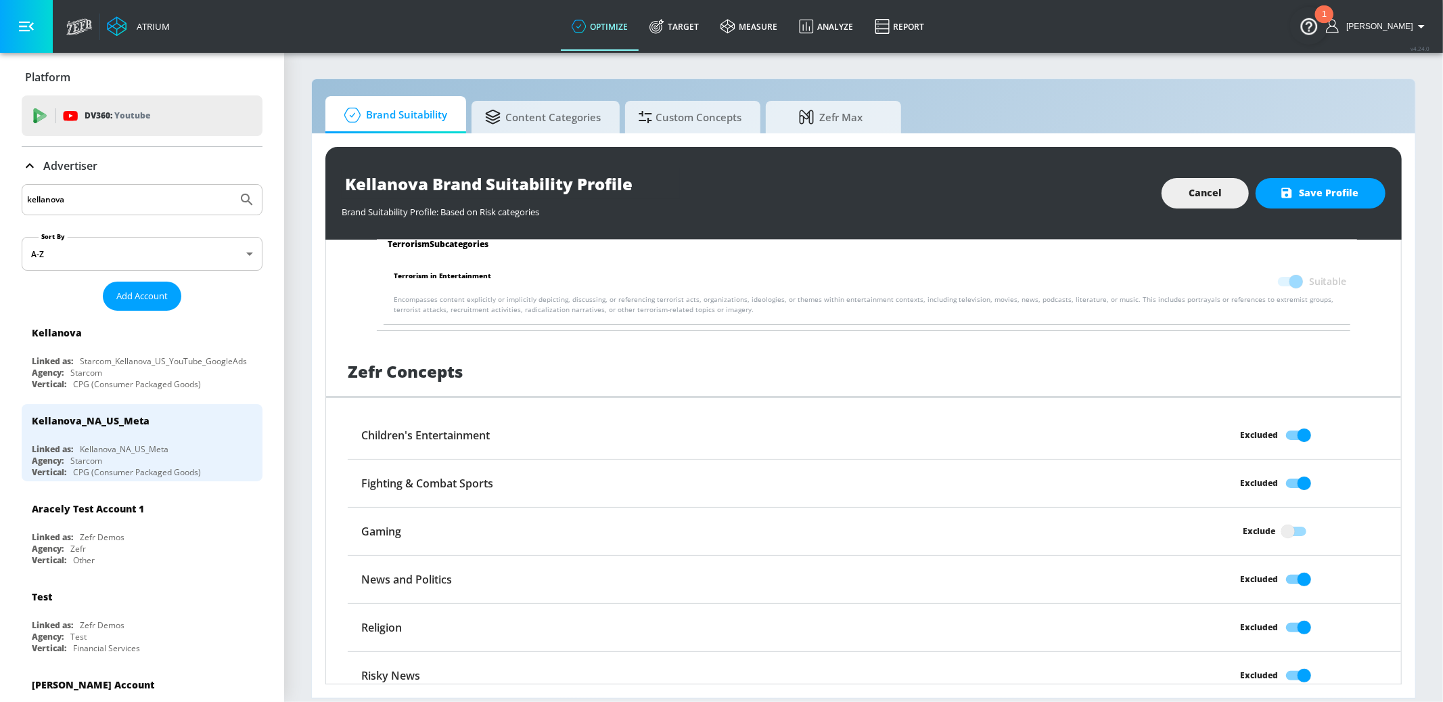
scroll to position [2405, 0]
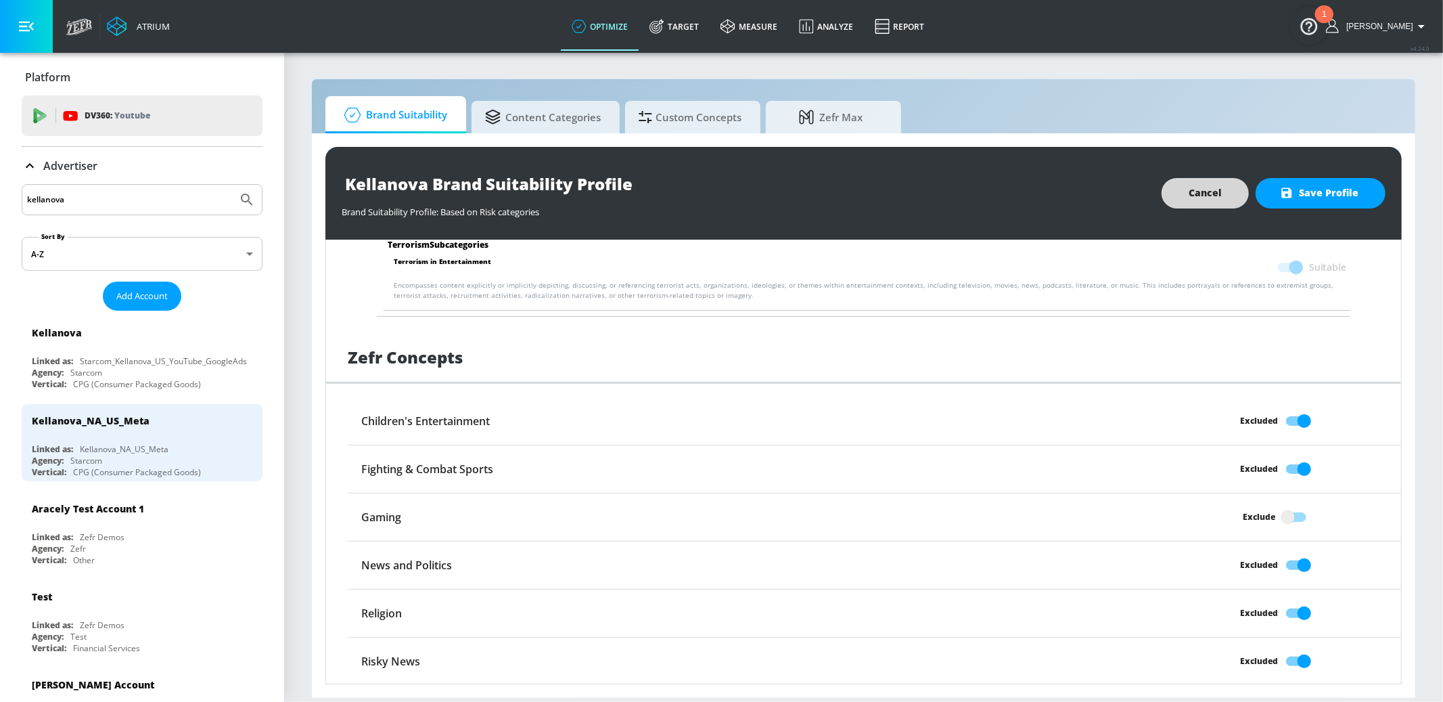
click at [1329, 193] on span "Save Profile" at bounding box center [1321, 193] width 76 height 17
